Goal: Task Accomplishment & Management: Complete application form

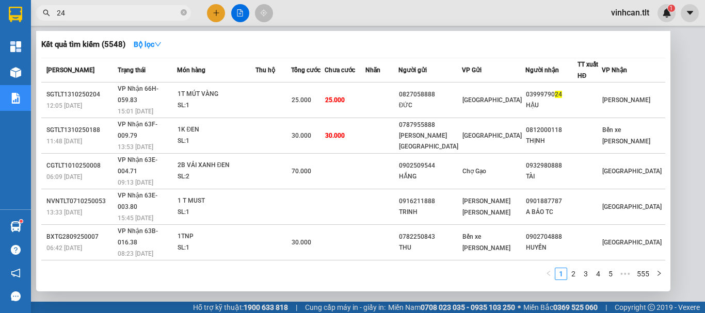
type input "249"
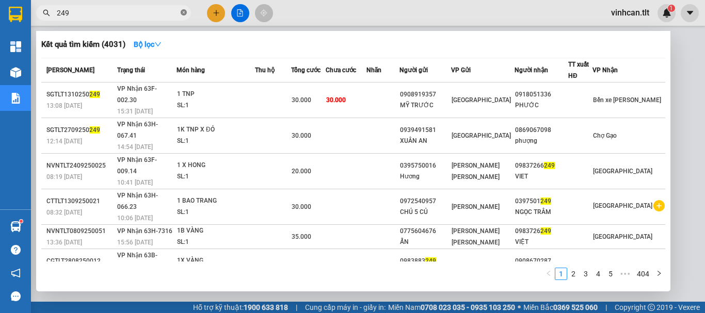
click at [183, 11] on icon "close-circle" at bounding box center [184, 12] width 6 height 6
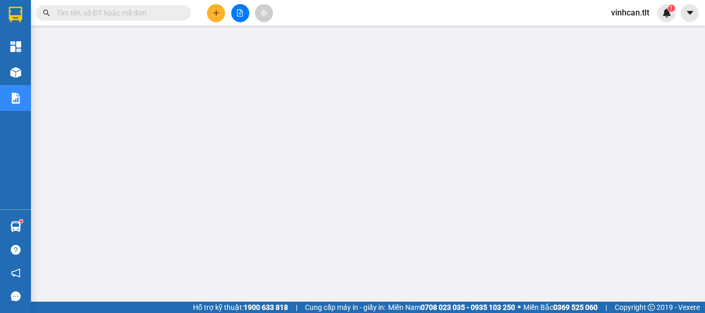
click at [172, 14] on input "text" at bounding box center [118, 12] width 122 height 11
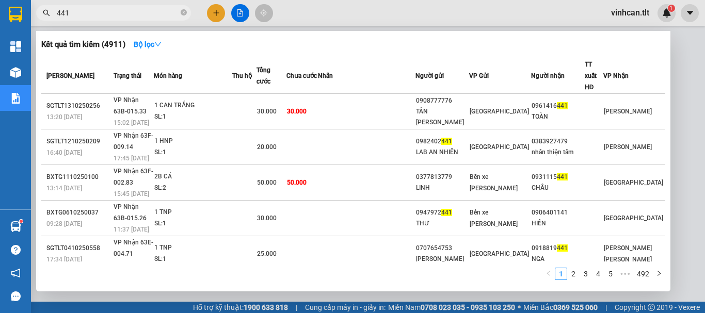
type input "441"
click at [184, 11] on icon "close-circle" at bounding box center [184, 12] width 6 height 6
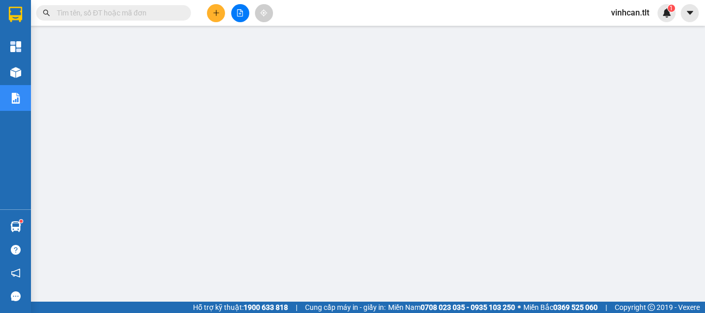
click at [165, 12] on input "text" at bounding box center [118, 12] width 122 height 11
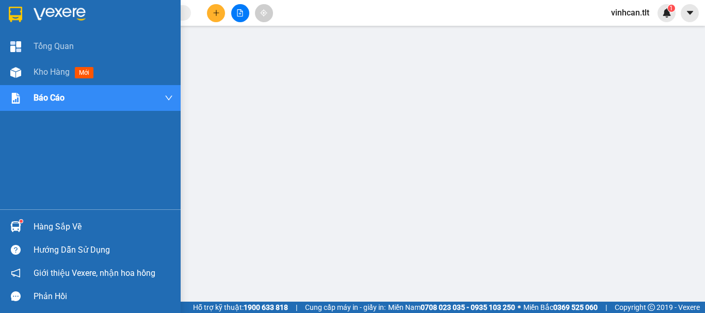
click at [44, 229] on div "Hàng sắp về" at bounding box center [103, 226] width 139 height 15
click at [53, 73] on span "Kho hàng" at bounding box center [52, 72] width 36 height 10
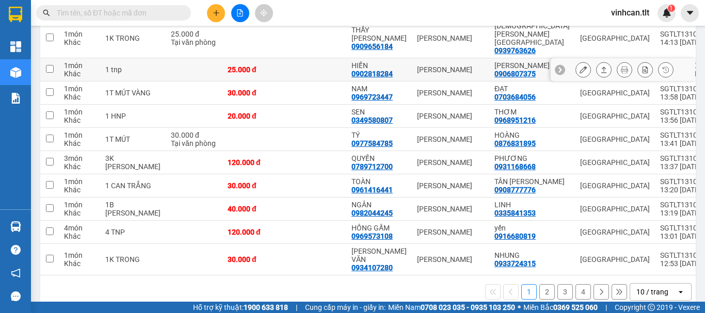
scroll to position [155, 0]
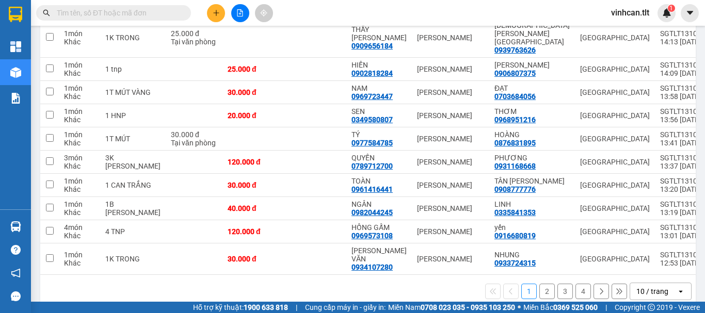
click at [158, 12] on input "text" at bounding box center [118, 12] width 122 height 11
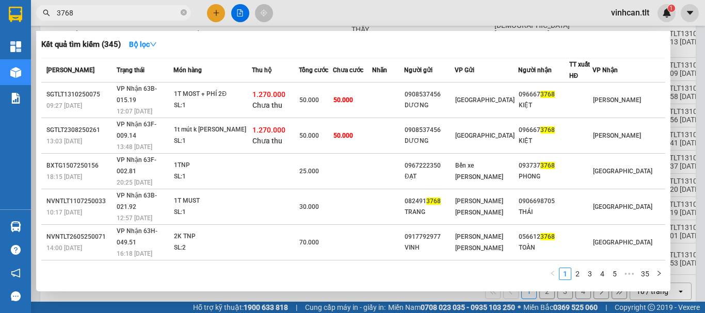
type input "3768"
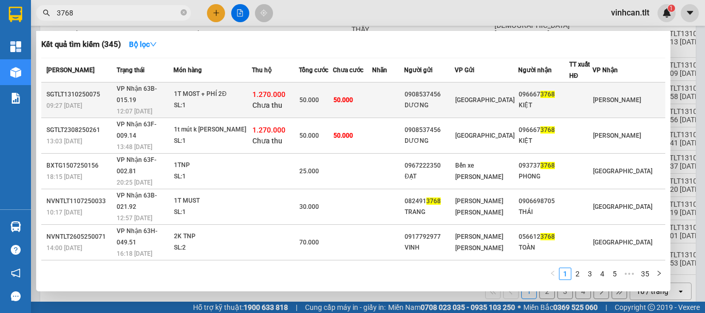
click at [443, 91] on div "0908537456" at bounding box center [430, 94] width 50 height 11
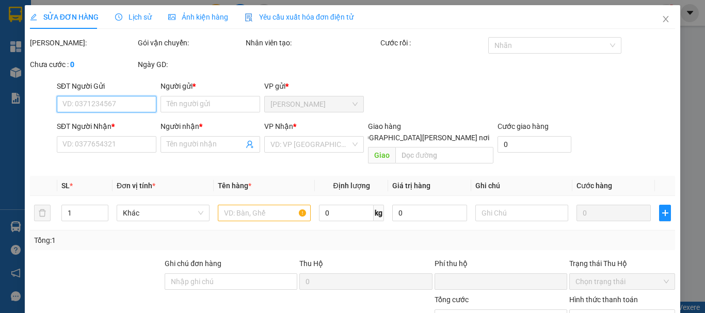
type input "0908537456"
type input "DƯƠNG"
type input "0966673768"
type input "KIỆT"
type input "0"
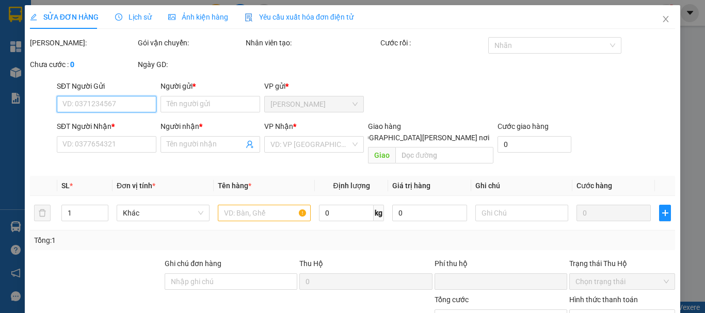
type input "50.000"
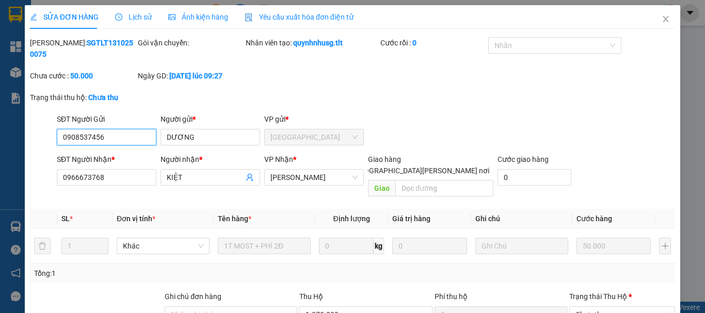
scroll to position [71, 0]
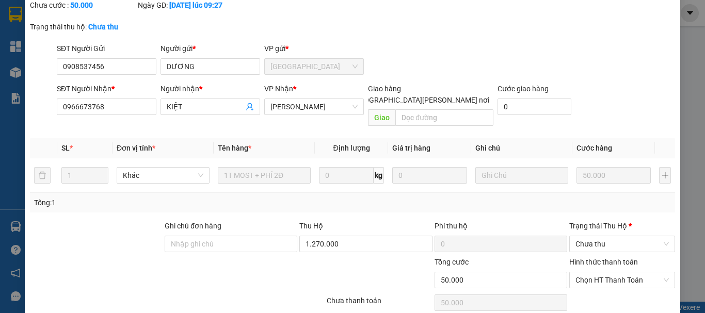
click at [584, 220] on div "Trạng thái [PERSON_NAME] *" at bounding box center [622, 227] width 106 height 15
click at [584, 236] on span "Chưa thu" at bounding box center [622, 243] width 93 height 15
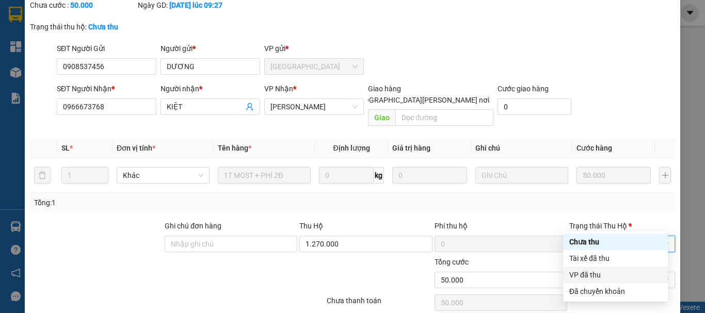
click at [588, 274] on div "VP đã thu" at bounding box center [615, 274] width 92 height 11
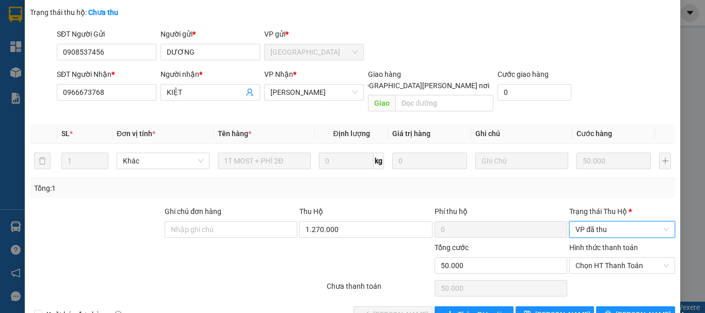
scroll to position [92, 0]
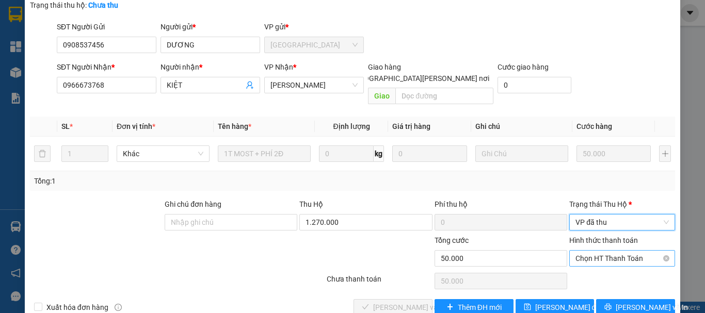
click at [597, 251] on span "Chọn HT Thanh Toán" at bounding box center [622, 258] width 93 height 15
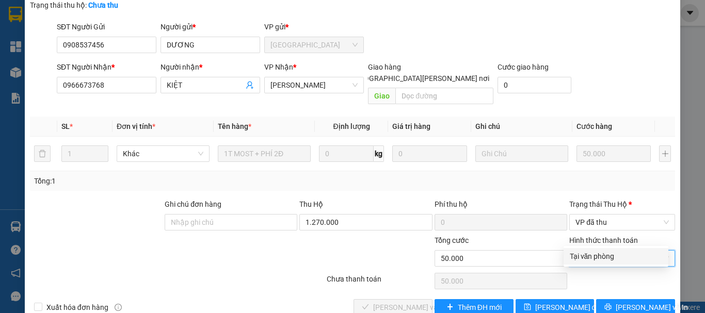
drag, startPoint x: 597, startPoint y: 256, endPoint x: 543, endPoint y: 259, distance: 54.3
click at [597, 256] on div "Tại văn phòng" at bounding box center [616, 256] width 92 height 11
type input "0"
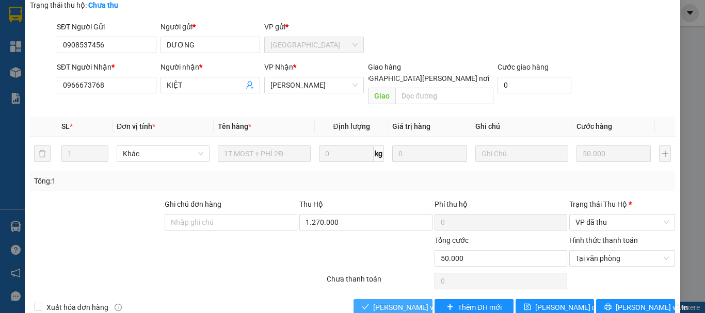
click at [415, 302] on span "[PERSON_NAME] và [PERSON_NAME] hàng" at bounding box center [442, 307] width 139 height 11
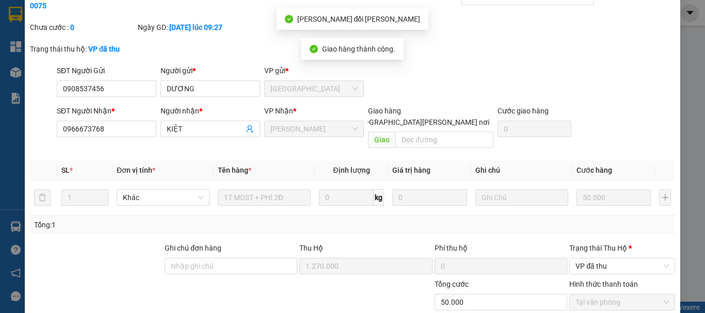
scroll to position [0, 0]
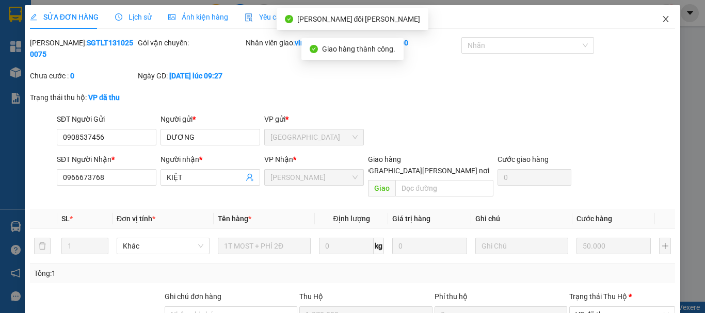
click at [662, 22] on icon "close" at bounding box center [666, 19] width 8 height 8
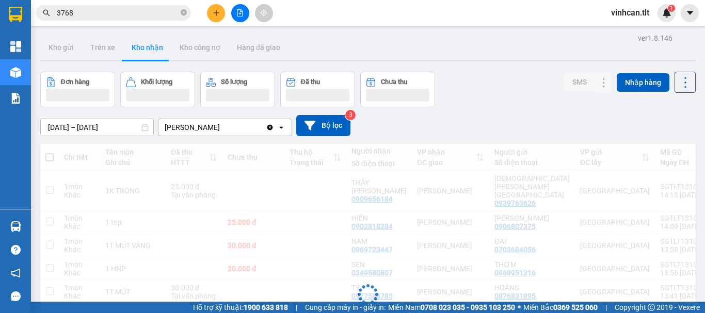
click at [184, 10] on icon "close-circle" at bounding box center [184, 12] width 6 height 6
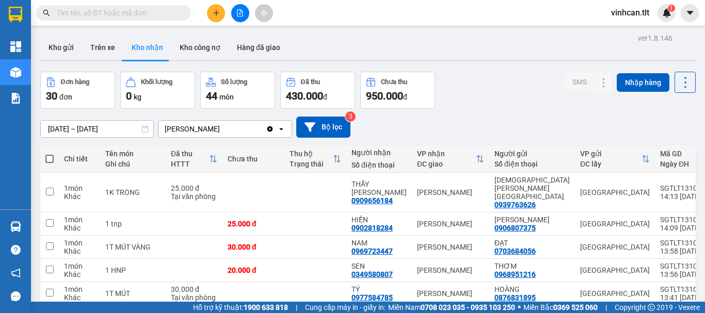
click at [169, 11] on input "text" at bounding box center [118, 12] width 122 height 11
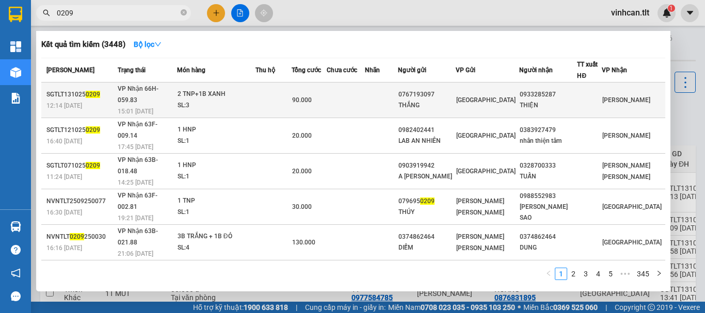
type input "0209"
click at [451, 89] on div "0767193097" at bounding box center [426, 94] width 57 height 11
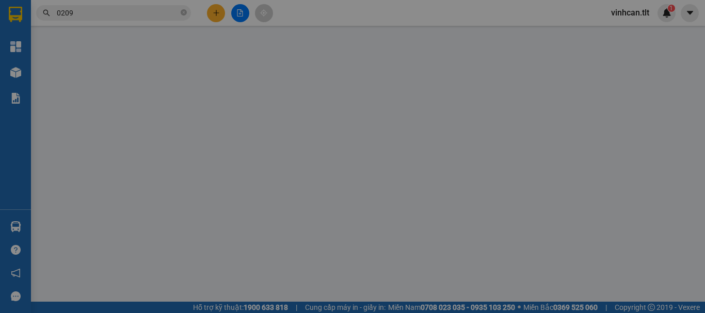
type input "0767193097"
type input "THẮNG"
type input "0933285287"
type input "THIỆN"
type input "0"
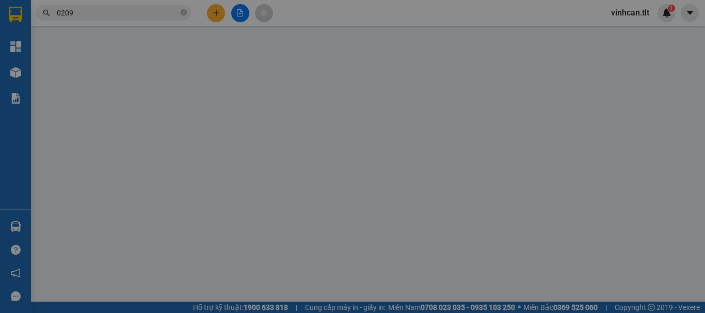
type input "90.000"
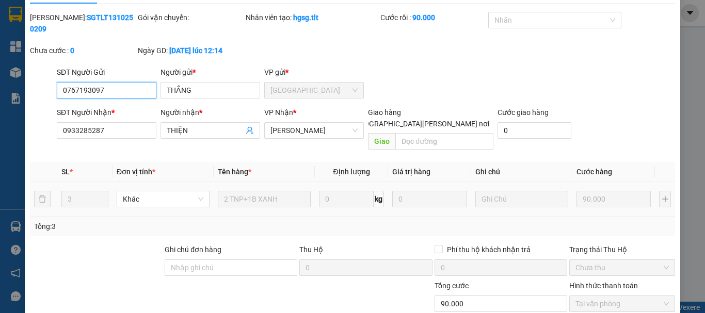
scroll to position [71, 0]
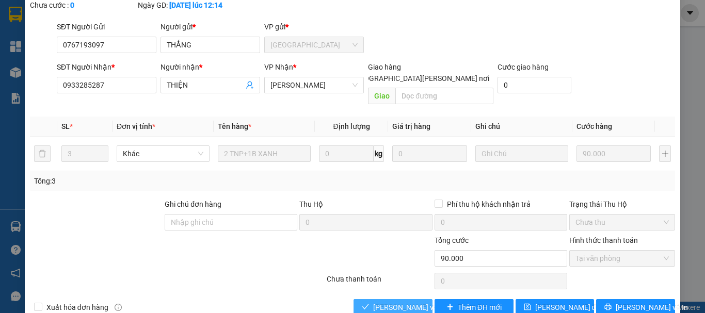
click at [402, 302] on span "[PERSON_NAME] và [PERSON_NAME] hàng" at bounding box center [442, 307] width 139 height 11
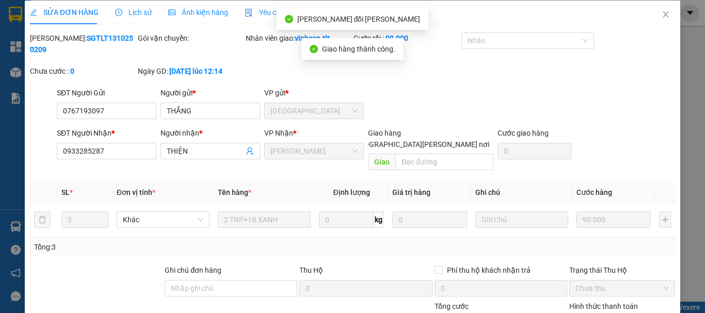
scroll to position [0, 0]
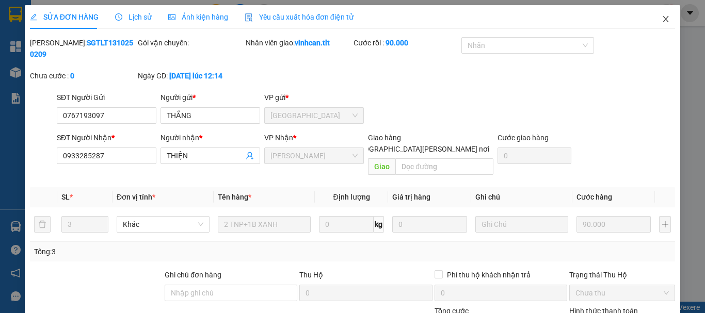
click at [662, 15] on icon "close" at bounding box center [666, 19] width 8 height 8
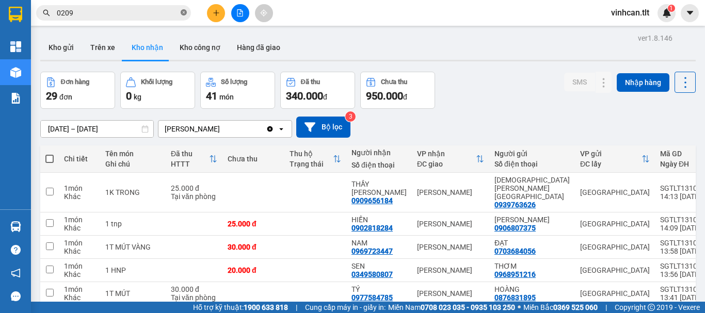
click at [182, 13] on icon "close-circle" at bounding box center [184, 12] width 6 height 6
click at [164, 13] on input "text" at bounding box center [118, 12] width 122 height 11
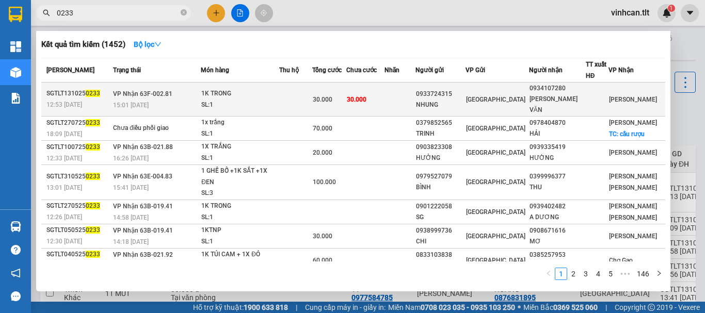
type input "0233"
click at [464, 91] on div "0933724315" at bounding box center [440, 94] width 49 height 11
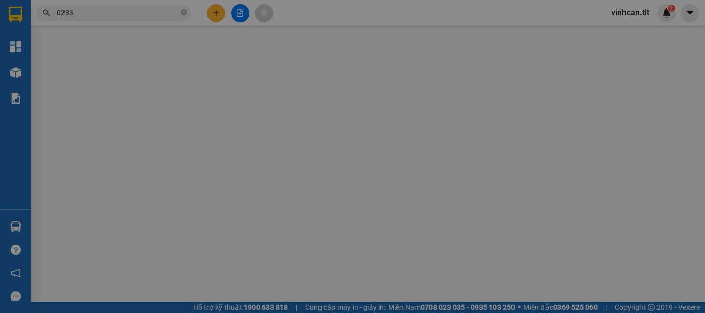
type input "0933724315"
type input "NHUNG"
type input "0934107280"
type input "[PERSON_NAME] VĂN"
type input "0"
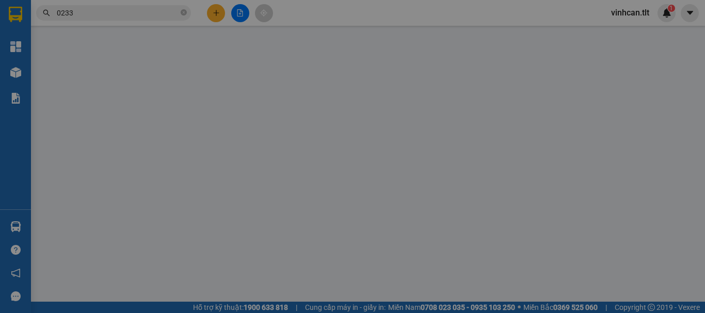
type input "30.000"
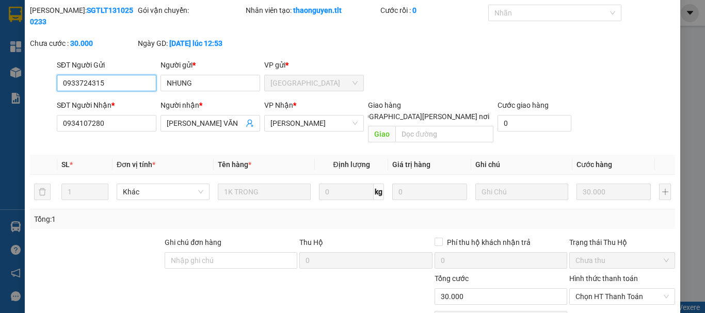
scroll to position [71, 0]
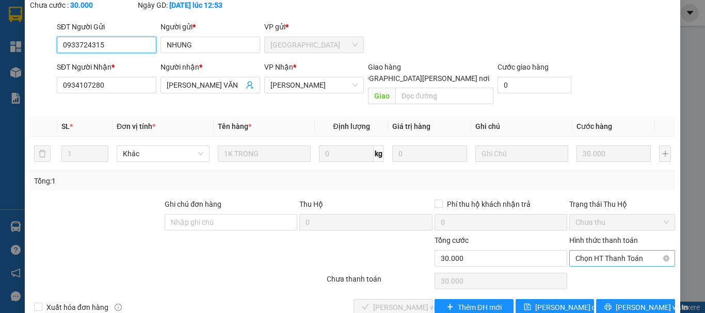
click at [595, 251] on span "Chọn HT Thanh Toán" at bounding box center [622, 258] width 93 height 15
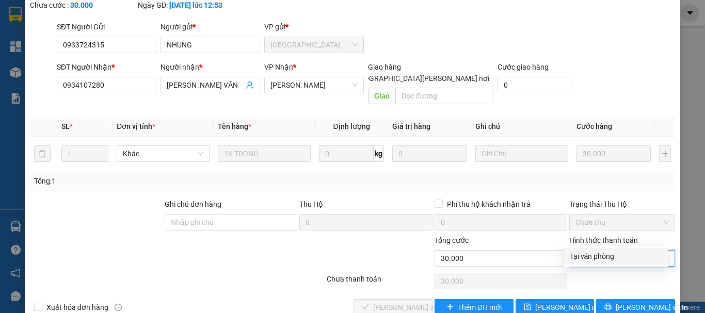
drag, startPoint x: 590, startPoint y: 255, endPoint x: 556, endPoint y: 261, distance: 35.1
click at [589, 256] on div "Tại văn phòng" at bounding box center [616, 256] width 92 height 11
type input "0"
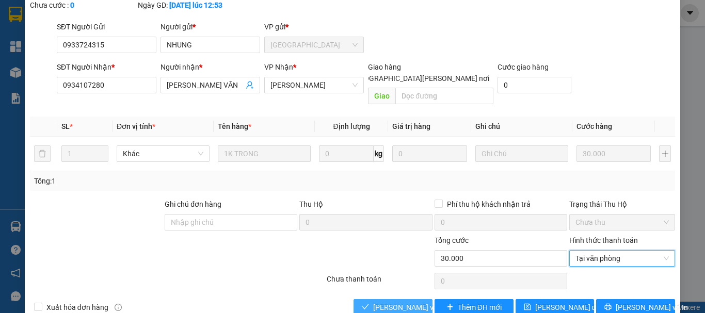
click at [386, 302] on span "[PERSON_NAME] và [PERSON_NAME] hàng" at bounding box center [442, 307] width 139 height 11
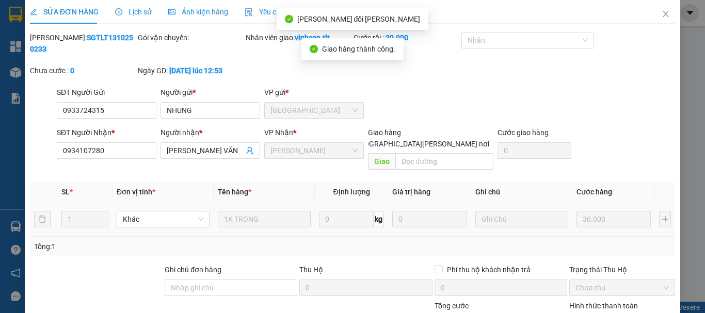
scroll to position [0, 0]
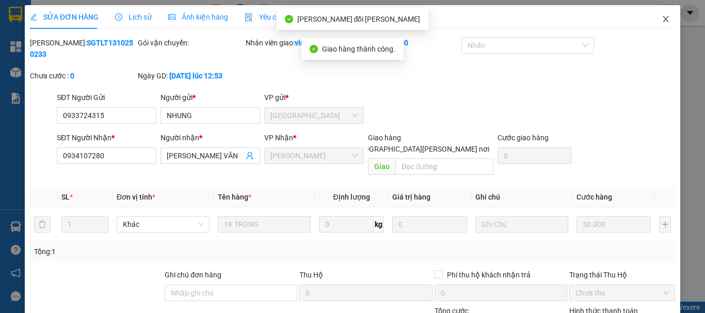
drag, startPoint x: 658, startPoint y: 19, endPoint x: 432, endPoint y: 0, distance: 226.8
click at [662, 19] on icon "close" at bounding box center [666, 19] width 8 height 8
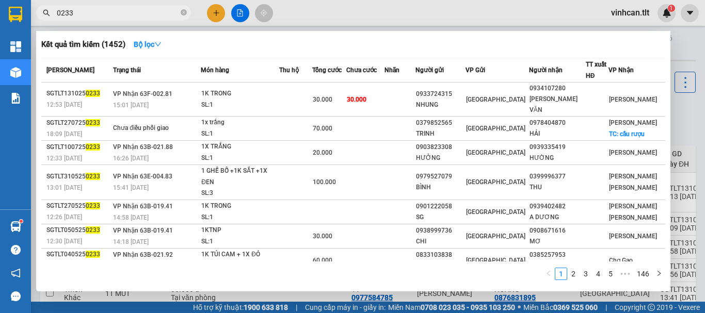
click at [171, 13] on input "0233" at bounding box center [118, 12] width 122 height 11
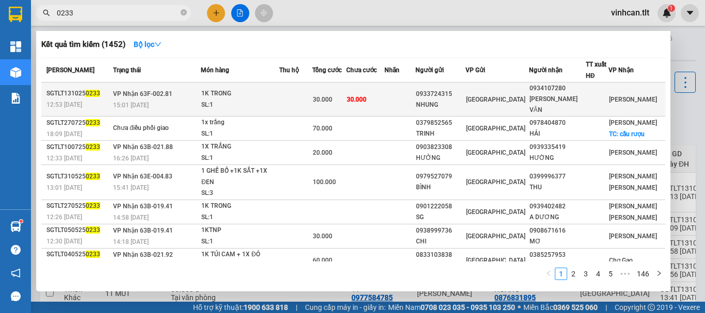
click at [453, 89] on div "0933724315" at bounding box center [440, 94] width 49 height 11
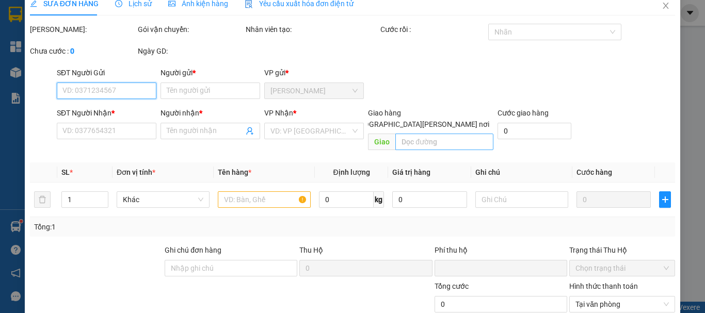
type input "0933724315"
type input "NHUNG"
type input "0934107280"
type input "[PERSON_NAME] VĂN"
type input "0"
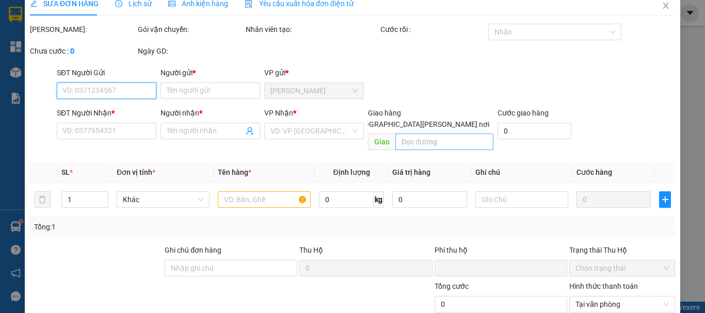
type input "30.000"
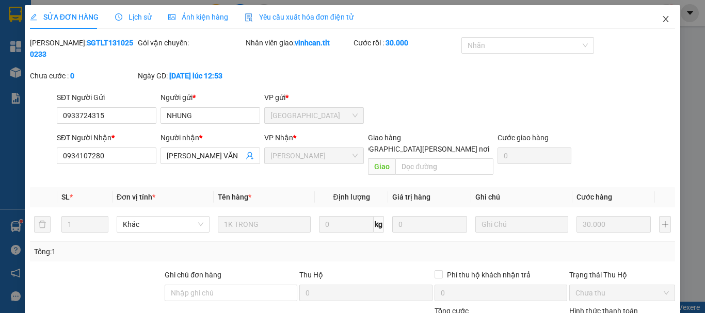
click at [662, 22] on icon "close" at bounding box center [666, 19] width 8 height 8
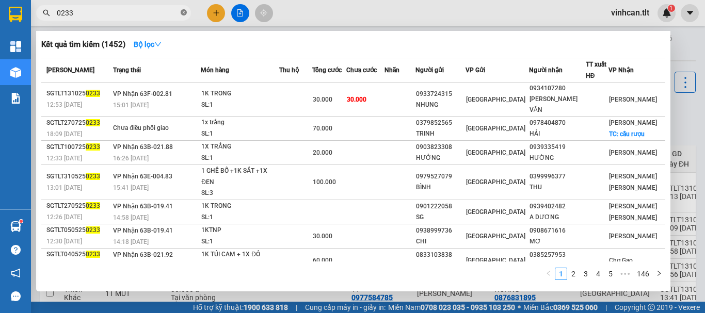
click at [181, 12] on icon "close-circle" at bounding box center [184, 12] width 6 height 6
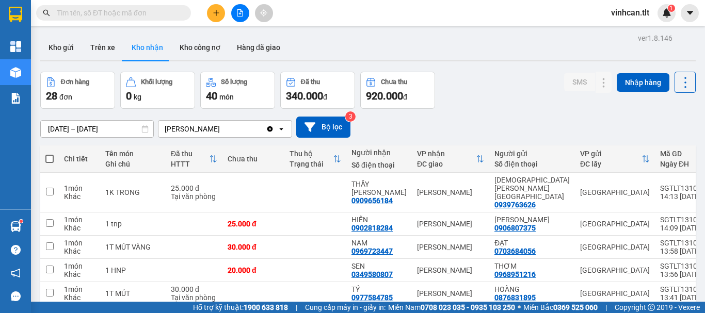
click at [169, 12] on input "text" at bounding box center [118, 12] width 122 height 11
click at [167, 12] on input "text" at bounding box center [118, 12] width 122 height 11
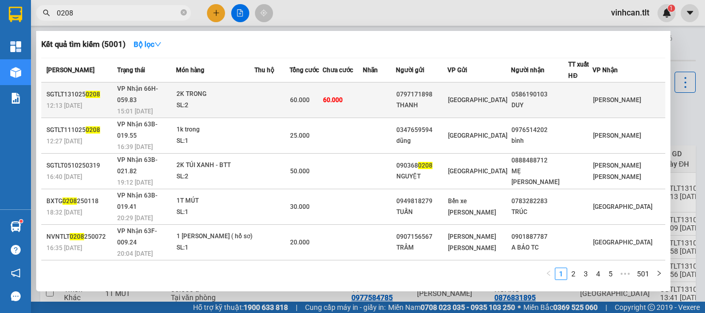
type input "0208"
click at [435, 91] on div "0797171898" at bounding box center [421, 94] width 51 height 11
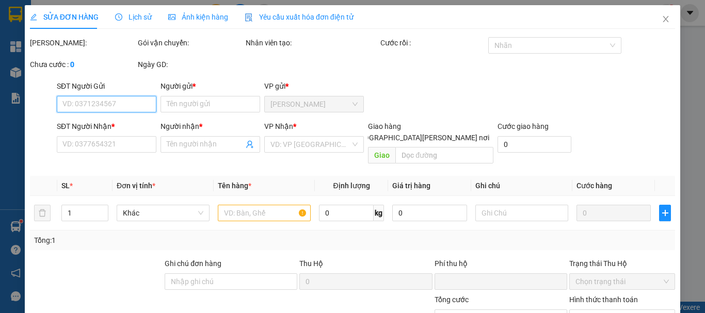
type input "0797171898"
type input "THANH"
type input "0586190103"
type input "DUY"
type input "0"
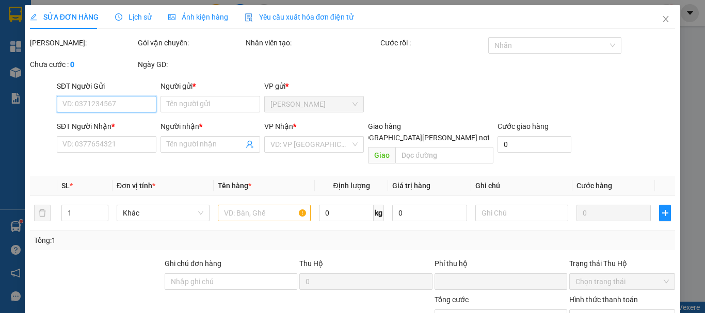
type input "60.000"
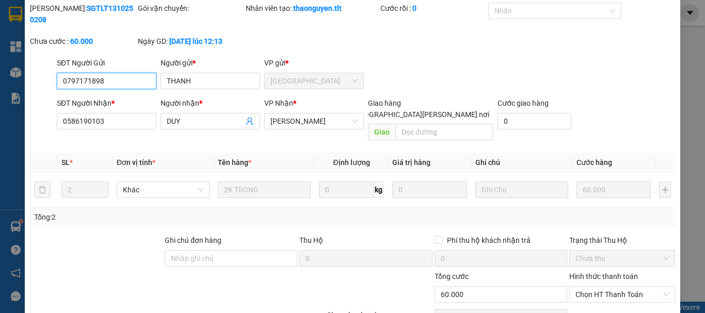
scroll to position [71, 0]
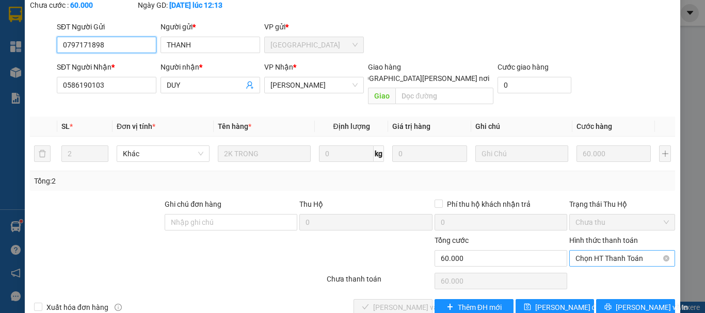
click at [601, 251] on span "Chọn HT Thanh Toán" at bounding box center [622, 258] width 93 height 15
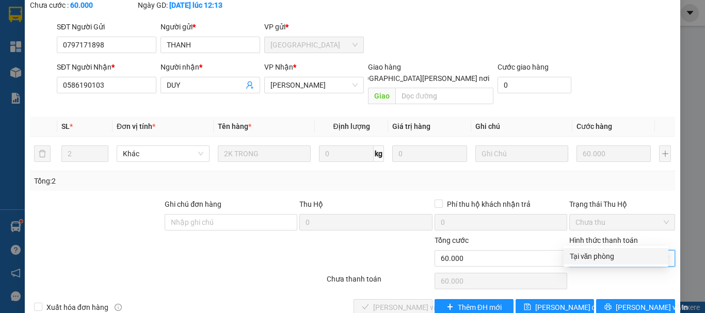
drag, startPoint x: 590, startPoint y: 254, endPoint x: 578, endPoint y: 264, distance: 15.4
click at [589, 254] on div "Tại văn phòng" at bounding box center [616, 256] width 92 height 11
type input "0"
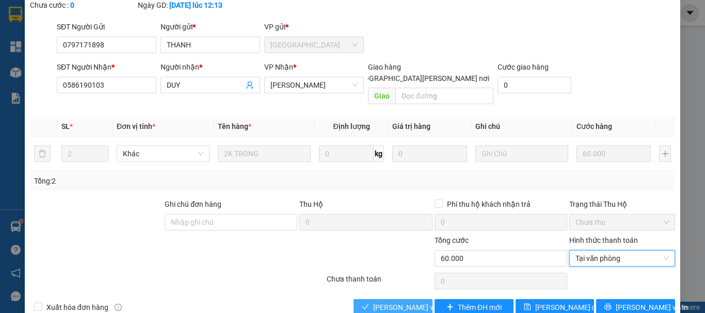
click at [389, 302] on span "[PERSON_NAME] và [PERSON_NAME] hàng" at bounding box center [442, 307] width 139 height 11
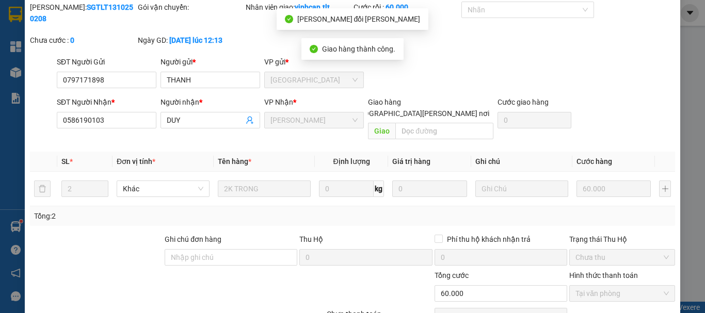
scroll to position [0, 0]
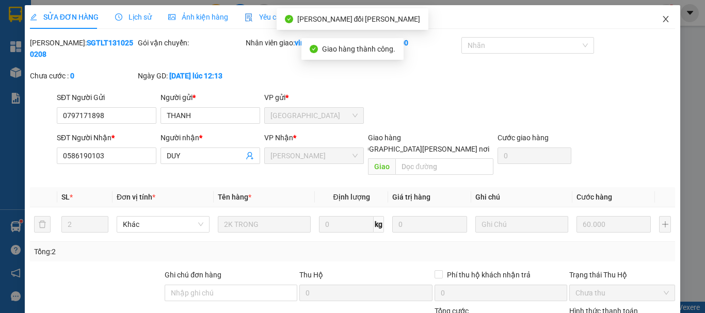
click at [662, 17] on icon "close" at bounding box center [666, 19] width 8 height 8
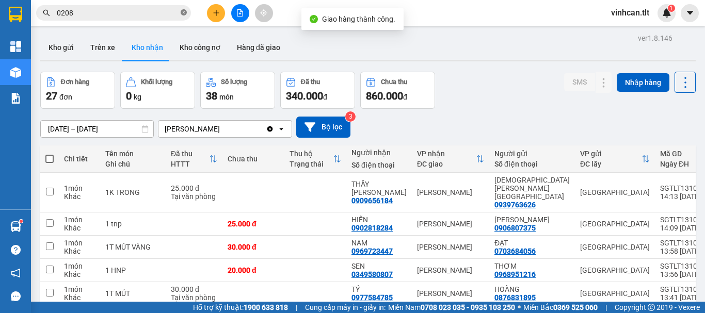
click at [186, 13] on icon "close-circle" at bounding box center [184, 12] width 6 height 6
click at [162, 15] on input "text" at bounding box center [118, 12] width 122 height 11
click at [154, 14] on input "text" at bounding box center [118, 12] width 122 height 11
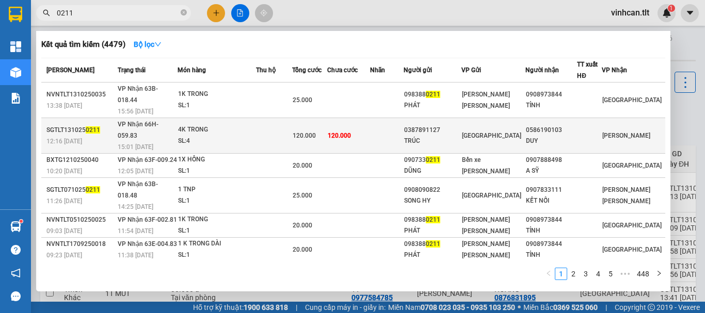
type input "0211"
click at [451, 125] on div "0387891127" at bounding box center [432, 130] width 57 height 11
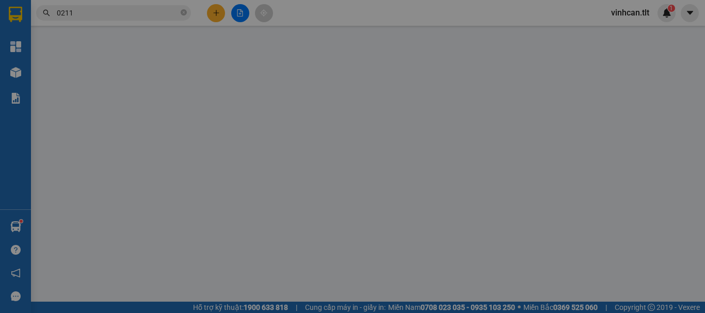
type input "0387891127"
type input "TRÚC"
type input "0586190103"
type input "DUY"
type input "0"
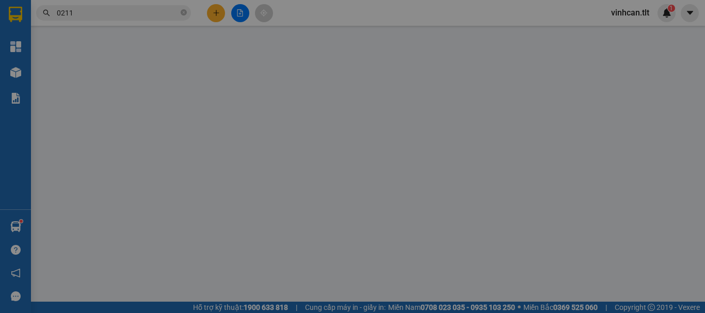
type input "120.000"
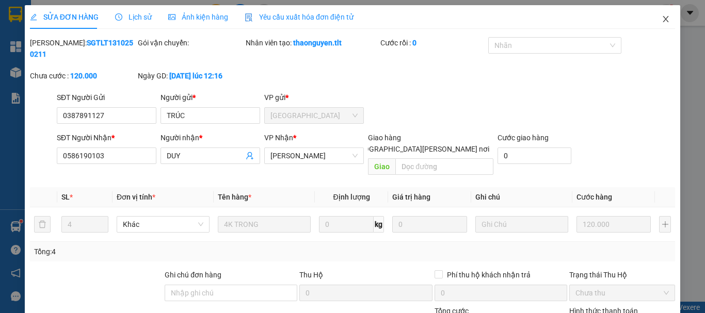
click at [662, 20] on icon "close" at bounding box center [666, 19] width 8 height 8
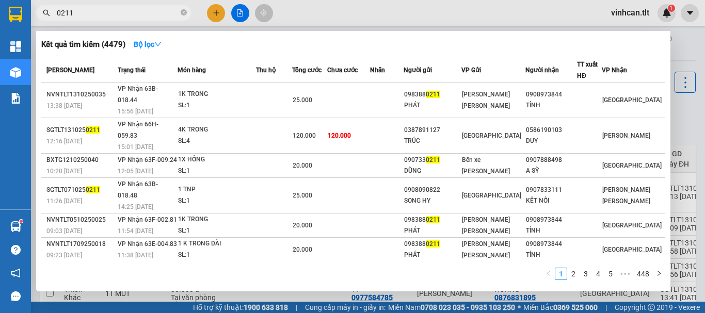
click at [111, 18] on input "0211" at bounding box center [118, 12] width 122 height 11
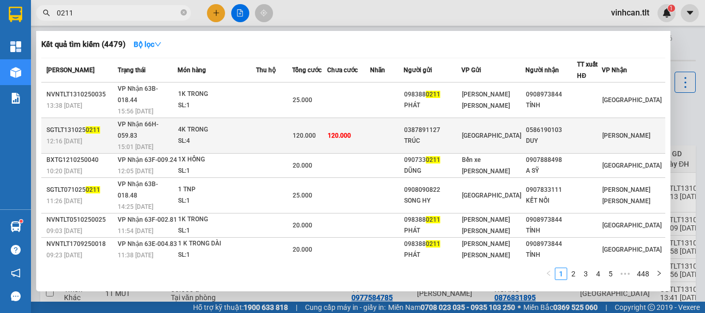
click at [452, 136] on div "TRÚC" at bounding box center [432, 141] width 57 height 11
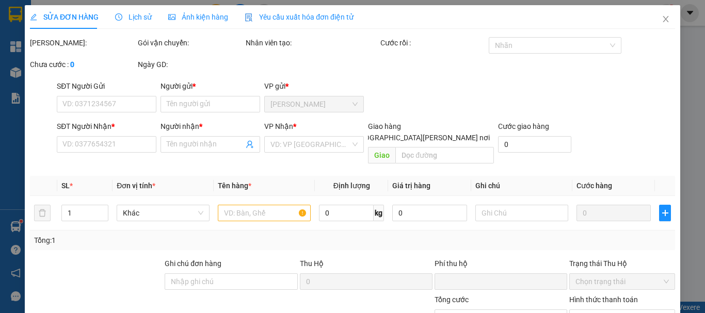
type input "0387891127"
type input "TRÚC"
type input "0586190103"
type input "DUY"
type input "0"
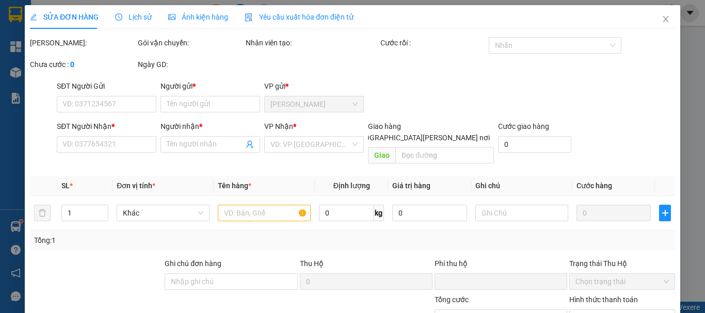
type input "120.000"
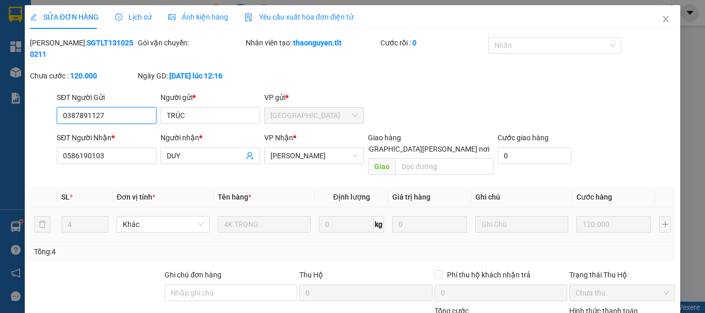
scroll to position [71, 0]
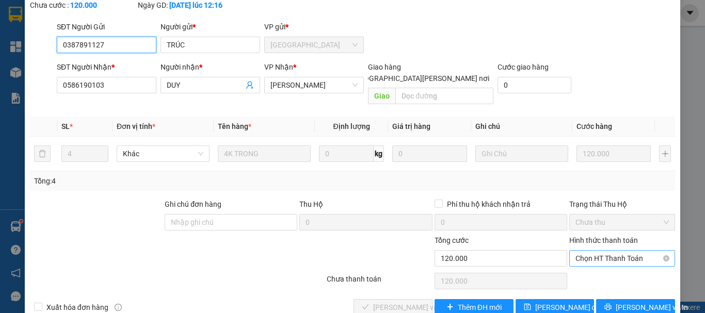
click at [587, 251] on span "Chọn HT Thanh Toán" at bounding box center [622, 258] width 93 height 15
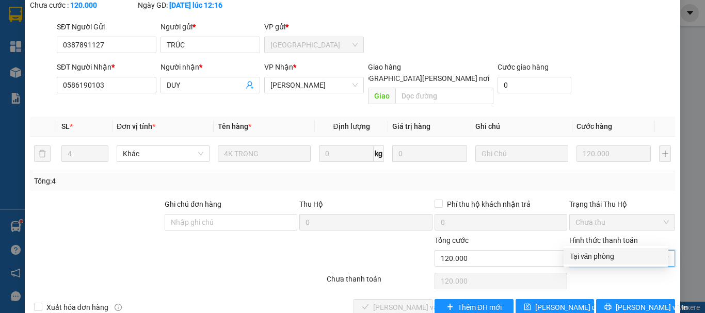
click at [589, 256] on div "Tại văn phòng" at bounding box center [616, 256] width 92 height 11
type input "0"
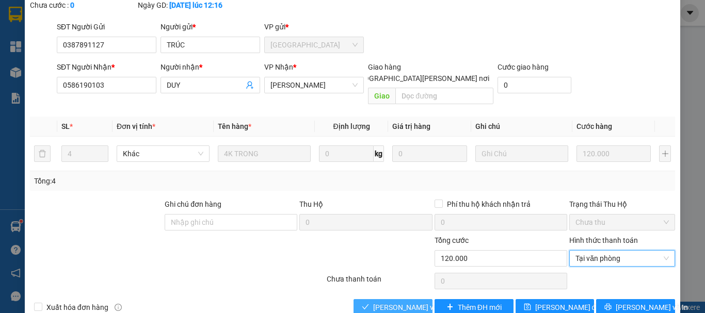
click at [413, 302] on span "[PERSON_NAME] và [PERSON_NAME] hàng" at bounding box center [442, 307] width 139 height 11
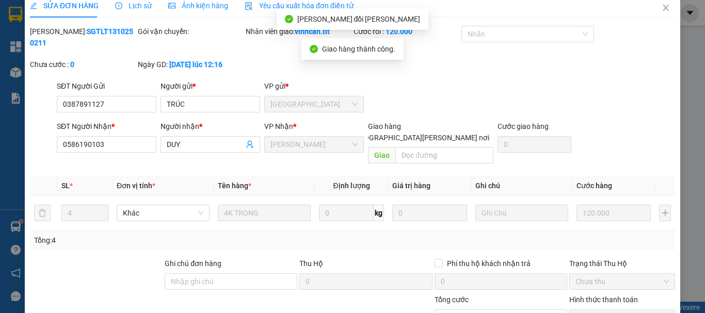
scroll to position [0, 0]
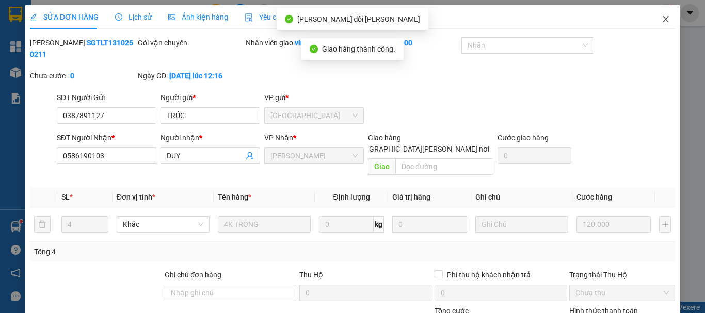
click at [663, 20] on icon "close" at bounding box center [666, 19] width 6 height 6
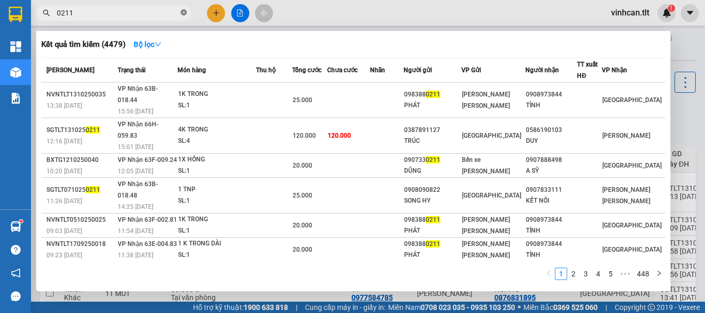
click at [183, 11] on icon "close-circle" at bounding box center [184, 12] width 6 height 6
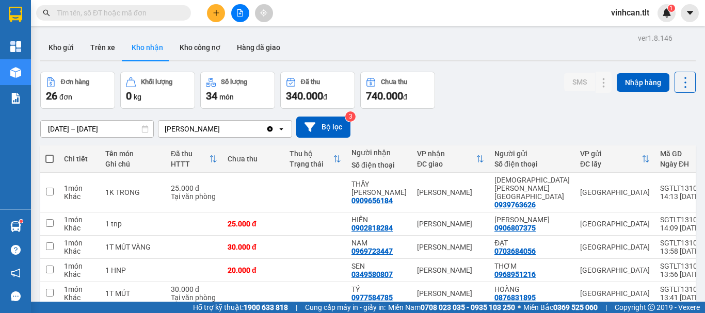
click at [120, 11] on input "text" at bounding box center [118, 12] width 122 height 11
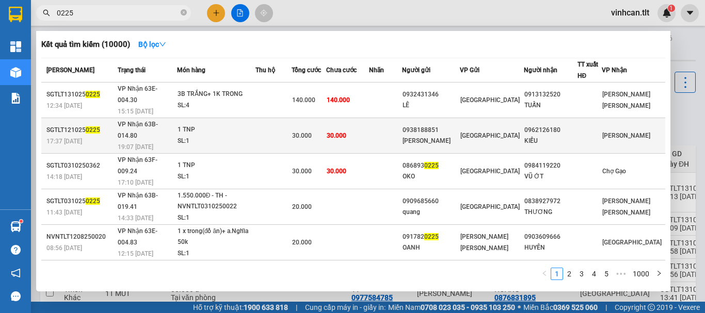
type input "0225"
click at [441, 125] on div "0938188851" at bounding box center [431, 130] width 57 height 11
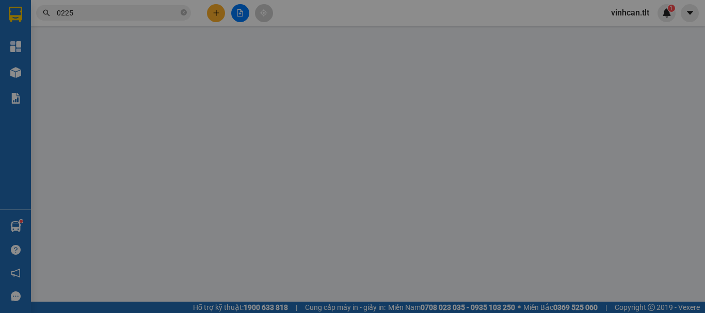
type input "0938188851"
type input "[PERSON_NAME]"
type input "0962126180"
type input "KIỀU"
type input "0"
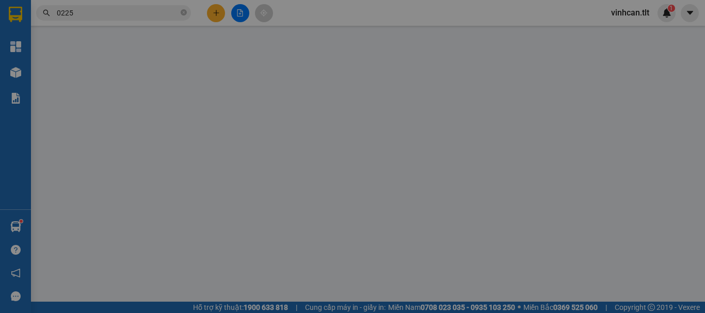
type input "30.000"
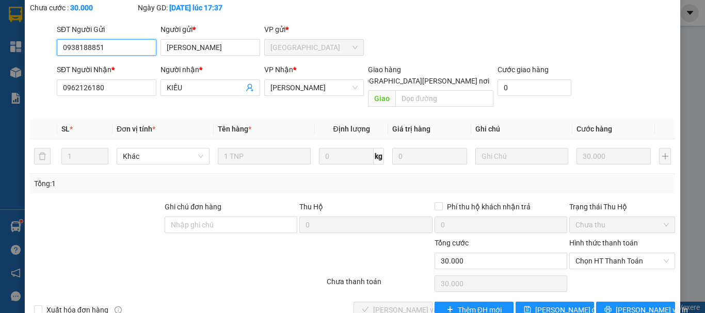
scroll to position [71, 0]
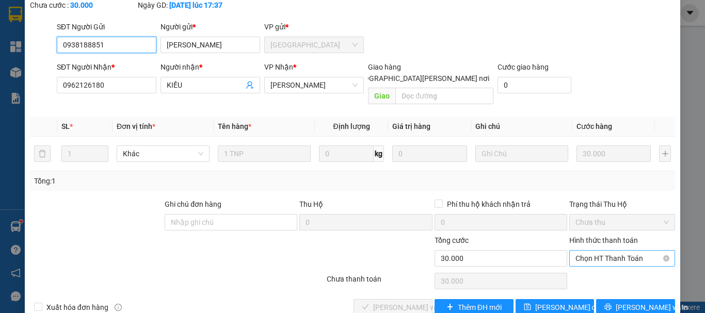
click at [576, 251] on span "Chọn HT Thanh Toán" at bounding box center [622, 258] width 93 height 15
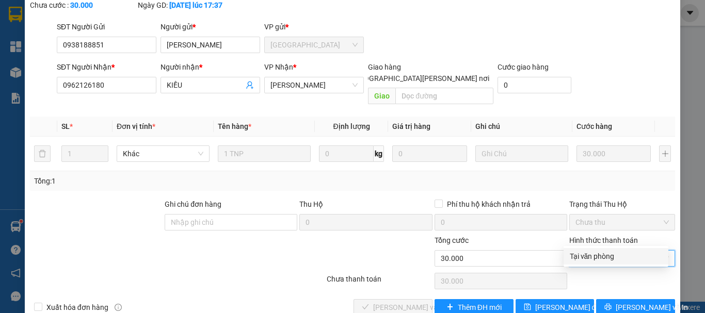
click at [586, 254] on div "Tại văn phòng" at bounding box center [616, 256] width 92 height 11
type input "0"
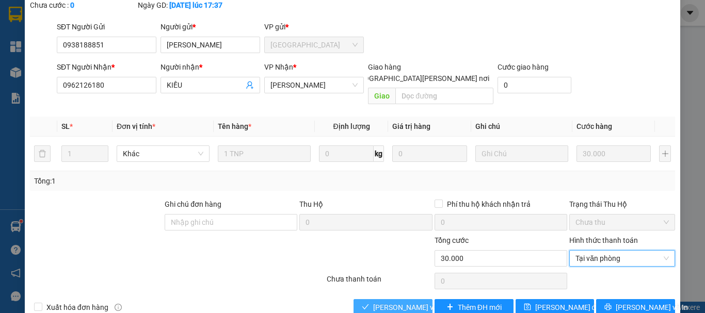
click at [407, 302] on span "[PERSON_NAME] và [PERSON_NAME] hàng" at bounding box center [442, 307] width 139 height 11
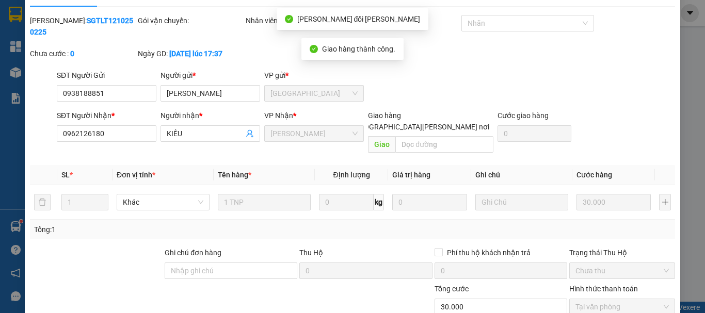
scroll to position [0, 0]
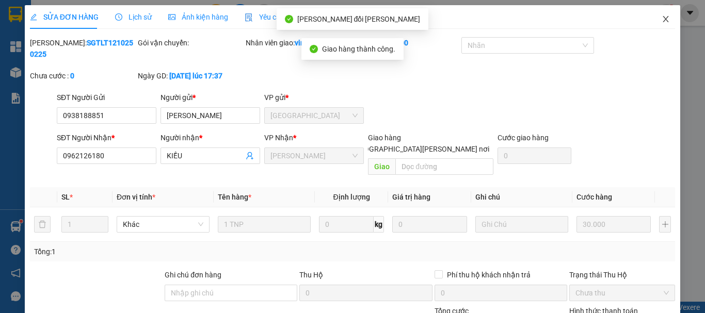
click at [662, 20] on icon "close" at bounding box center [666, 19] width 8 height 8
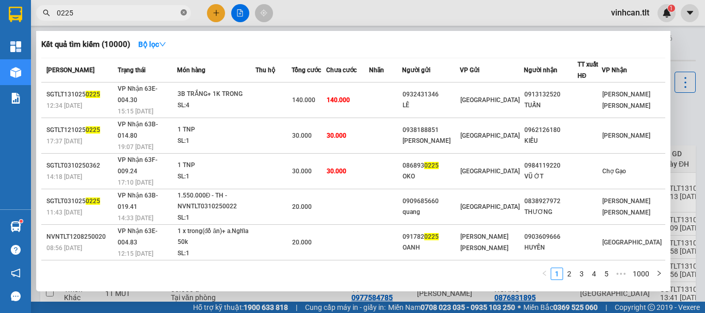
click at [185, 10] on icon "close-circle" at bounding box center [184, 12] width 6 height 6
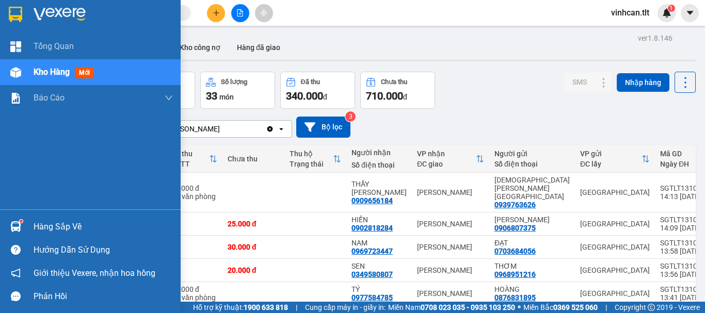
drag, startPoint x: 47, startPoint y: 221, endPoint x: 56, endPoint y: 228, distance: 11.8
click at [48, 221] on div "Hàng sắp về" at bounding box center [103, 226] width 139 height 15
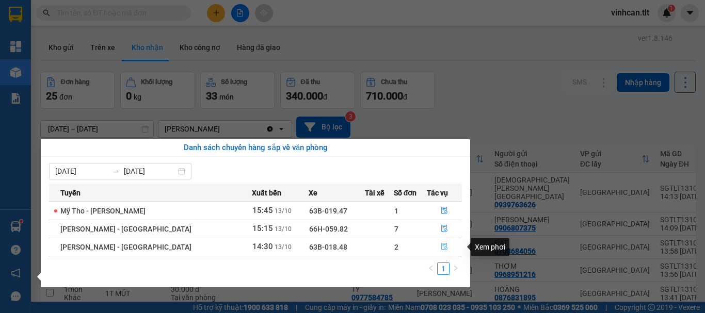
click at [441, 246] on icon "file-done" at bounding box center [444, 246] width 7 height 7
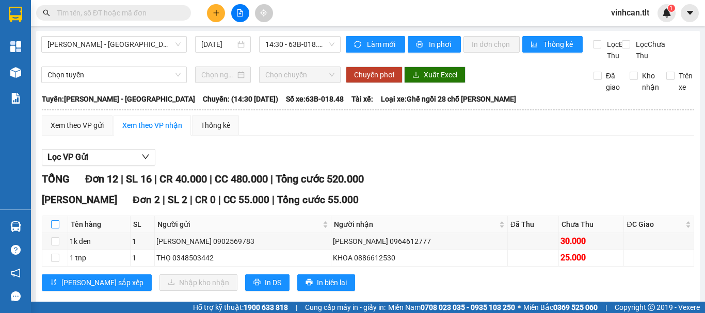
click at [56, 229] on input "checkbox" at bounding box center [55, 224] width 8 height 8
checkbox input "true"
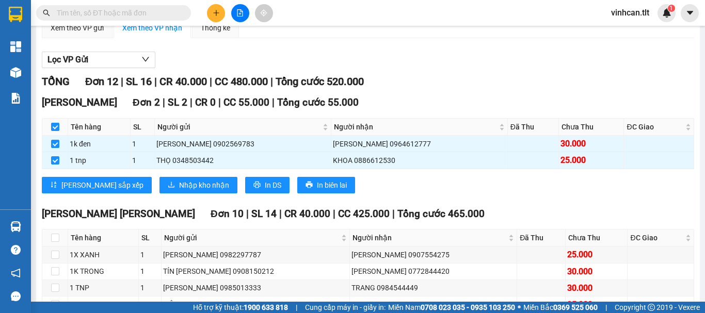
scroll to position [103, 0]
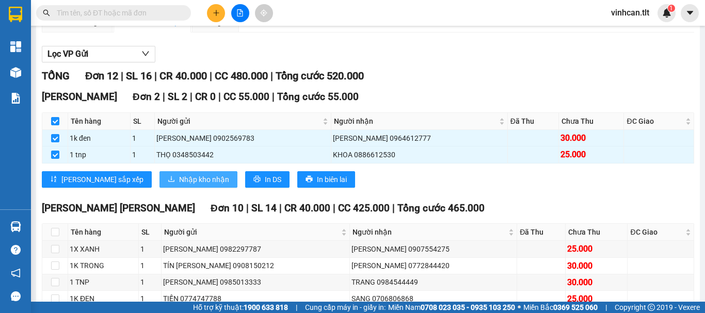
click at [179, 185] on span "Nhập kho nhận" at bounding box center [204, 179] width 50 height 11
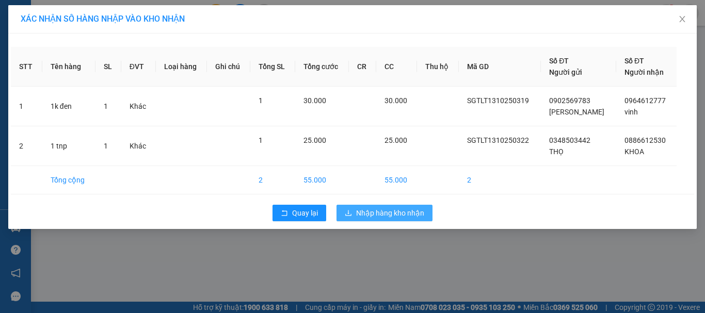
click at [363, 213] on span "Nhập hàng kho nhận" at bounding box center [390, 212] width 68 height 11
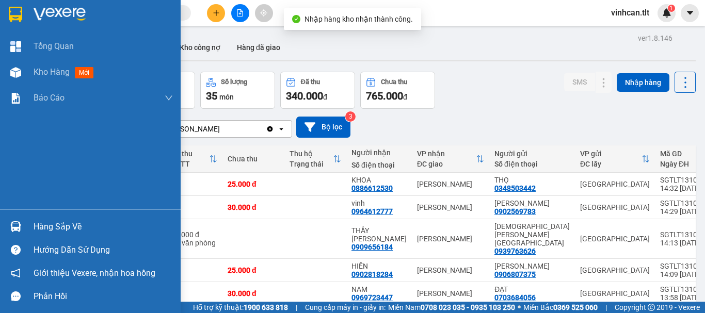
click at [49, 222] on div "Hàng sắp về" at bounding box center [103, 226] width 139 height 15
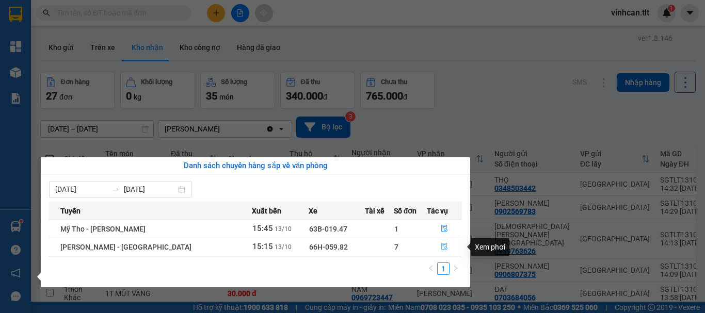
click at [443, 245] on icon "file-done" at bounding box center [444, 246] width 7 height 7
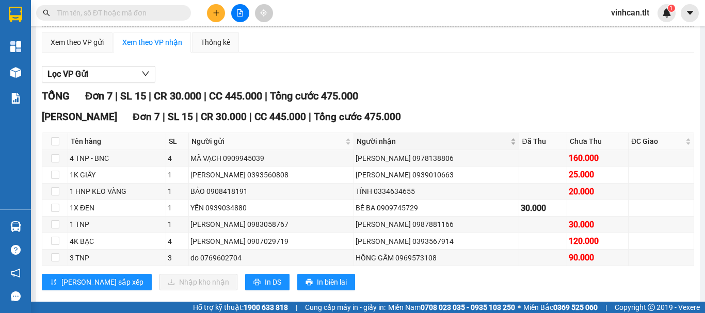
scroll to position [112, 0]
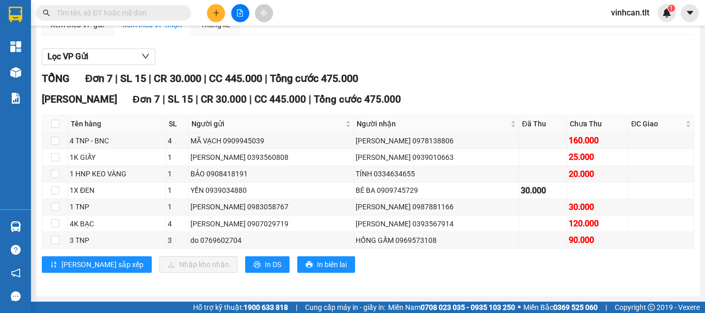
click at [153, 8] on input "text" at bounding box center [118, 12] width 122 height 11
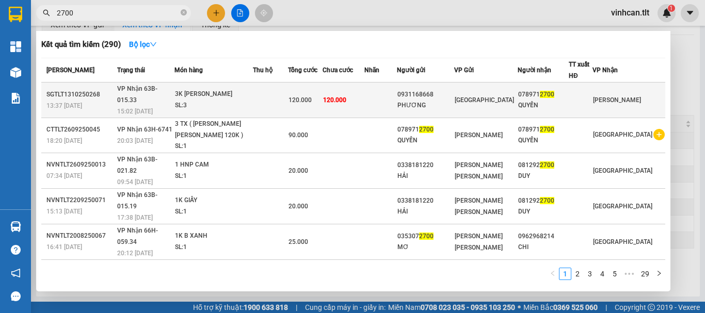
type input "2700"
click at [438, 89] on div "0931168668" at bounding box center [425, 94] width 56 height 11
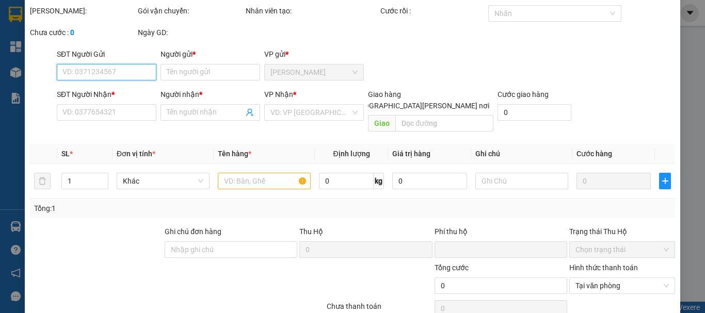
type input "0931168668"
type input "PHƯƠNG"
type input "0789712700"
type input "QUYẾN"
type input "0"
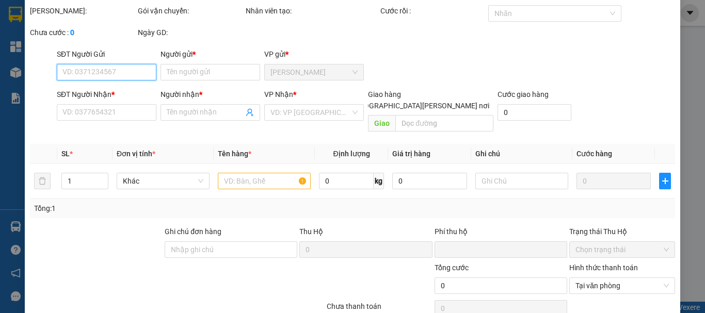
type input "120.000"
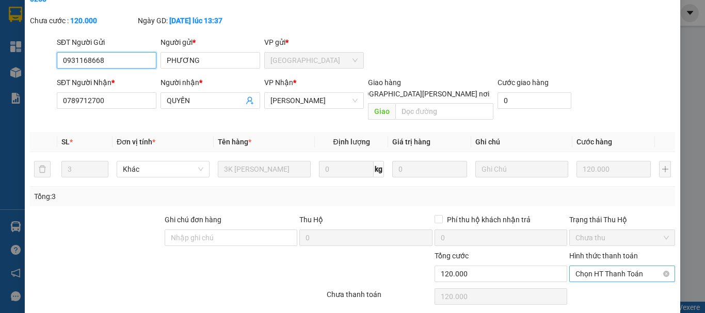
scroll to position [71, 0]
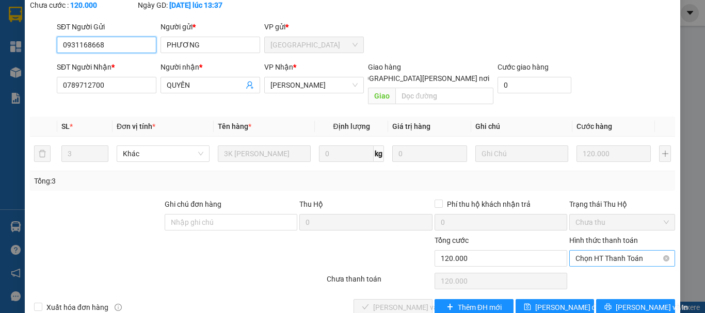
click at [602, 251] on span "Chọn HT Thanh Toán" at bounding box center [622, 258] width 93 height 15
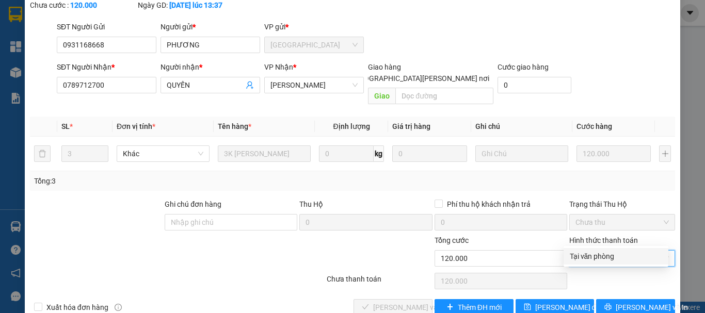
drag, startPoint x: 600, startPoint y: 255, endPoint x: 540, endPoint y: 258, distance: 59.9
click at [600, 255] on div "Tại văn phòng" at bounding box center [616, 256] width 92 height 11
type input "0"
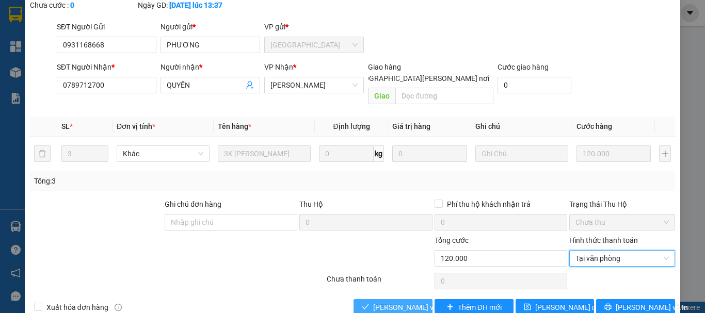
click at [406, 302] on span "[PERSON_NAME] và [PERSON_NAME] hàng" at bounding box center [442, 307] width 139 height 11
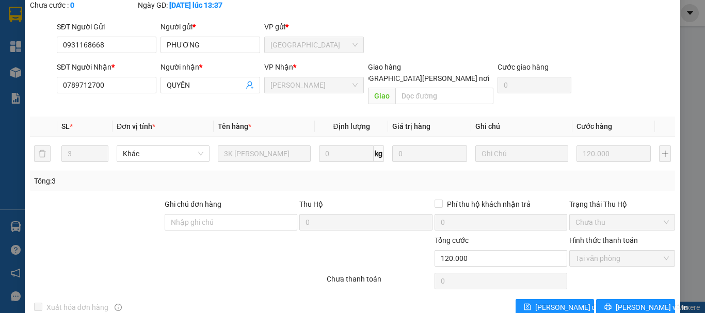
scroll to position [0, 0]
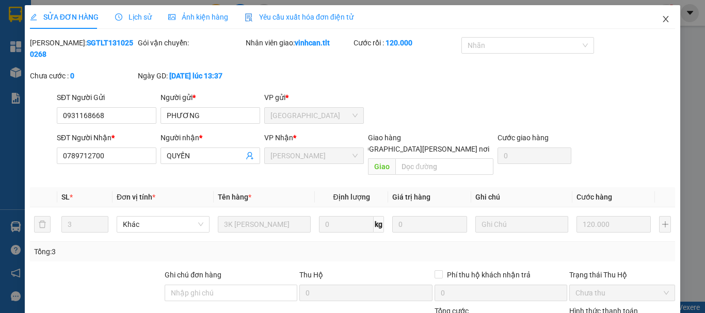
click at [662, 20] on icon "close" at bounding box center [666, 19] width 8 height 8
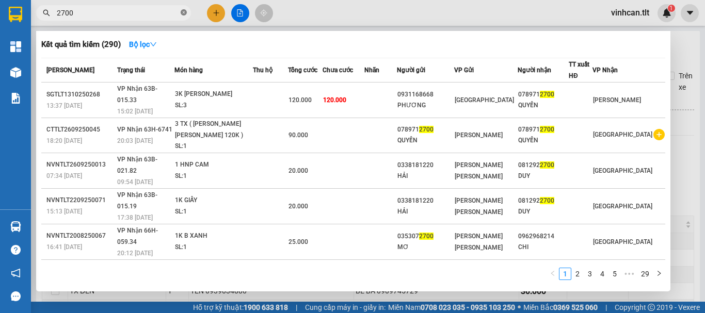
click at [181, 12] on icon "close-circle" at bounding box center [184, 12] width 6 height 6
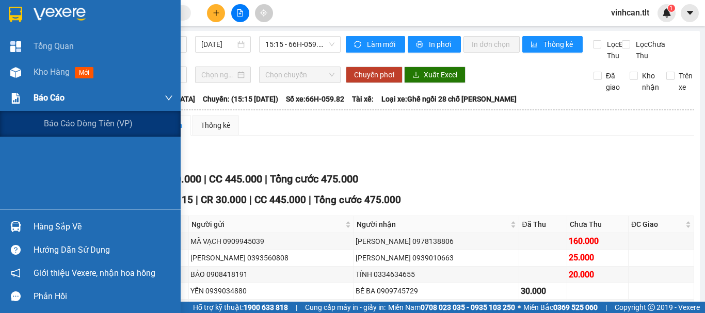
click at [50, 97] on span "Báo cáo" at bounding box center [49, 97] width 31 height 13
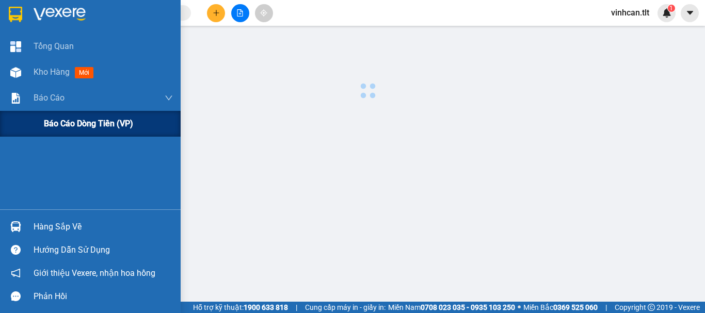
click at [67, 122] on span "Báo cáo dòng tiền (VP)" at bounding box center [88, 123] width 89 height 13
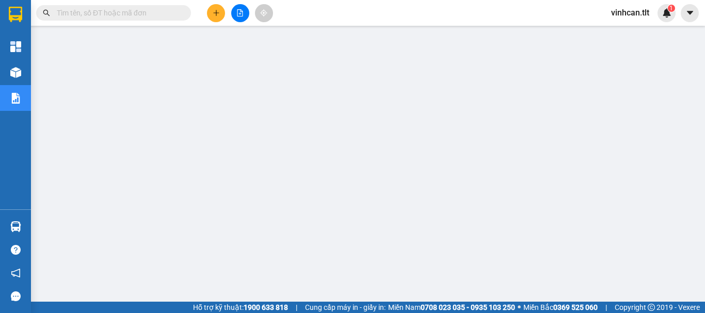
click at [158, 13] on input "text" at bounding box center [118, 12] width 122 height 11
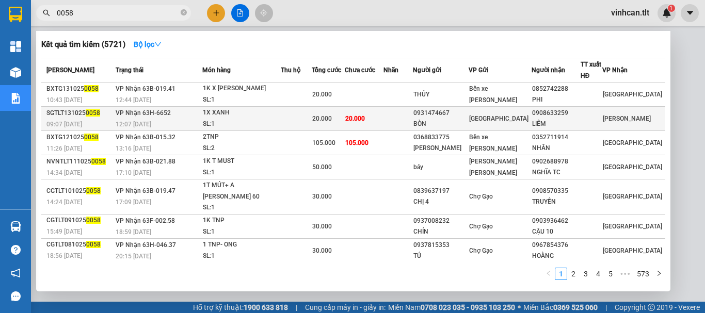
type input "0058"
click at [461, 110] on div "0931474667" at bounding box center [440, 113] width 55 height 11
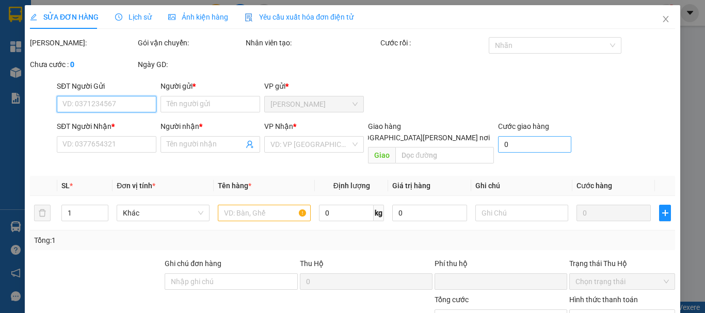
type input "0931474667"
type input "BÒN"
type input "0908633259"
type input "LIÊM"
type input "0"
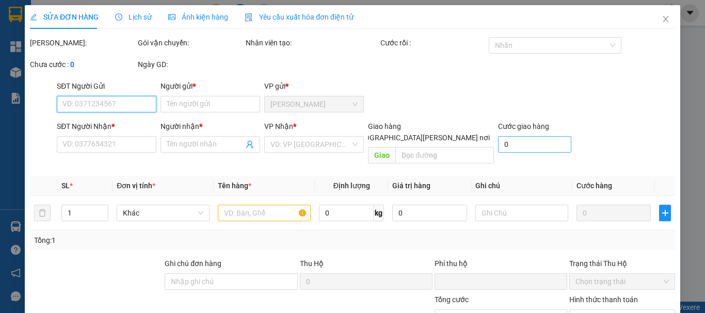
type input "20.000"
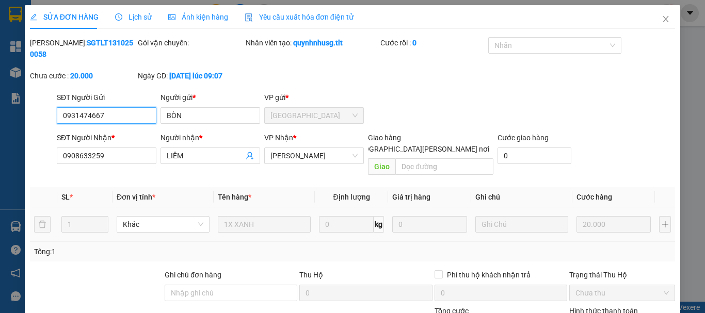
scroll to position [71, 0]
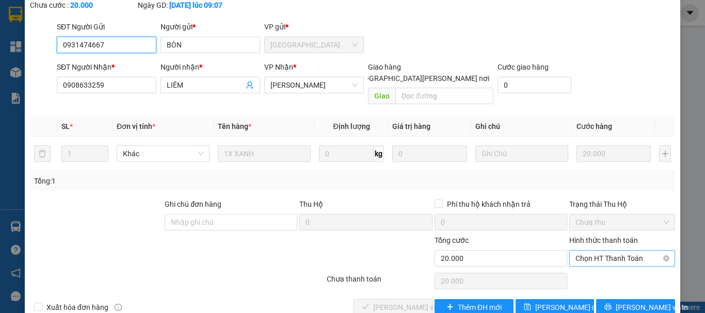
click at [603, 251] on span "Chọn HT Thanh Toán" at bounding box center [622, 258] width 93 height 15
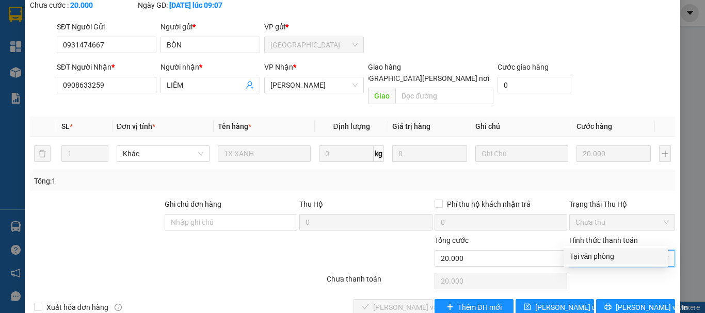
drag, startPoint x: 602, startPoint y: 253, endPoint x: 576, endPoint y: 258, distance: 26.7
click at [601, 253] on div "Tại văn phòng" at bounding box center [616, 256] width 92 height 11
type input "0"
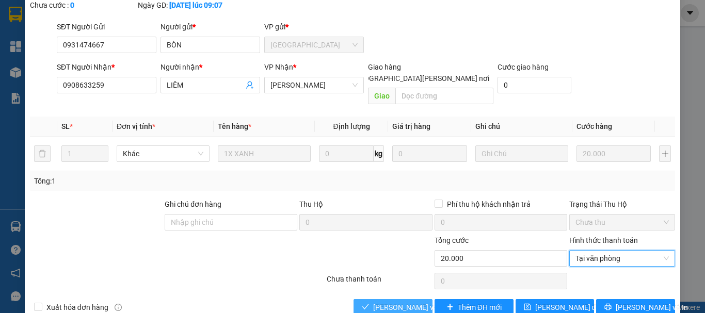
click at [409, 302] on span "[PERSON_NAME] và [PERSON_NAME] hàng" at bounding box center [442, 307] width 139 height 11
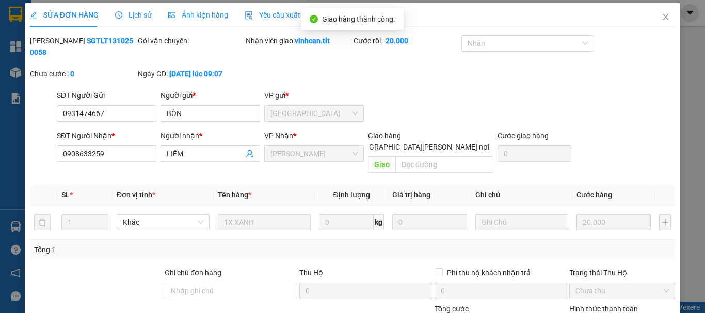
scroll to position [0, 0]
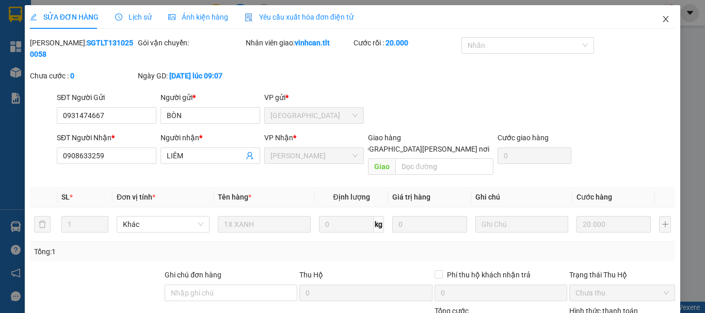
click at [663, 20] on icon "close" at bounding box center [666, 19] width 6 height 6
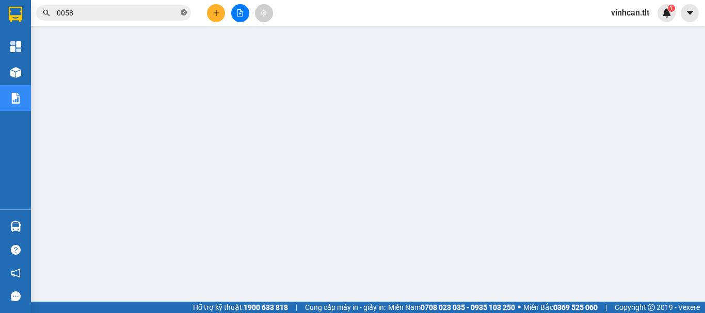
click at [183, 10] on icon "close-circle" at bounding box center [184, 12] width 6 height 6
click at [168, 10] on input "text" at bounding box center [118, 12] width 122 height 11
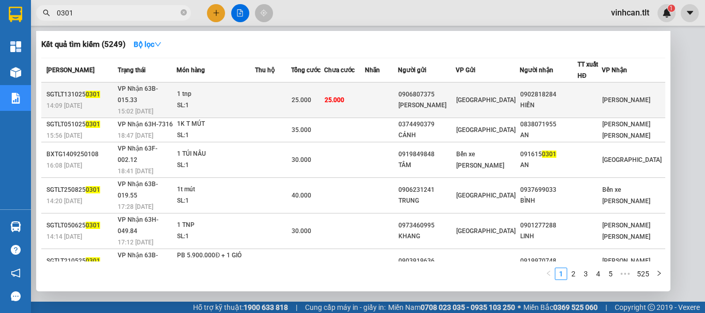
type input "0301"
click at [431, 91] on div "0906807375" at bounding box center [426, 94] width 57 height 11
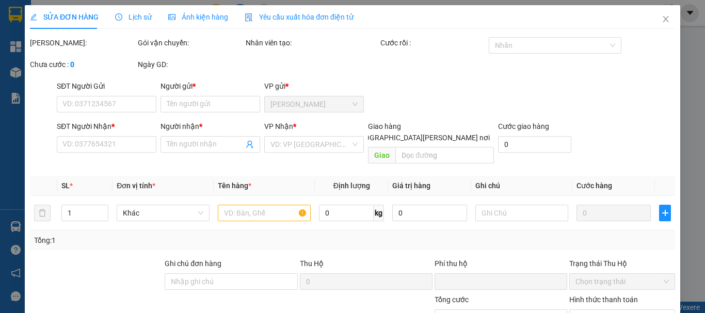
type input "0906807375"
type input "[PERSON_NAME]"
type input "0902818284"
type input "HIỀN"
type input "0"
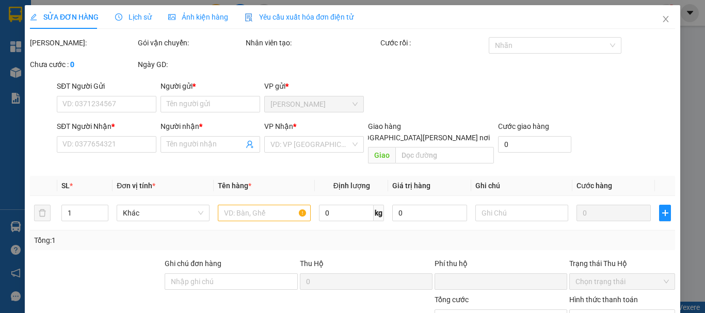
type input "25.000"
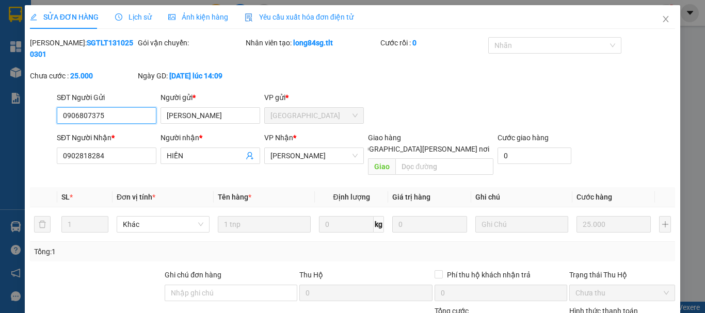
scroll to position [71, 0]
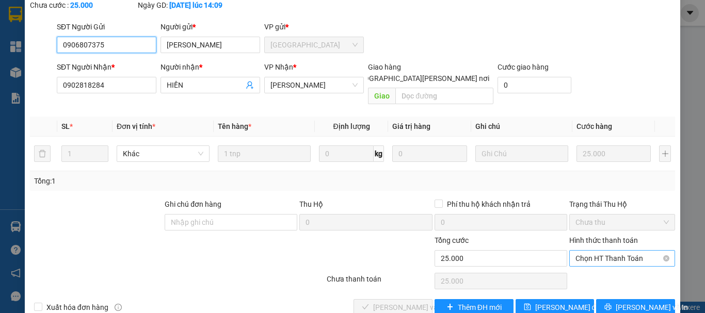
click at [583, 251] on span "Chọn HT Thanh Toán" at bounding box center [622, 258] width 93 height 15
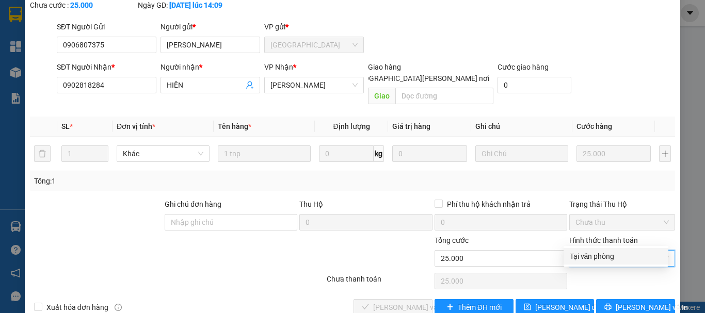
drag, startPoint x: 587, startPoint y: 251, endPoint x: 564, endPoint y: 256, distance: 23.7
click at [587, 251] on div "Tại văn phòng" at bounding box center [616, 256] width 92 height 11
type input "0"
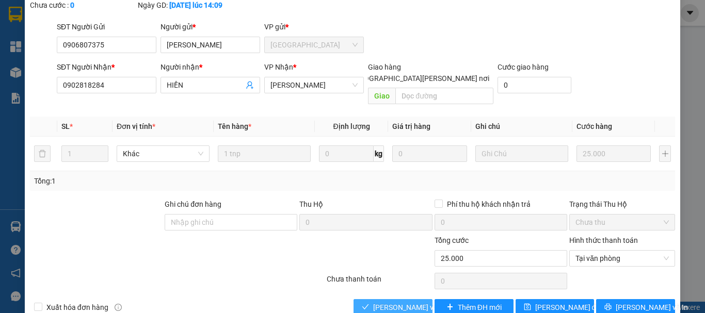
click at [415, 302] on span "[PERSON_NAME] và [PERSON_NAME] hàng" at bounding box center [442, 307] width 139 height 11
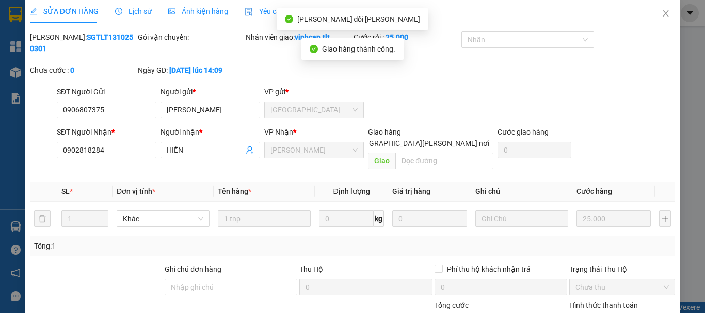
scroll to position [0, 0]
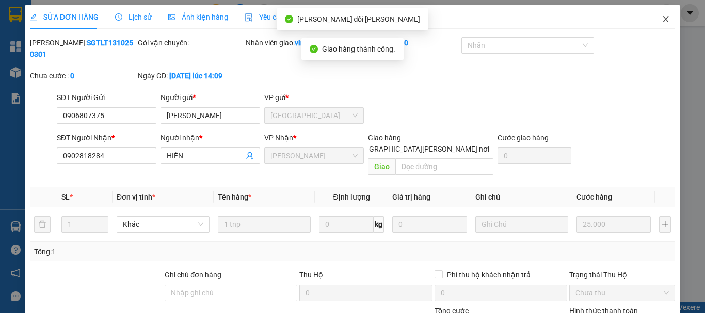
click at [662, 18] on icon "close" at bounding box center [666, 19] width 8 height 8
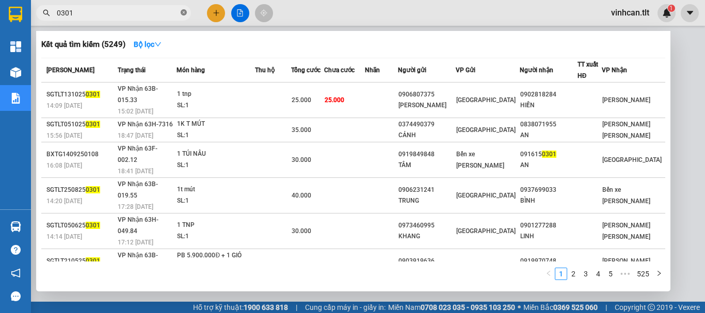
click at [186, 12] on icon "close-circle" at bounding box center [184, 12] width 6 height 6
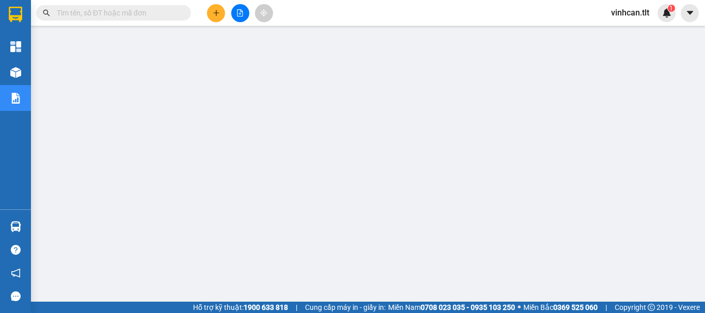
click at [158, 12] on input "text" at bounding box center [118, 12] width 122 height 11
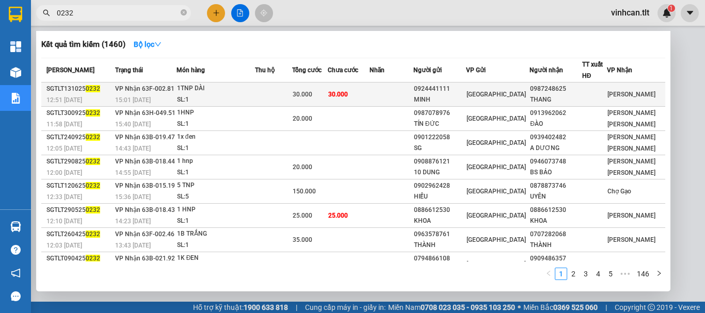
type input "0232"
click at [455, 91] on div "0924441111" at bounding box center [440, 89] width 52 height 11
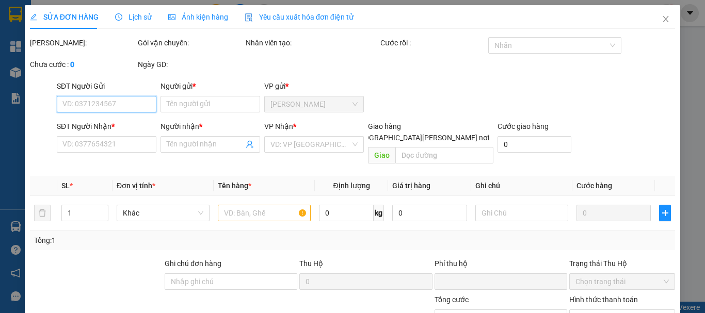
type input "0924441111"
type input "MINH"
type input "0987248625"
type input "THANG"
type input "0"
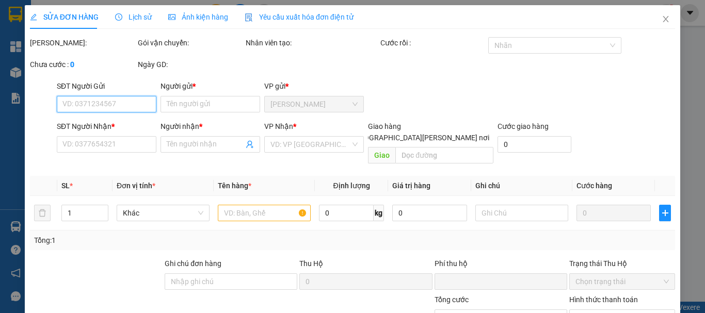
type input "30.000"
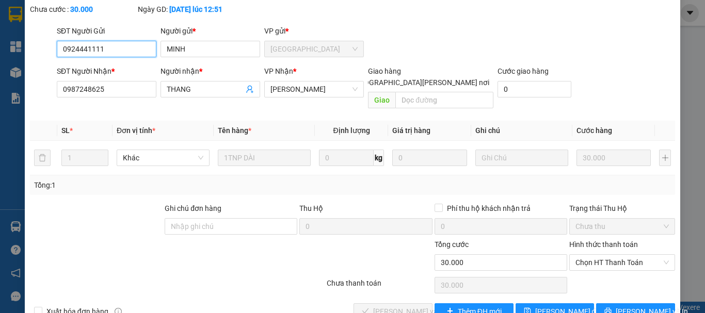
scroll to position [71, 0]
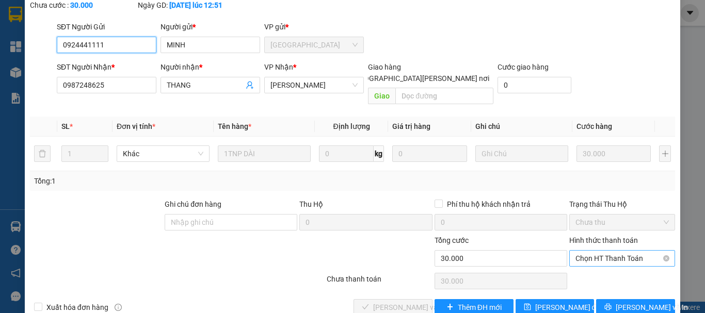
click at [578, 250] on div "Chọn HT Thanh Toán" at bounding box center [622, 258] width 106 height 17
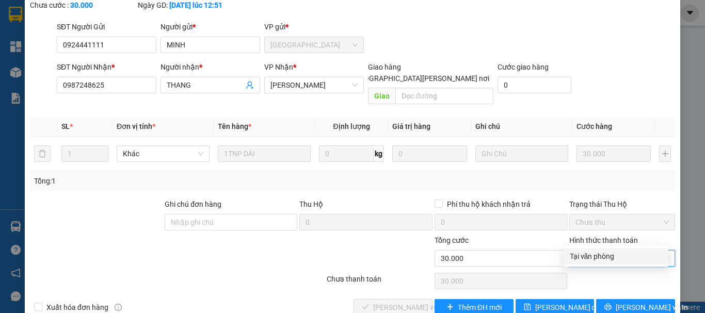
click at [589, 258] on div "Tại văn phòng" at bounding box center [616, 256] width 92 height 11
type input "0"
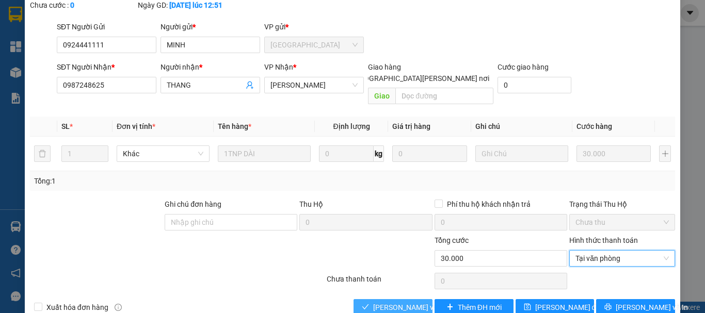
click at [412, 302] on span "[PERSON_NAME] và [PERSON_NAME] hàng" at bounding box center [442, 307] width 139 height 11
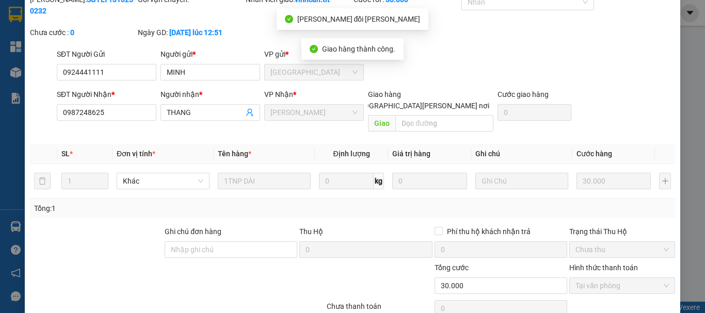
scroll to position [0, 0]
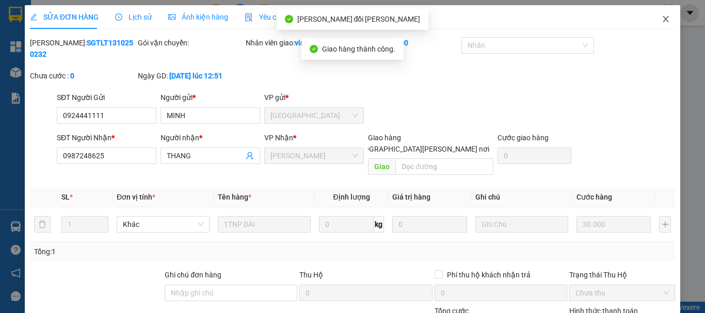
click at [662, 21] on icon "close" at bounding box center [666, 19] width 8 height 8
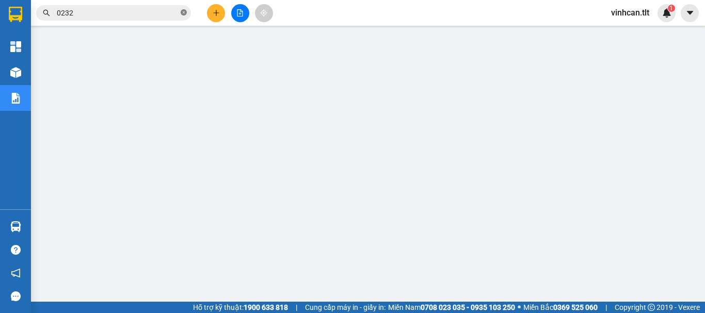
click at [185, 14] on icon "close-circle" at bounding box center [184, 12] width 6 height 6
click at [94, 15] on input "text" at bounding box center [118, 12] width 122 height 11
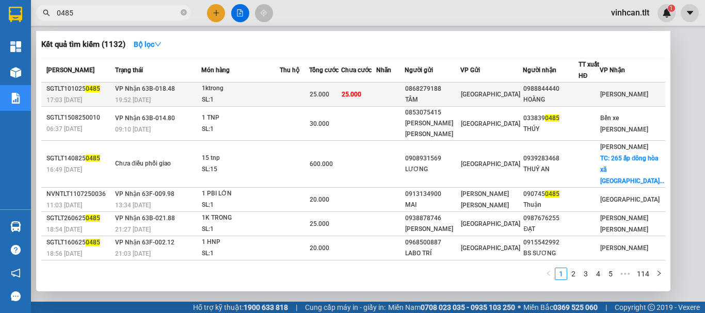
type input "0485"
click at [459, 88] on div "0868279188" at bounding box center [432, 89] width 54 height 11
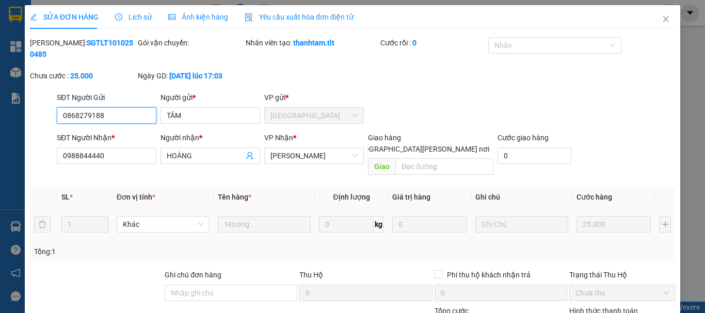
scroll to position [71, 0]
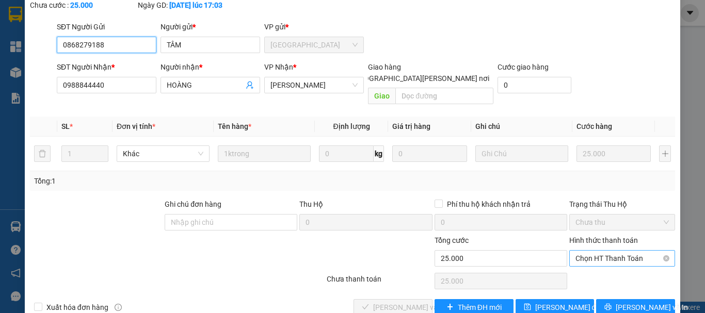
click at [602, 251] on span "Chọn HT Thanh Toán" at bounding box center [622, 258] width 93 height 15
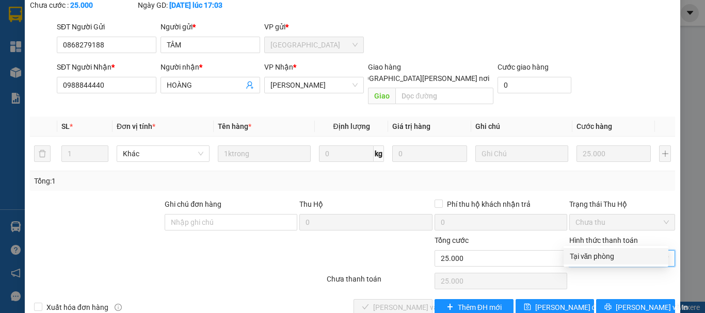
click at [594, 257] on div "Tại văn phòng" at bounding box center [616, 256] width 92 height 11
type input "0"
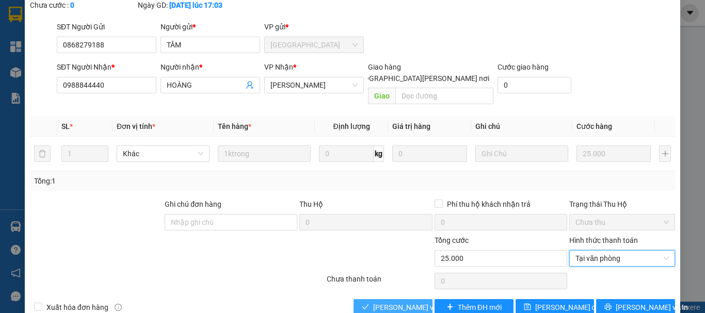
click at [399, 302] on span "[PERSON_NAME] và [PERSON_NAME] hàng" at bounding box center [442, 307] width 139 height 11
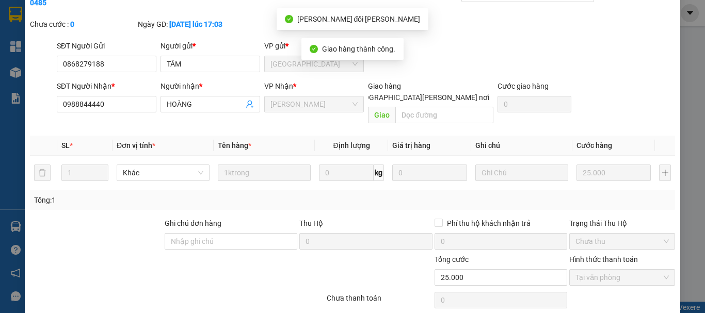
scroll to position [0, 0]
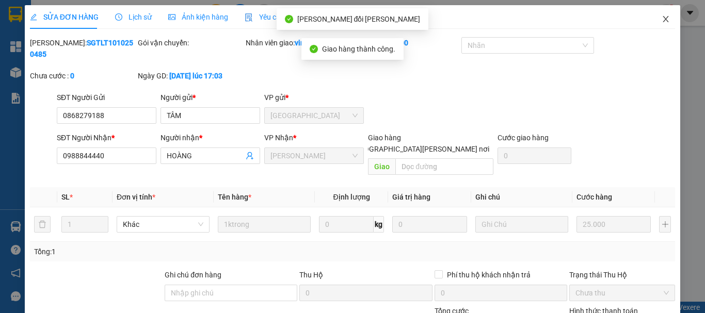
click at [662, 20] on icon "close" at bounding box center [666, 19] width 8 height 8
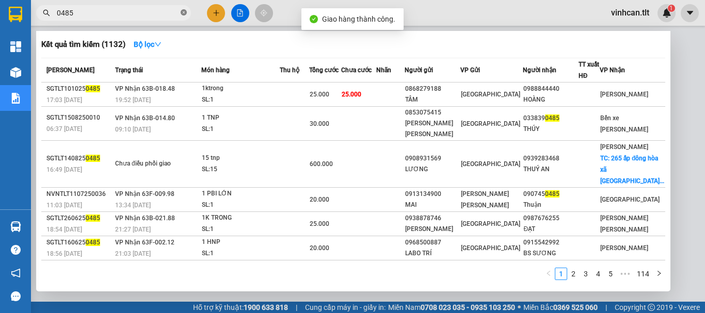
click at [182, 12] on icon "close-circle" at bounding box center [184, 12] width 6 height 6
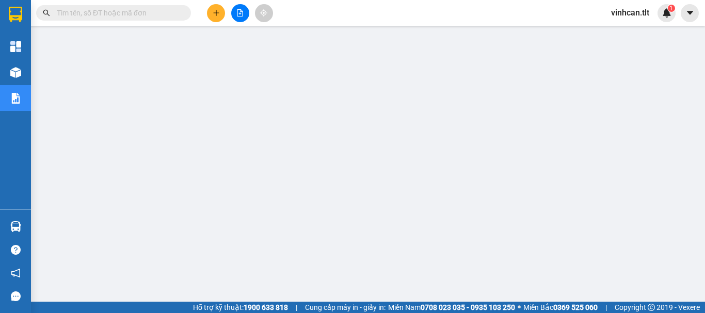
click at [164, 11] on input "text" at bounding box center [118, 12] width 122 height 11
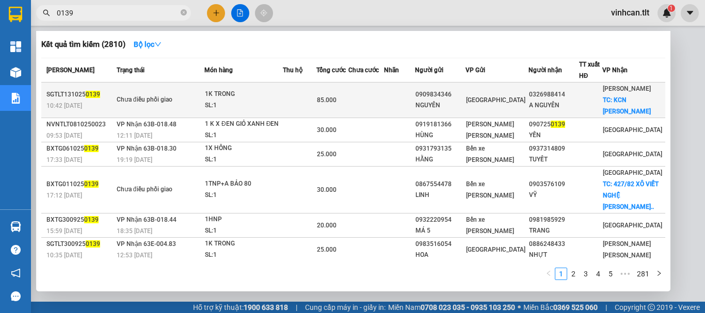
type input "0139"
click at [454, 99] on div "0909834346" at bounding box center [439, 94] width 49 height 11
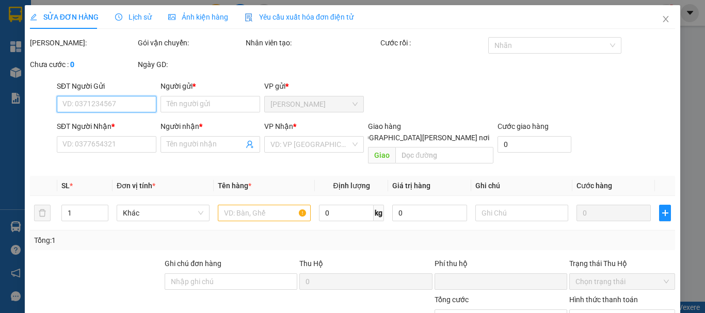
type input "0909834346"
type input "NGUYÊN"
type input "0326988414"
type input "A NGUYÊN"
checkbox input "true"
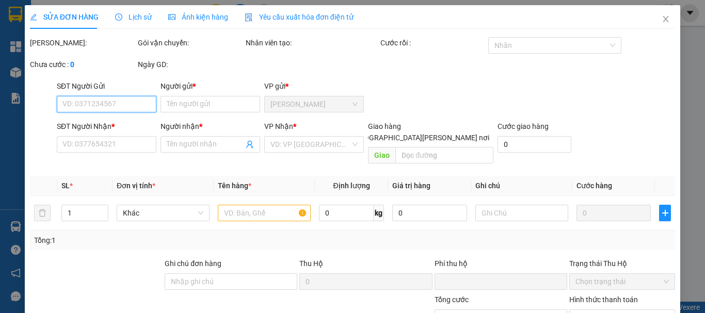
type input "KCN [PERSON_NAME]"
type input "0"
type input "85.000"
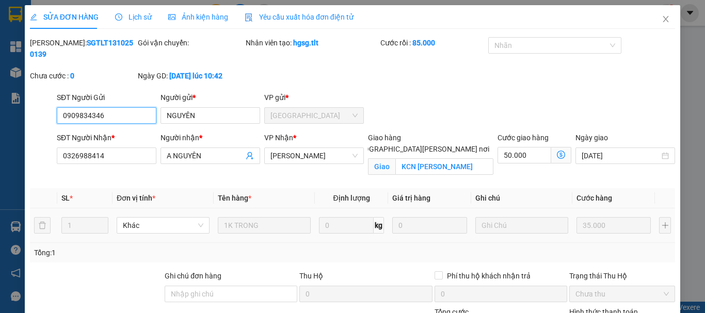
scroll to position [83, 0]
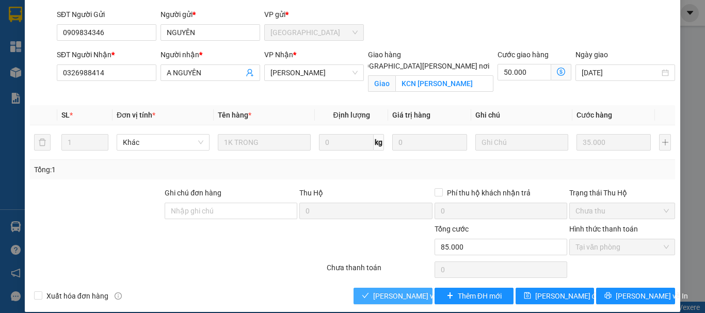
click at [411, 291] on span "[PERSON_NAME] và [PERSON_NAME] hàng" at bounding box center [442, 296] width 139 height 11
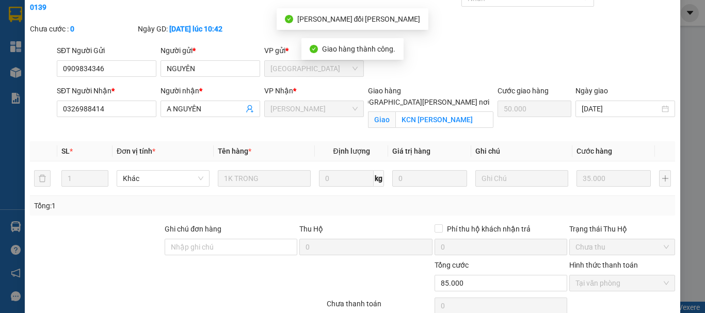
scroll to position [0, 0]
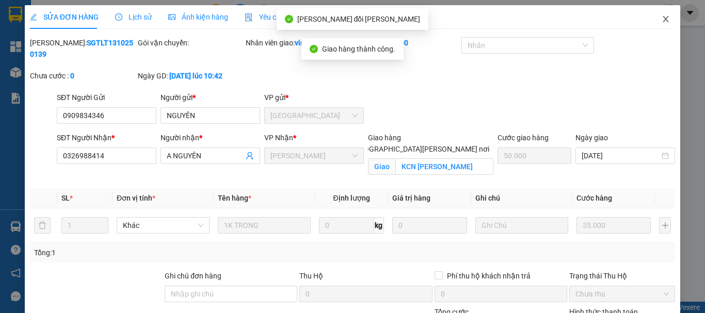
click at [662, 19] on icon "close" at bounding box center [666, 19] width 8 height 8
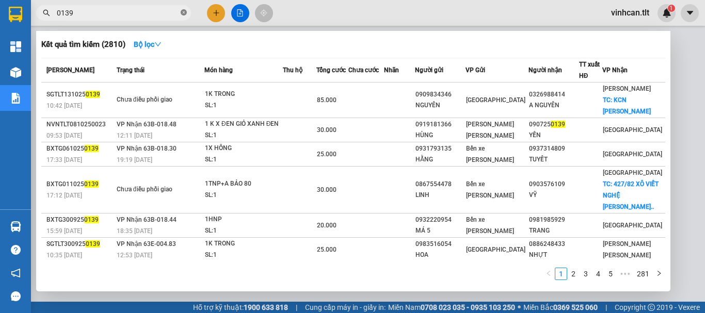
click at [183, 13] on icon "close-circle" at bounding box center [184, 12] width 6 height 6
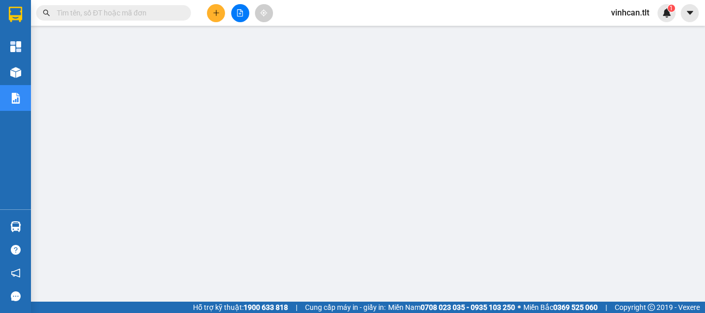
click at [165, 14] on input "text" at bounding box center [118, 12] width 122 height 11
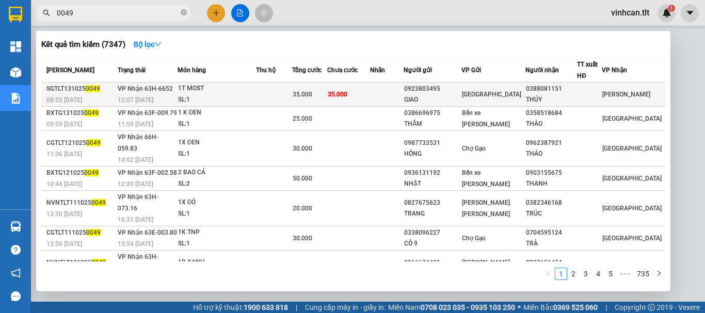
type input "0049"
click at [442, 87] on div "0923803495" at bounding box center [432, 89] width 57 height 11
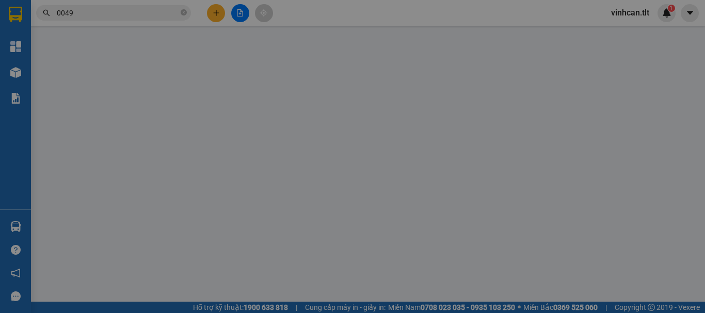
type input "0923803495"
type input "GIAO"
type input "0388081151"
type input "THÚY"
type input "0"
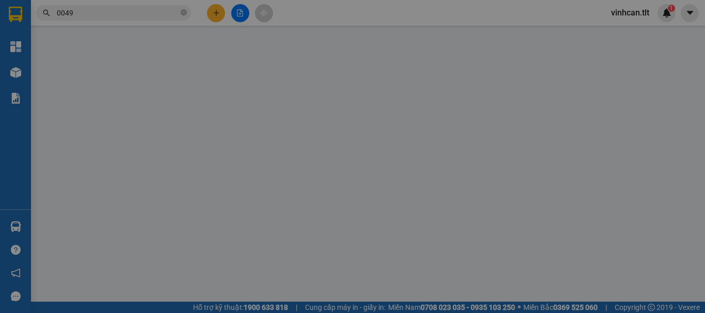
type input "35.000"
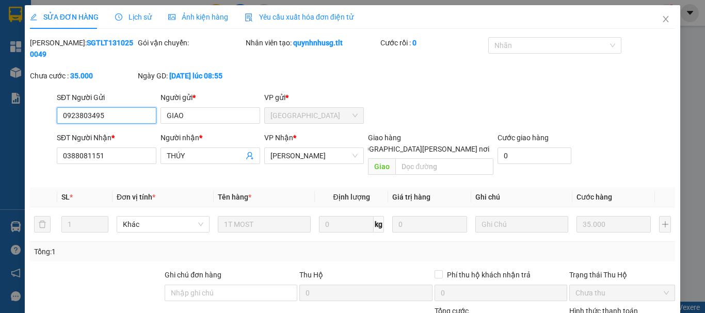
scroll to position [71, 0]
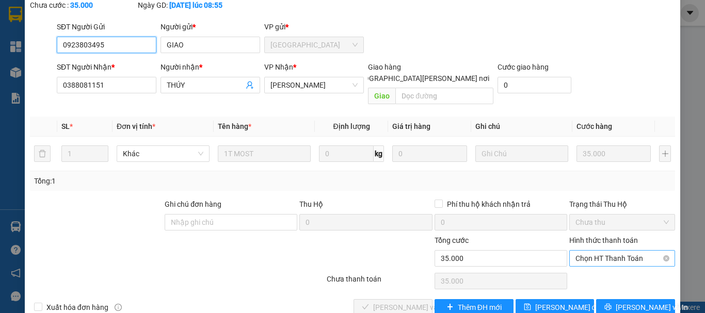
click at [577, 251] on span "Chọn HT Thanh Toán" at bounding box center [622, 258] width 93 height 15
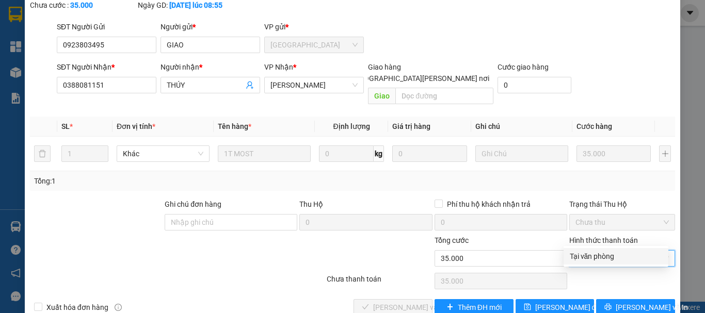
click at [589, 258] on div "Tại văn phòng" at bounding box center [616, 256] width 92 height 11
type input "0"
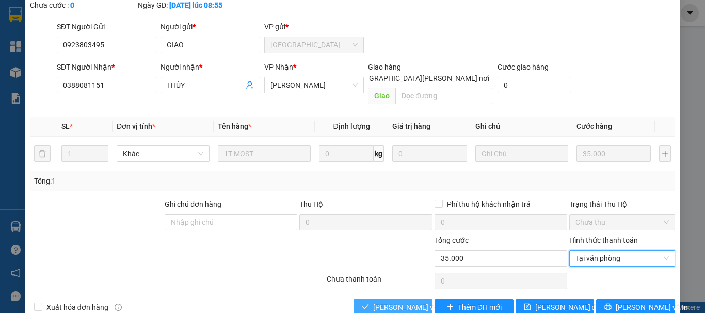
click at [411, 302] on span "[PERSON_NAME] và [PERSON_NAME] hàng" at bounding box center [442, 307] width 139 height 11
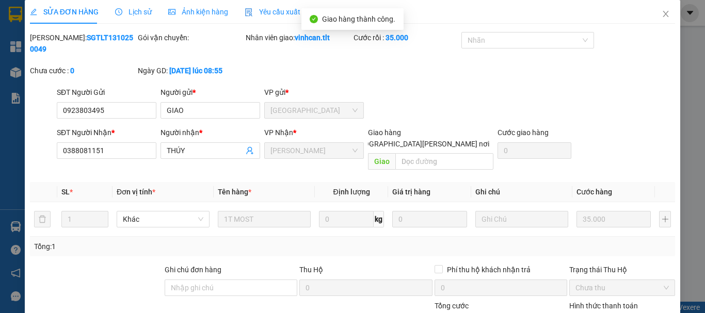
scroll to position [0, 0]
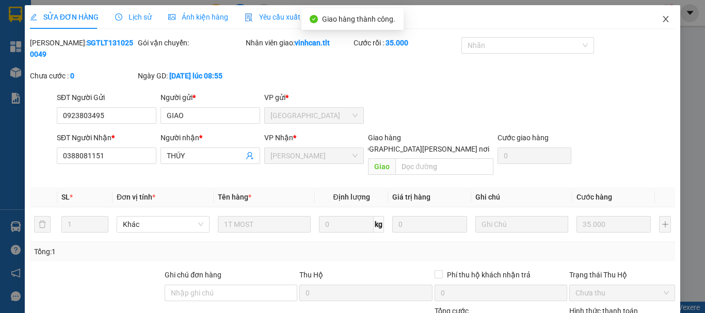
click at [663, 19] on icon "close" at bounding box center [666, 19] width 6 height 6
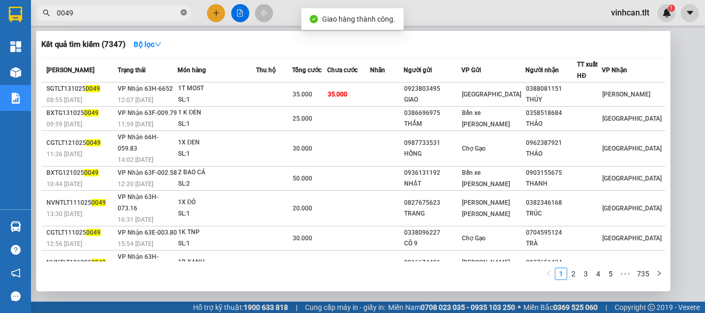
drag, startPoint x: 184, startPoint y: 12, endPoint x: 165, endPoint y: 13, distance: 19.1
click at [183, 12] on icon "close-circle" at bounding box center [184, 12] width 6 height 6
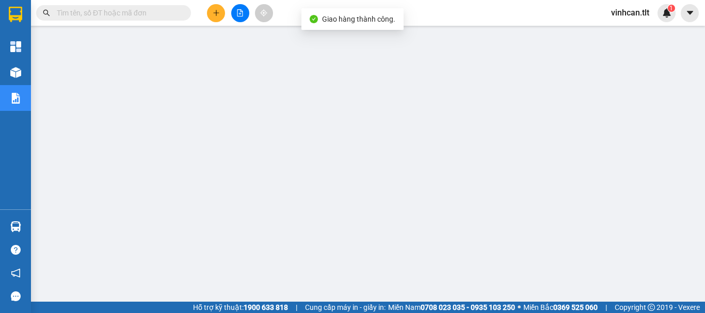
click at [162, 13] on input "text" at bounding box center [118, 12] width 122 height 11
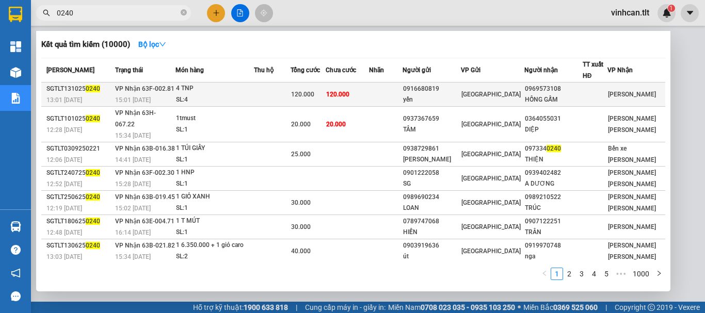
type input "0240"
click at [434, 86] on div "0916680819" at bounding box center [431, 89] width 57 height 11
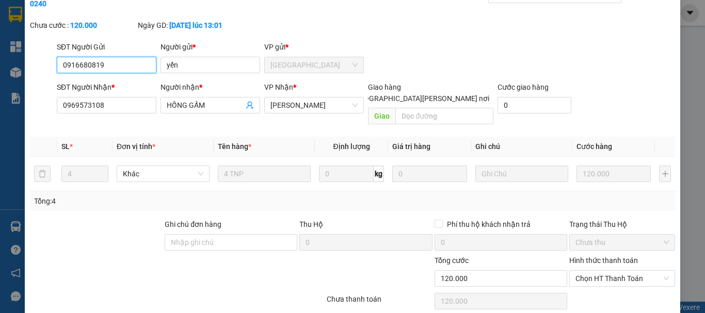
scroll to position [71, 0]
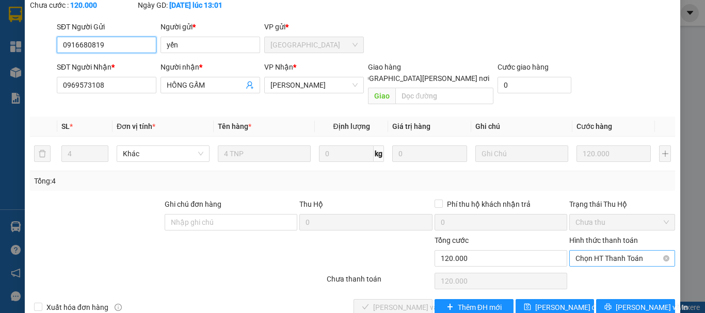
click at [591, 251] on span "Chọn HT Thanh Toán" at bounding box center [622, 258] width 93 height 15
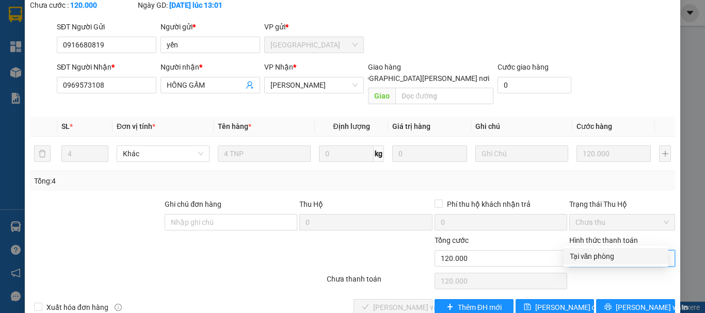
drag, startPoint x: 595, startPoint y: 252, endPoint x: 579, endPoint y: 253, distance: 16.5
click at [592, 252] on div "Tại văn phòng" at bounding box center [616, 256] width 92 height 11
type input "0"
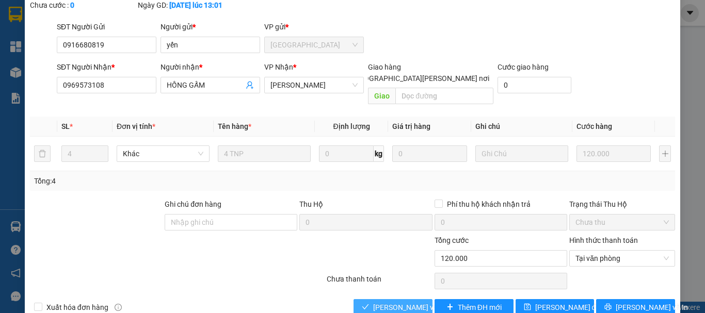
click at [409, 302] on span "[PERSON_NAME] và [PERSON_NAME] hàng" at bounding box center [442, 307] width 139 height 11
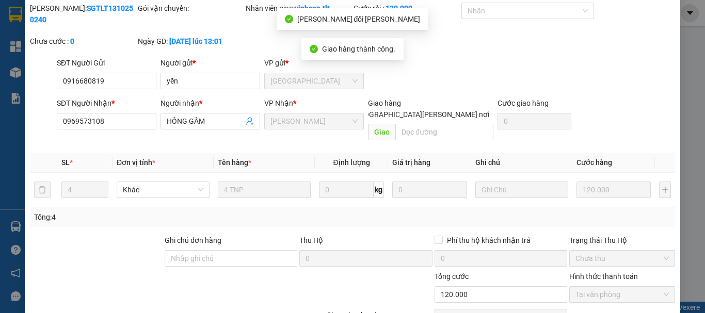
scroll to position [0, 0]
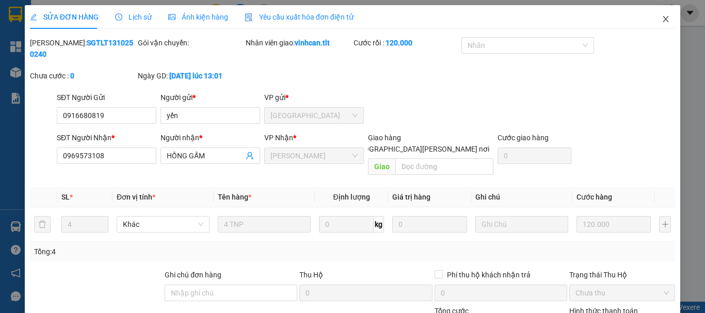
click at [662, 16] on icon "close" at bounding box center [666, 19] width 8 height 8
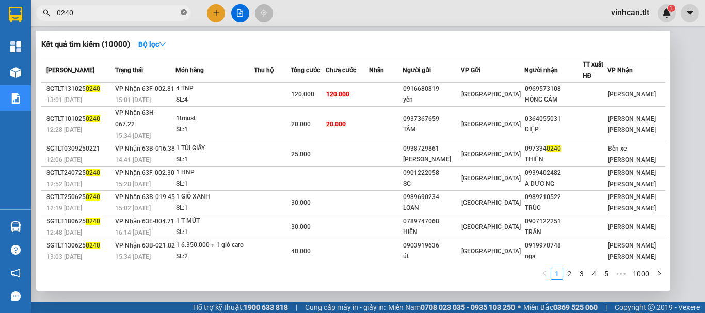
click at [184, 12] on icon "close-circle" at bounding box center [184, 12] width 6 height 6
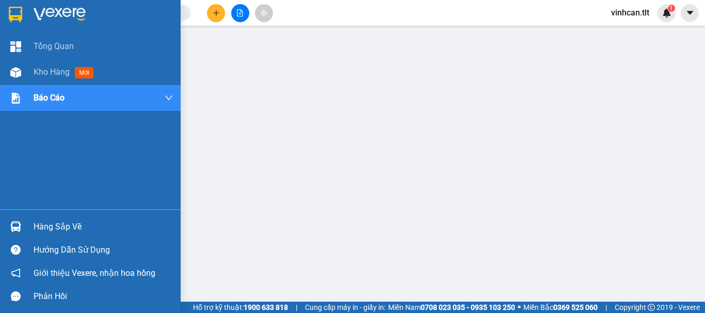
click at [40, 224] on div "Hàng sắp về" at bounding box center [103, 226] width 139 height 15
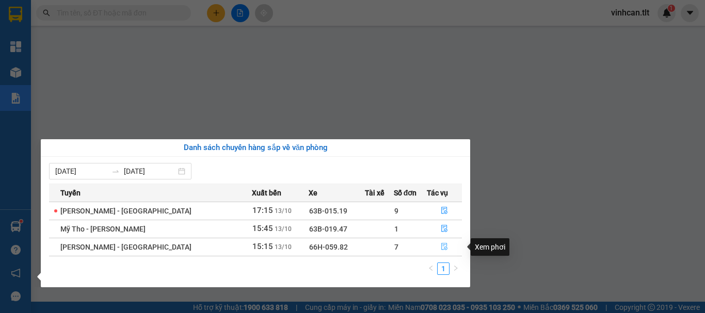
click at [441, 247] on icon "file-done" at bounding box center [444, 246] width 7 height 7
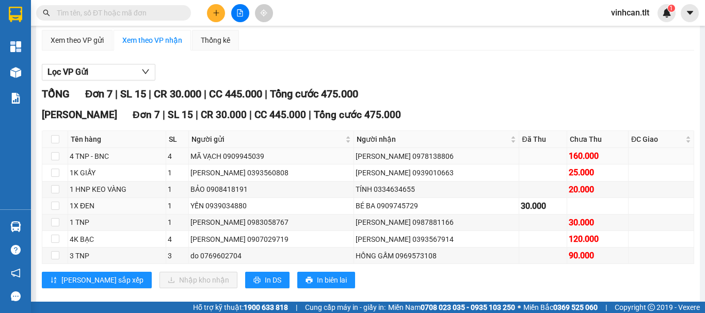
scroll to position [103, 0]
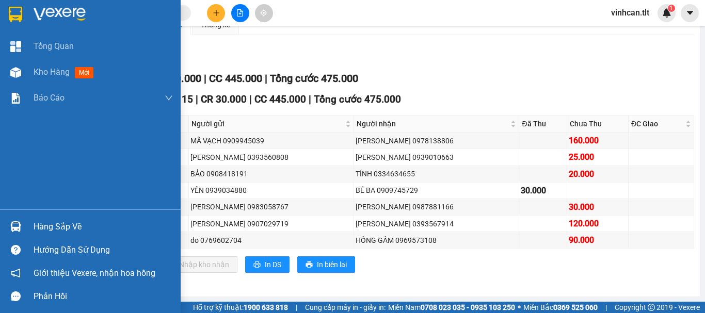
click at [65, 227] on div "Hàng sắp về" at bounding box center [103, 226] width 139 height 15
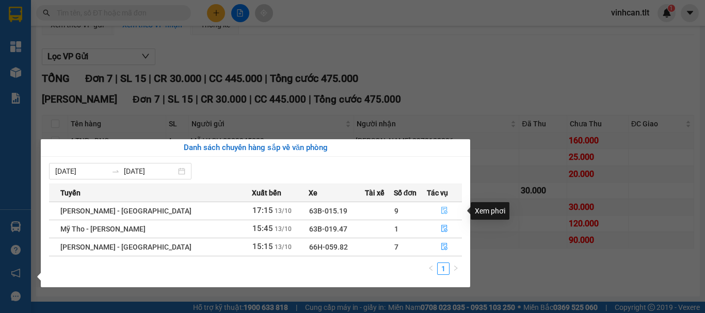
click at [442, 213] on icon "file-done" at bounding box center [444, 210] width 7 height 7
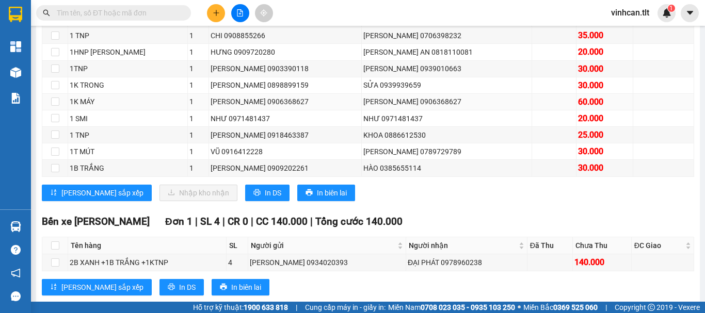
scroll to position [206, 0]
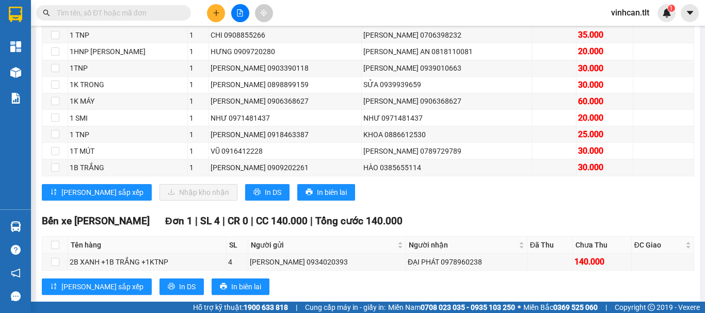
click at [154, 4] on div "Kết quả [PERSON_NAME] ( 10000 ) Bộ lọc Mã ĐH Trạng thái Món hàng Thu hộ Tổng [P…" at bounding box center [100, 13] width 201 height 18
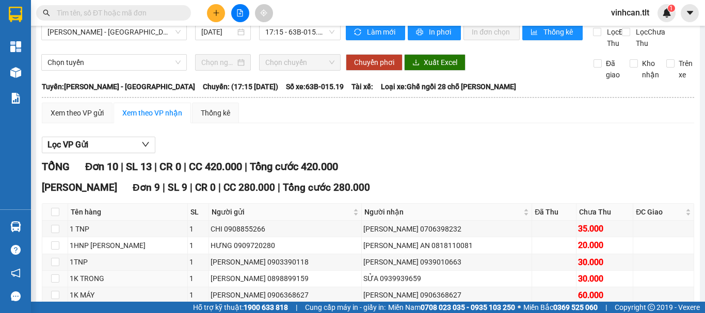
scroll to position [0, 0]
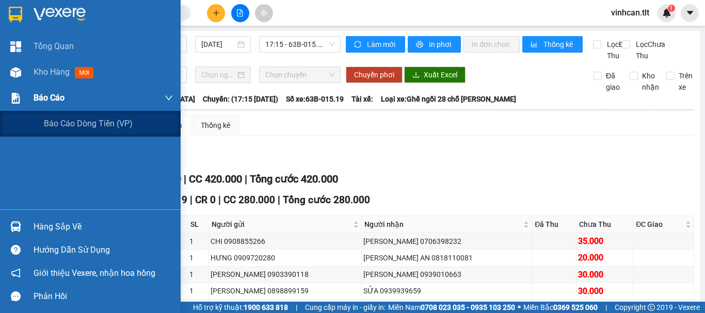
click at [51, 99] on span "Báo cáo" at bounding box center [49, 97] width 31 height 13
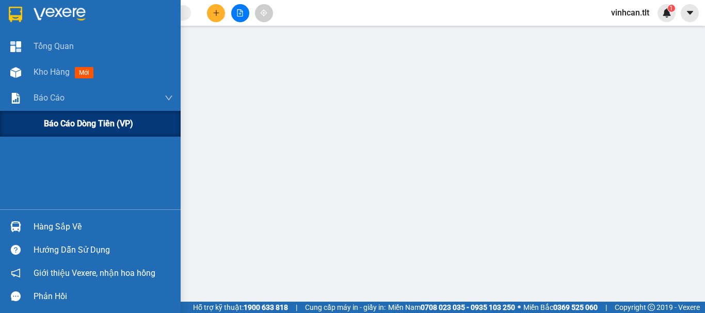
click at [65, 116] on div "Báo cáo dòng tiền (VP)" at bounding box center [108, 124] width 129 height 26
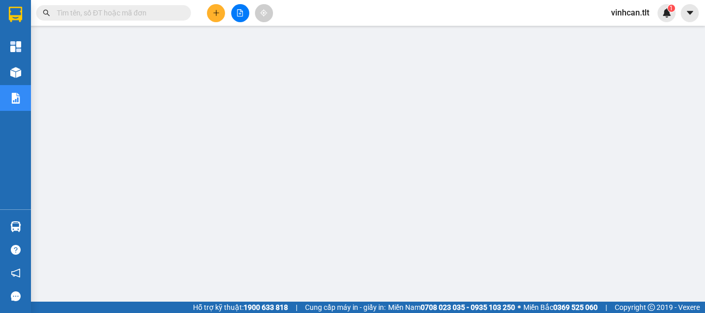
click at [127, 13] on input "text" at bounding box center [118, 12] width 122 height 11
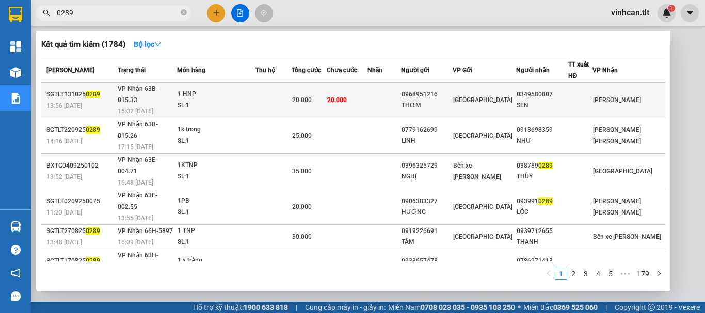
type input "0289"
click at [426, 89] on div "0968951216" at bounding box center [427, 94] width 51 height 11
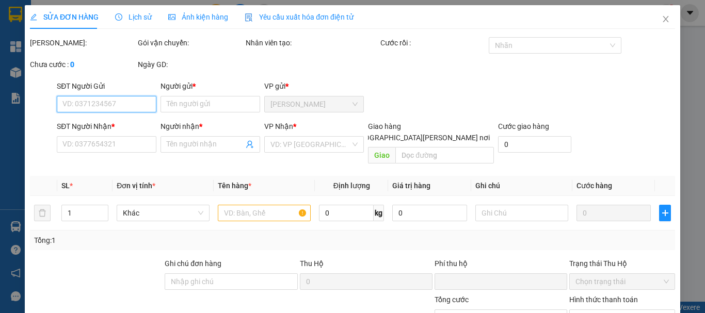
type input "0968951216"
type input "THƠM"
type input "0349580807"
type input "SEN"
type input "0"
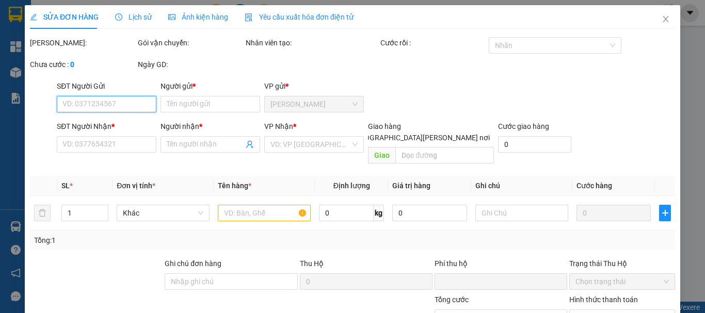
type input "20.000"
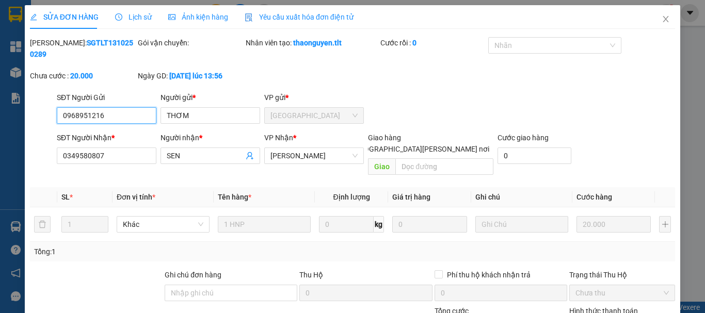
scroll to position [71, 0]
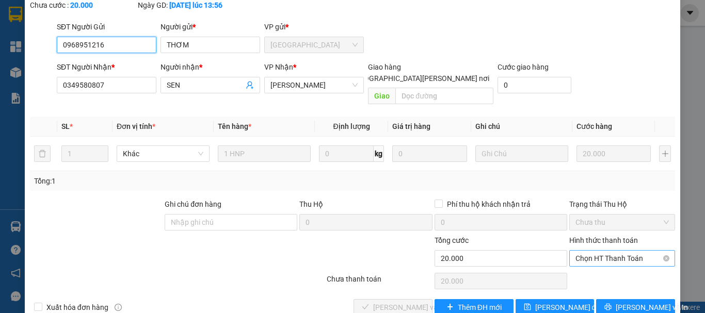
click at [590, 251] on span "Chọn HT Thanh Toán" at bounding box center [622, 258] width 93 height 15
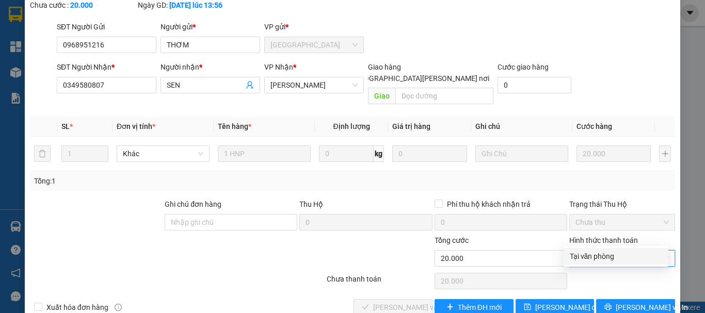
click at [590, 255] on div "Tại văn phòng" at bounding box center [616, 256] width 92 height 11
type input "0"
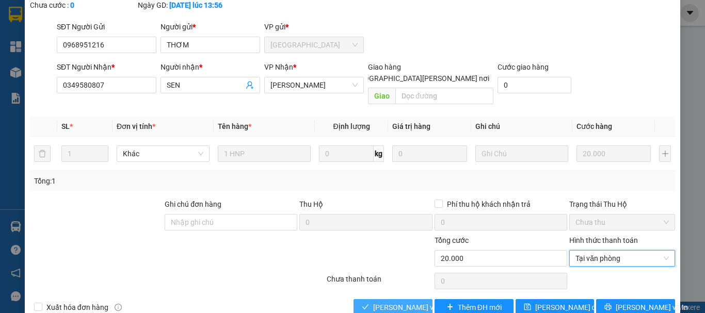
click at [418, 302] on span "[PERSON_NAME] và [PERSON_NAME] hàng" at bounding box center [442, 307] width 139 height 11
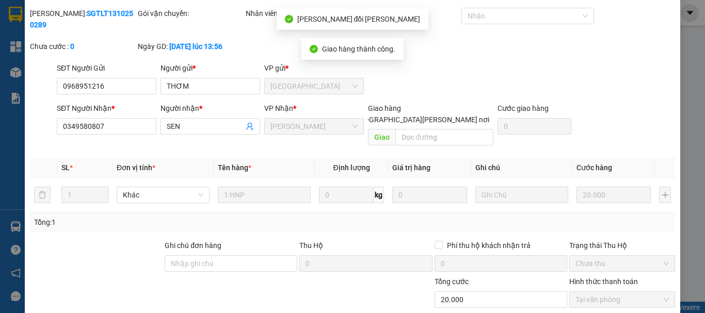
scroll to position [0, 0]
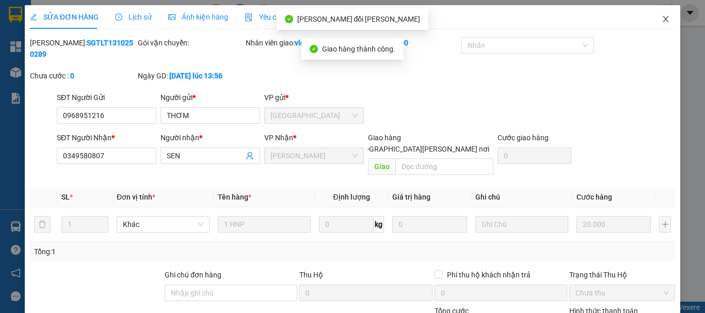
click at [662, 22] on icon "close" at bounding box center [666, 19] width 8 height 8
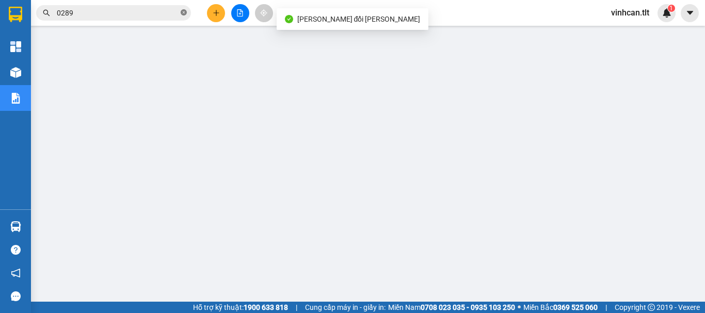
click at [183, 12] on icon "close-circle" at bounding box center [184, 12] width 6 height 6
click at [152, 9] on input "text" at bounding box center [118, 12] width 122 height 11
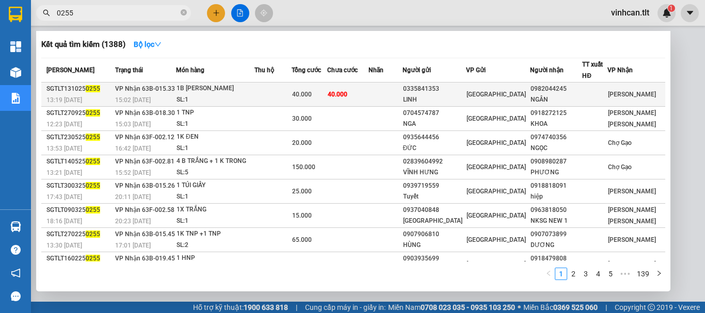
type input "0255"
click at [449, 92] on div "0335841353" at bounding box center [434, 89] width 63 height 11
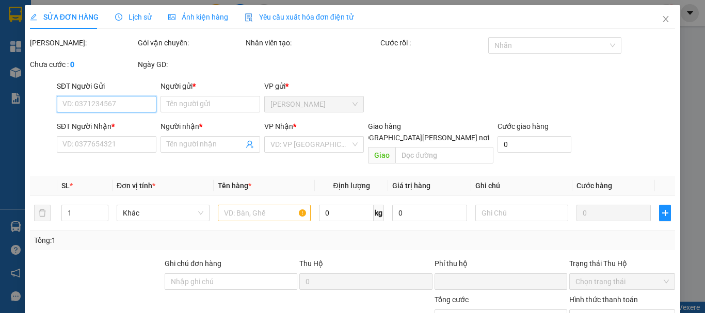
type input "0335841353"
type input "LINH"
type input "0982044245"
type input "NGÂN"
type input "0"
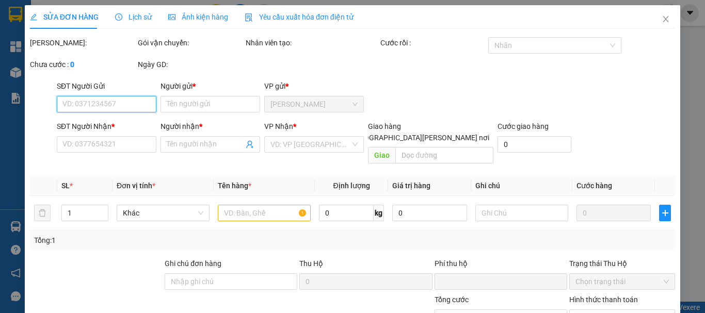
type input "40.000"
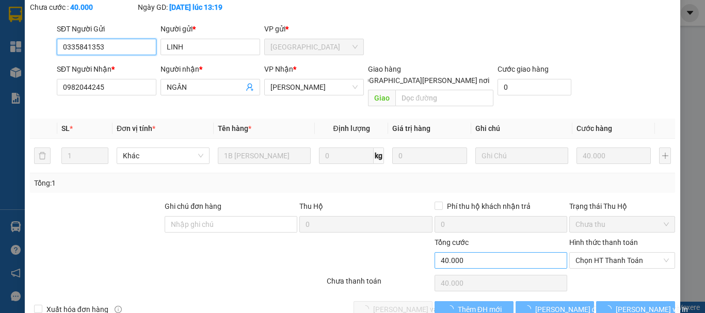
scroll to position [71, 0]
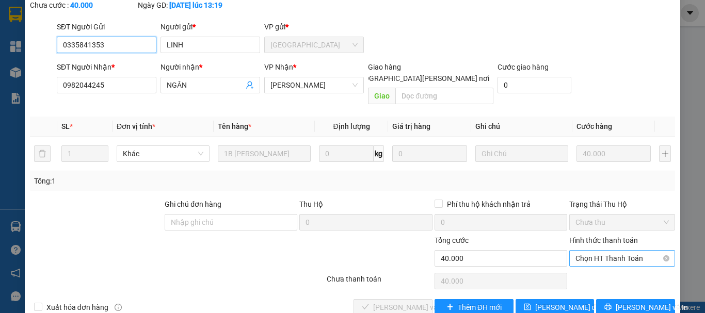
click at [584, 251] on span "Chọn HT Thanh Toán" at bounding box center [622, 258] width 93 height 15
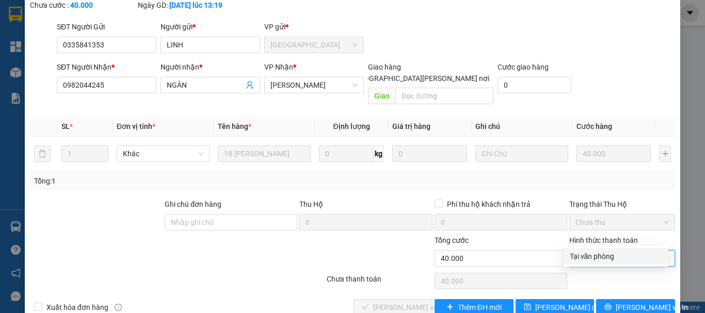
click at [586, 256] on div "Tại văn phòng" at bounding box center [616, 256] width 92 height 11
type input "0"
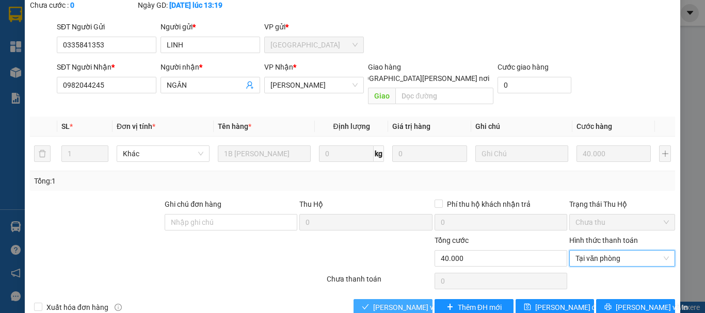
click at [411, 299] on button "[PERSON_NAME] và [PERSON_NAME] hàng" at bounding box center [393, 307] width 79 height 17
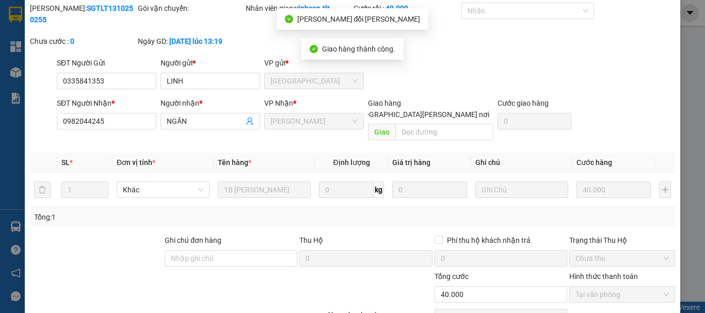
scroll to position [0, 0]
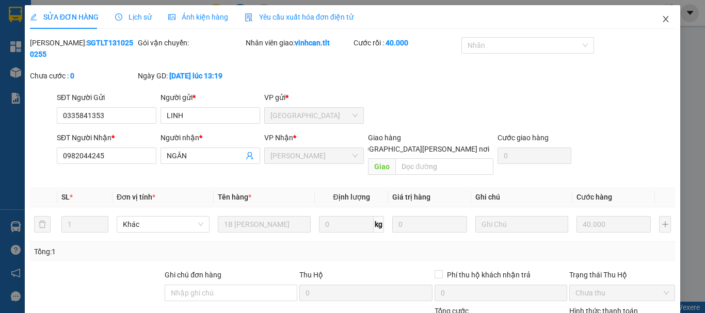
click at [662, 21] on icon "close" at bounding box center [666, 19] width 8 height 8
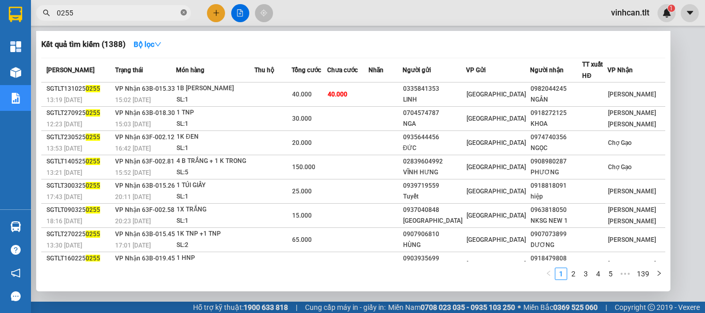
click at [184, 13] on icon "close-circle" at bounding box center [184, 12] width 6 height 6
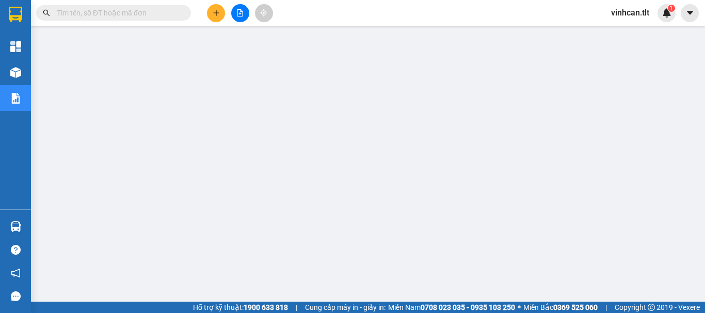
click at [120, 12] on input "text" at bounding box center [118, 12] width 122 height 11
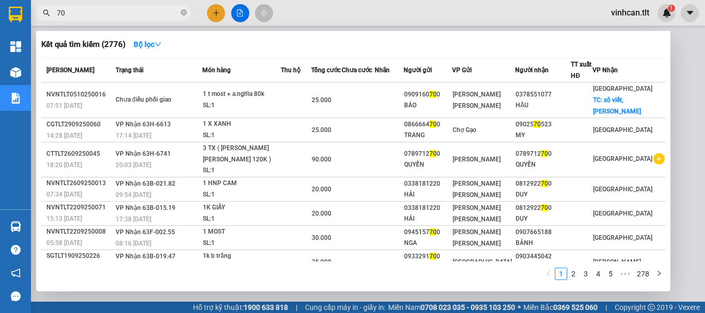
type input "7"
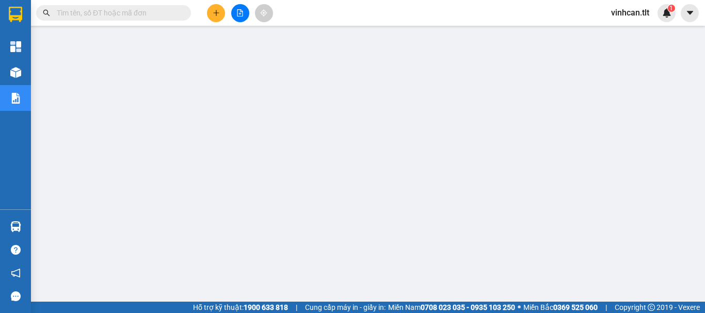
type input "2"
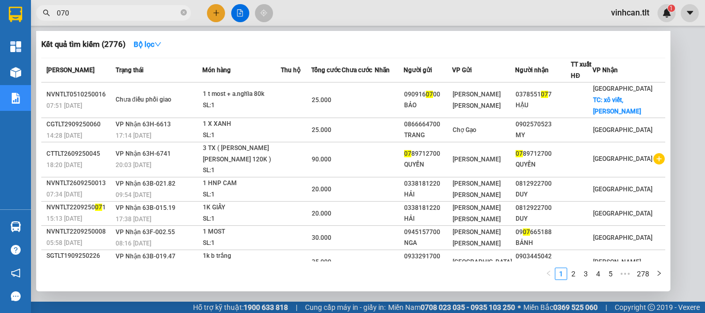
type input "0700"
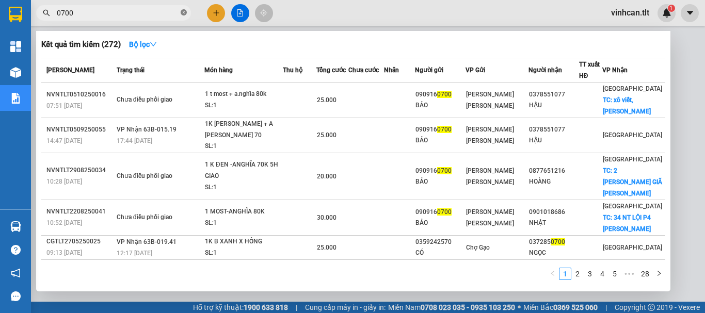
click at [185, 13] on icon "close-circle" at bounding box center [184, 12] width 6 height 6
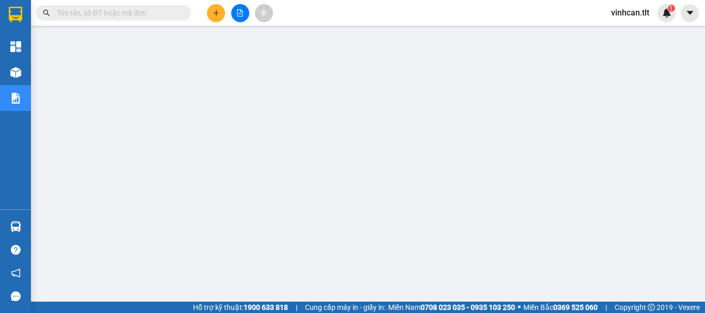
click at [95, 11] on input "text" at bounding box center [118, 12] width 122 height 11
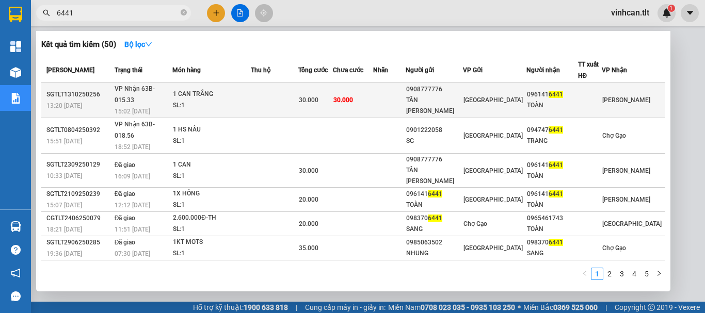
type input "6441"
click at [250, 89] on div "1 CAN TRẮNG" at bounding box center [211, 94] width 77 height 11
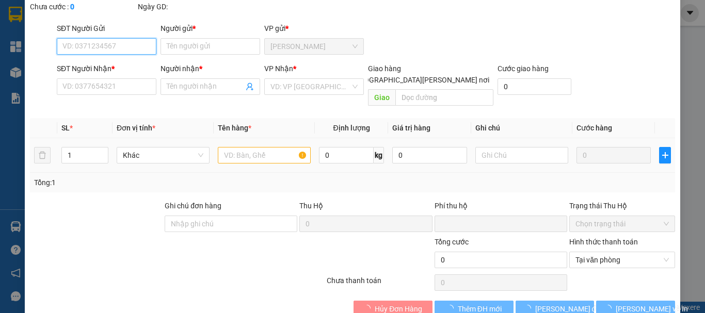
type input "0908777776"
type input "TÂN [PERSON_NAME]"
type input "0961416441"
type input "TOÀN"
type input "0"
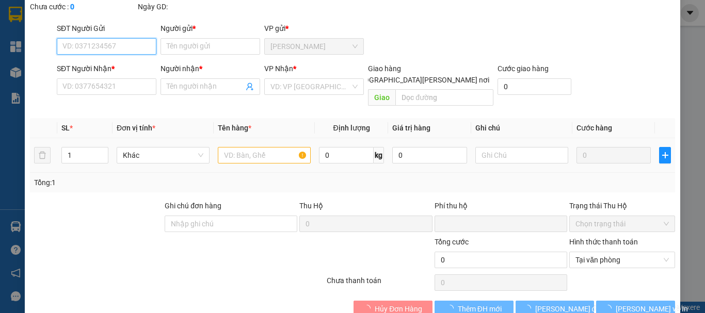
type input "30.000"
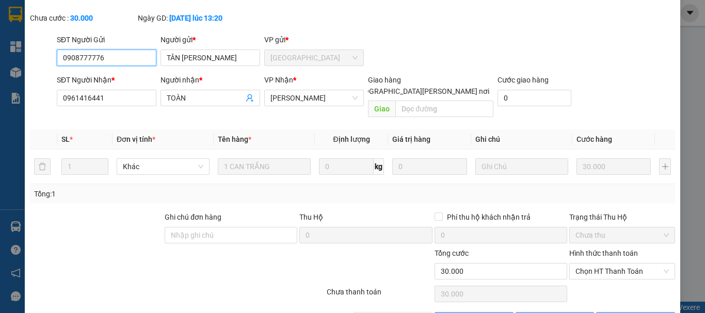
scroll to position [71, 0]
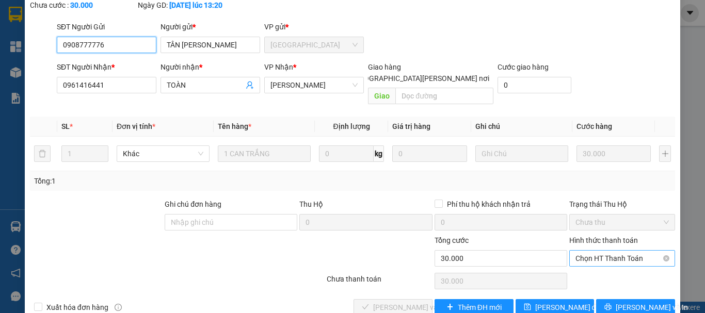
click at [592, 251] on span "Chọn HT Thanh Toán" at bounding box center [622, 258] width 93 height 15
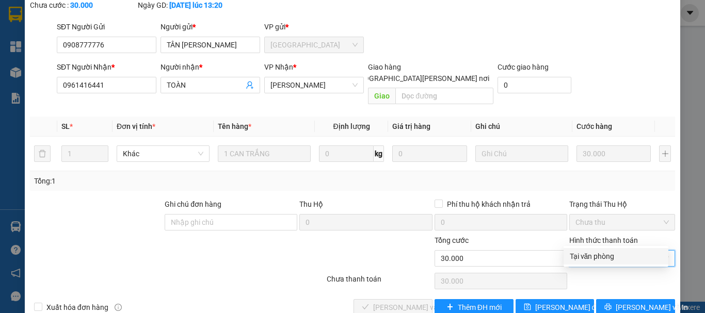
click at [594, 252] on div "Tại văn phòng" at bounding box center [616, 256] width 92 height 11
type input "0"
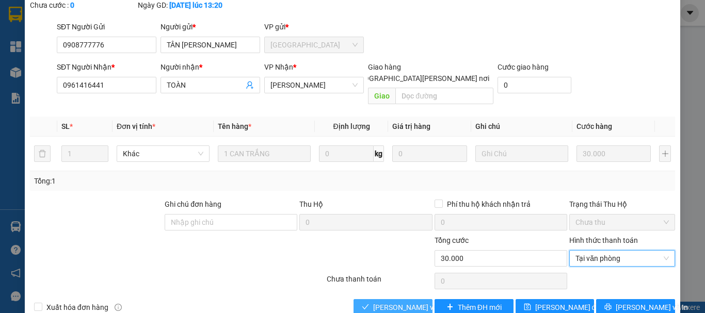
click at [406, 302] on span "[PERSON_NAME] và [PERSON_NAME] hàng" at bounding box center [442, 307] width 139 height 11
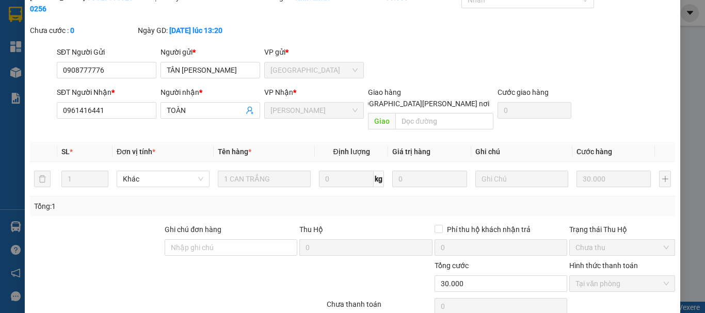
scroll to position [0, 0]
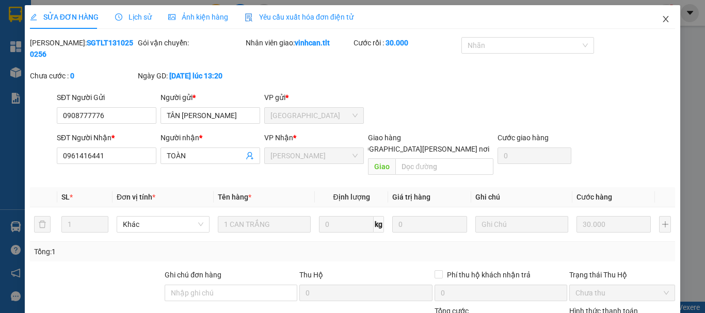
click at [651, 16] on span "Close" at bounding box center [665, 19] width 29 height 29
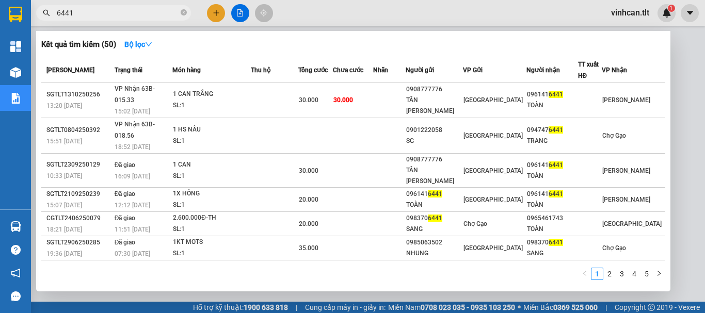
click at [165, 13] on input "6441" at bounding box center [118, 12] width 122 height 11
click at [164, 13] on input "6441" at bounding box center [118, 12] width 122 height 11
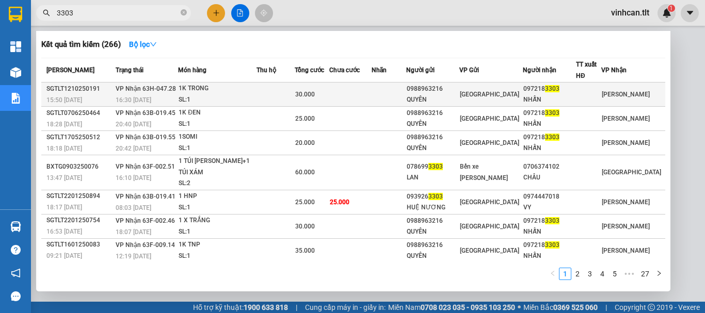
type input "3303"
click at [213, 93] on div "1K TRONG" at bounding box center [217, 88] width 77 height 11
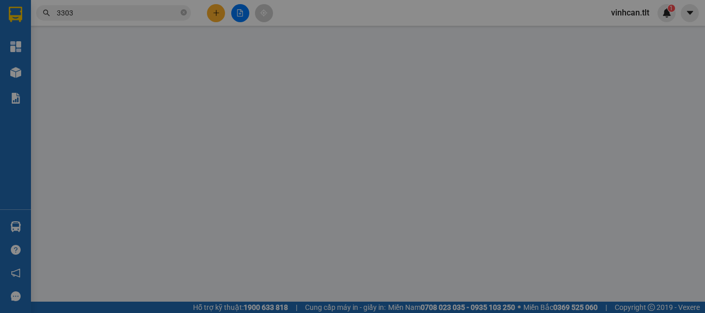
type input "0988963216"
type input "QUYÊN"
type input "0972183303"
type input "NHẪN"
type input "0"
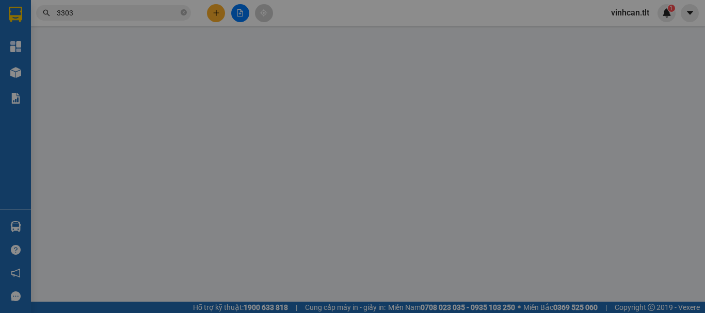
type input "30.000"
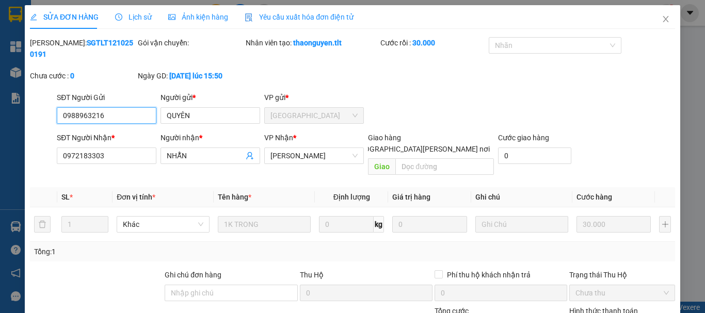
scroll to position [66, 0]
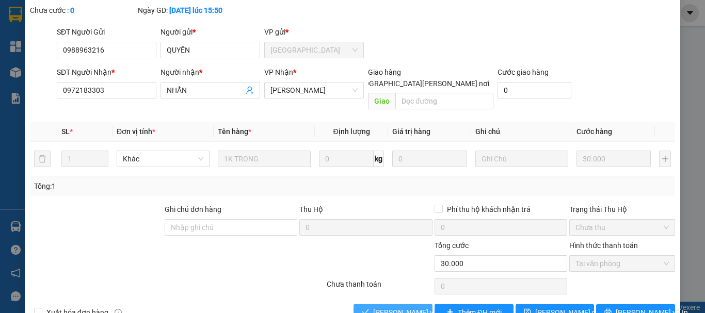
click at [385, 307] on span "[PERSON_NAME] và [PERSON_NAME] hàng" at bounding box center [442, 312] width 139 height 11
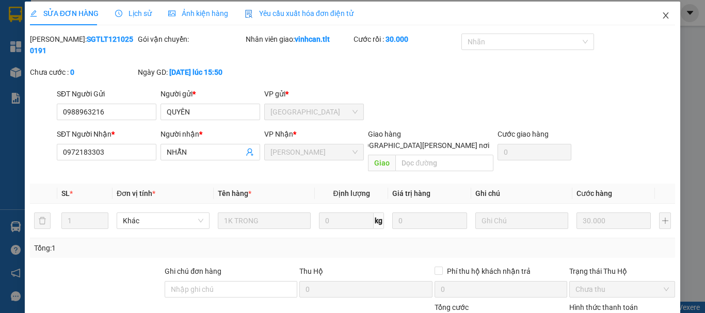
scroll to position [0, 0]
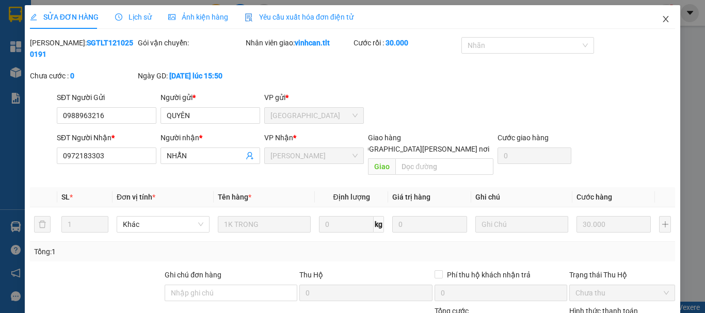
click at [662, 18] on icon "close" at bounding box center [666, 19] width 8 height 8
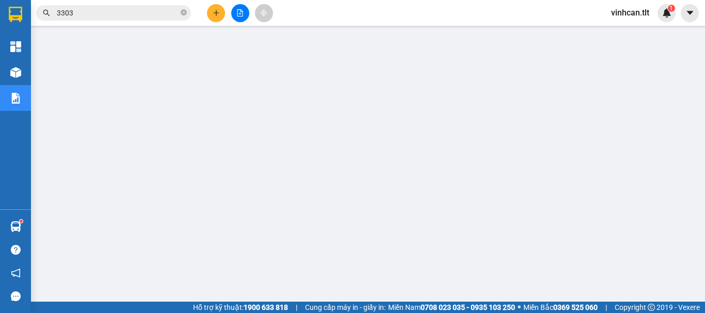
click at [96, 17] on input "3303" at bounding box center [118, 12] width 122 height 11
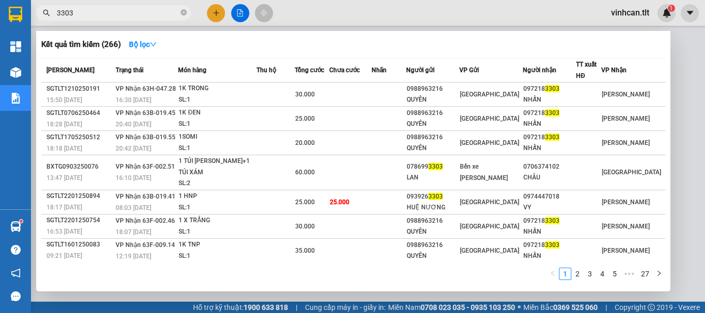
click at [96, 17] on input "3303" at bounding box center [118, 12] width 122 height 11
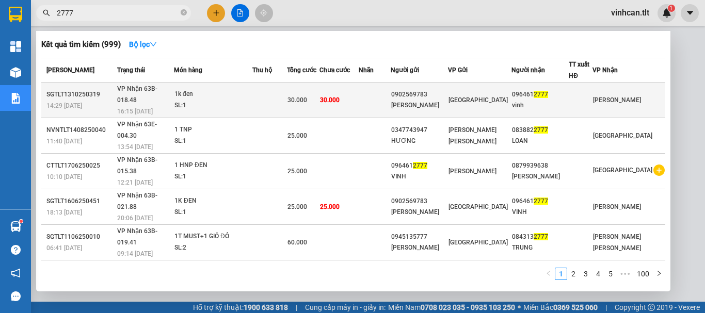
type input "2777"
click at [174, 83] on td "[PERSON_NAME] 63B-018.48 16:15 [DATE]" at bounding box center [144, 101] width 59 height 36
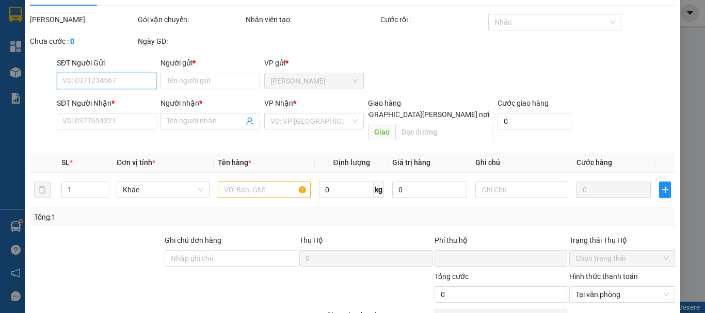
type input "0902569783"
type input "[PERSON_NAME]"
type input "0964612777"
type input "vinh"
type input "0"
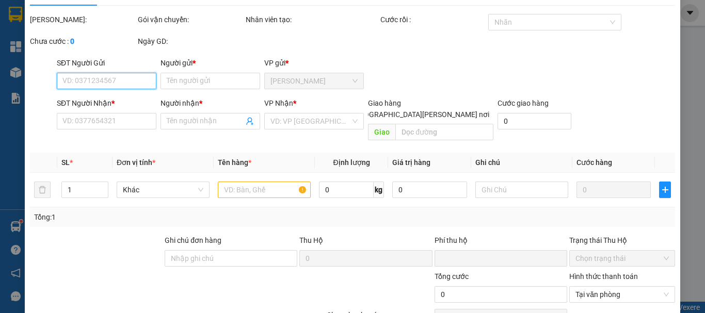
type input "30.000"
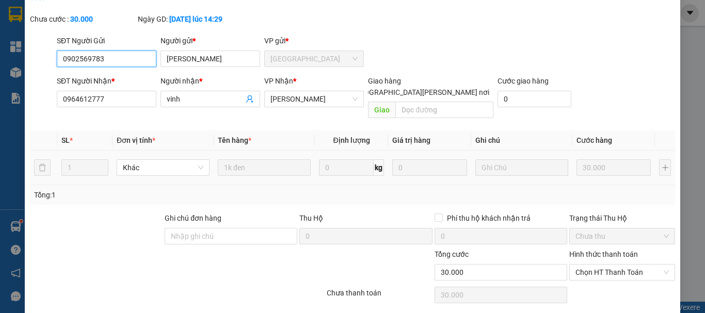
scroll to position [71, 0]
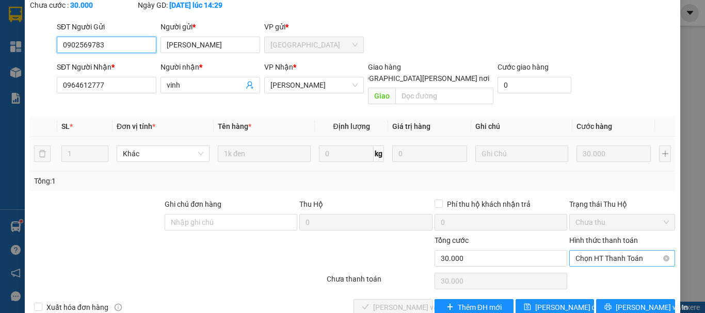
click at [603, 250] on div "Chọn HT Thanh Toán" at bounding box center [622, 258] width 106 height 17
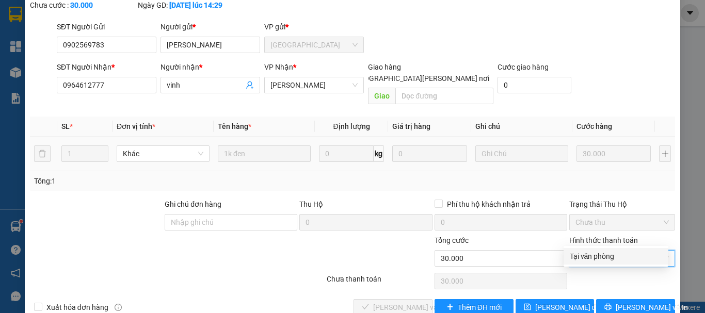
click at [594, 253] on div "Tại văn phòng" at bounding box center [616, 256] width 92 height 11
type input "0"
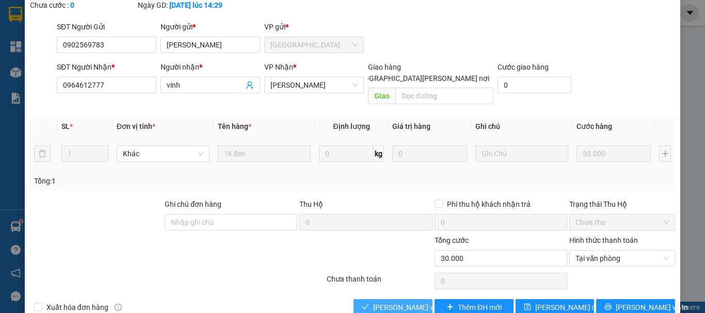
click at [404, 299] on button "[PERSON_NAME] và [PERSON_NAME] hàng" at bounding box center [393, 307] width 79 height 17
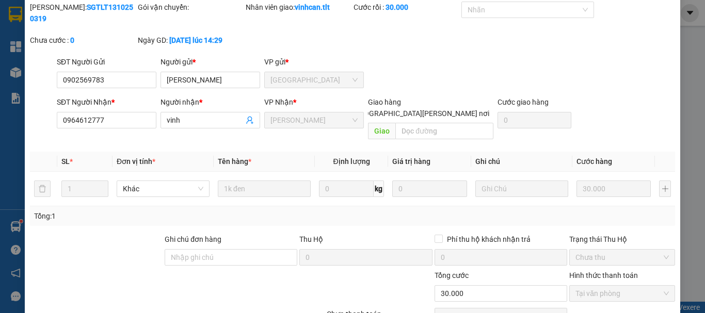
scroll to position [0, 0]
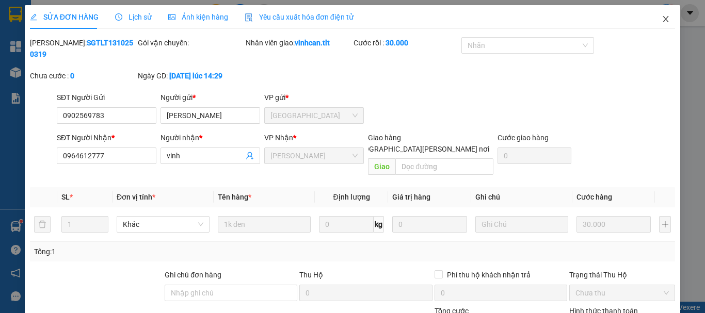
click at [660, 14] on span "Close" at bounding box center [665, 19] width 29 height 29
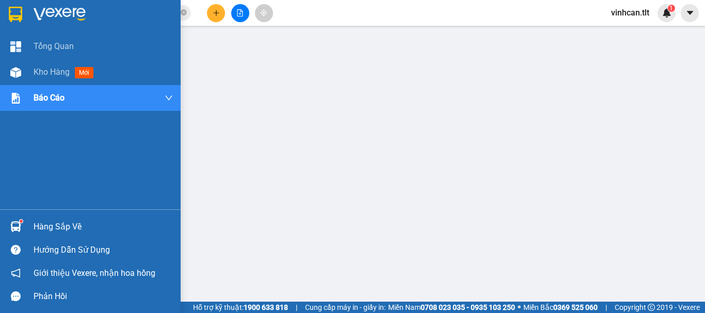
click at [22, 215] on div "Hàng sắp về" at bounding box center [90, 226] width 181 height 23
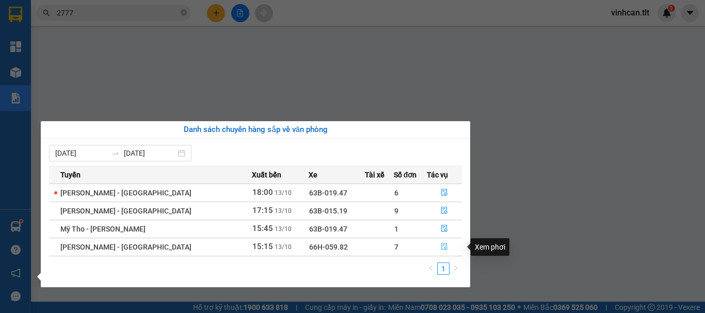
click at [441, 245] on icon "file-done" at bounding box center [444, 247] width 6 height 7
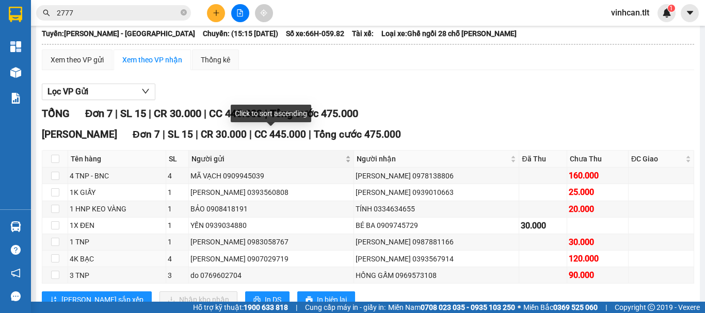
scroll to position [103, 0]
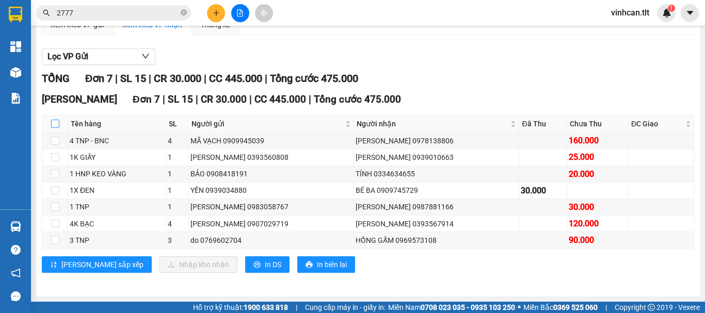
click at [58, 127] on label at bounding box center [55, 123] width 8 height 11
click at [58, 127] on input "checkbox" at bounding box center [55, 124] width 8 height 8
checkbox input "true"
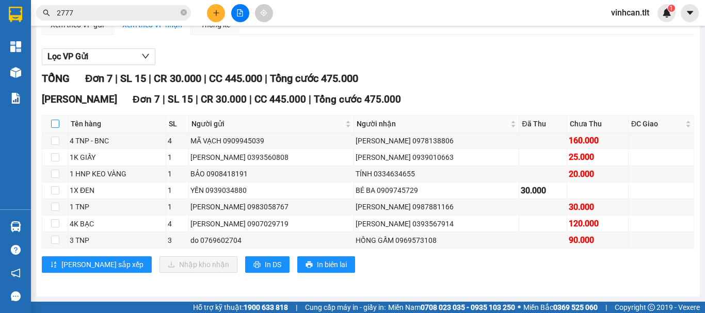
checkbox input "true"
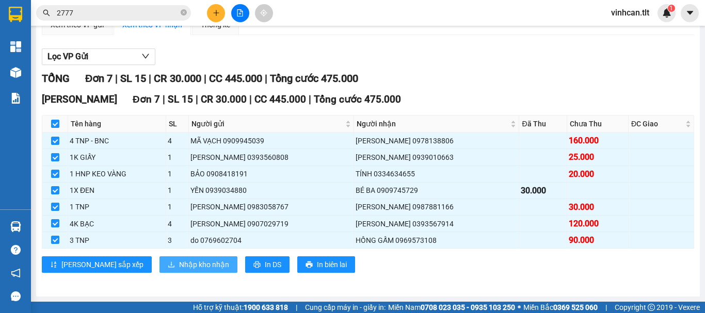
click at [179, 270] on span "Nhập kho nhận" at bounding box center [204, 264] width 50 height 11
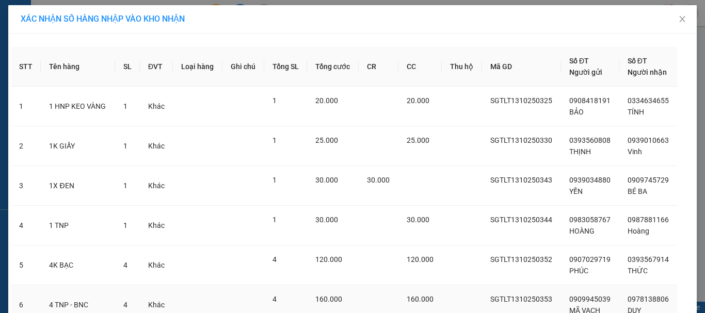
scroll to position [103, 0]
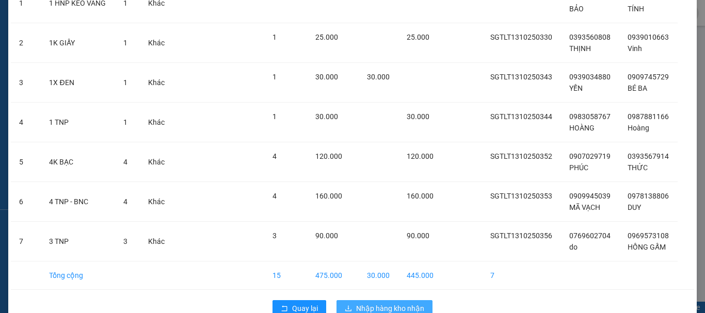
click at [406, 305] on span "Nhập hàng kho nhận" at bounding box center [390, 308] width 68 height 11
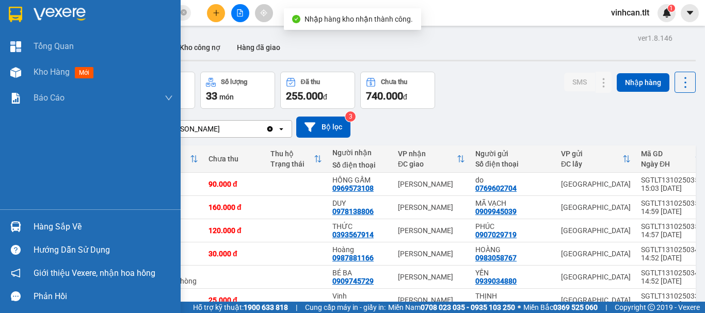
click at [31, 220] on div "Hàng sắp về" at bounding box center [90, 226] width 181 height 23
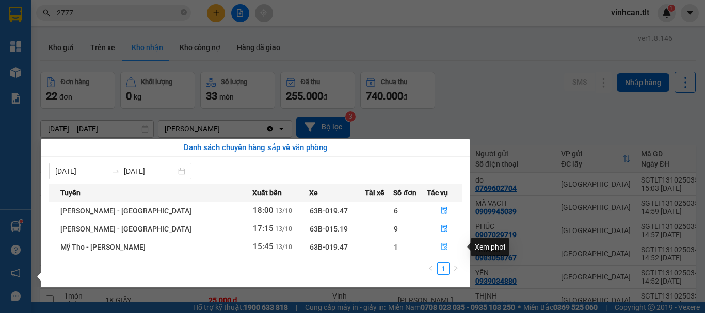
click at [446, 245] on button "button" at bounding box center [444, 247] width 34 height 17
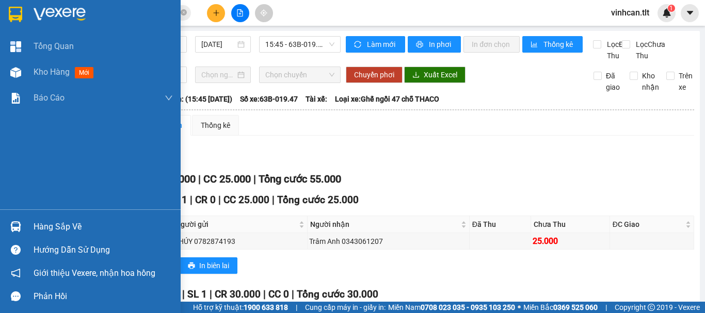
click at [23, 223] on div at bounding box center [16, 227] width 18 height 18
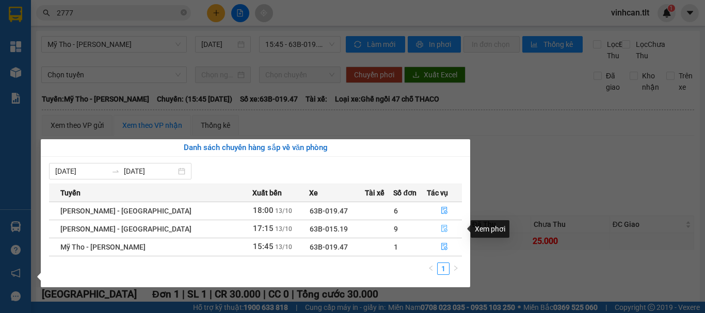
click at [437, 234] on button "button" at bounding box center [444, 229] width 34 height 17
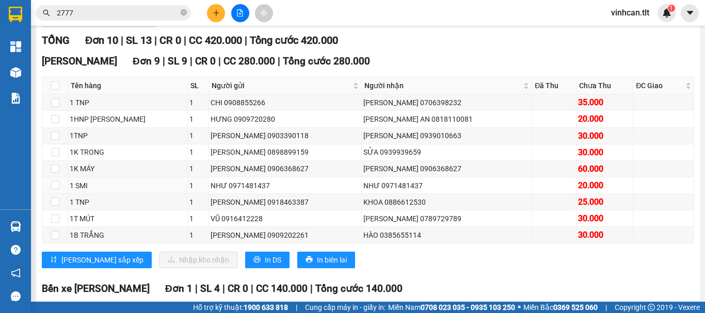
scroll to position [155, 0]
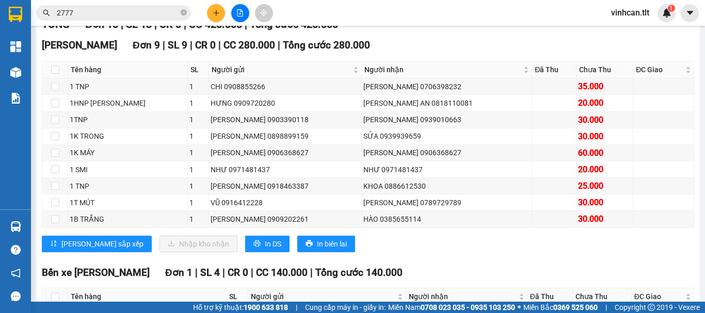
click at [133, 15] on input "2777" at bounding box center [118, 12] width 122 height 11
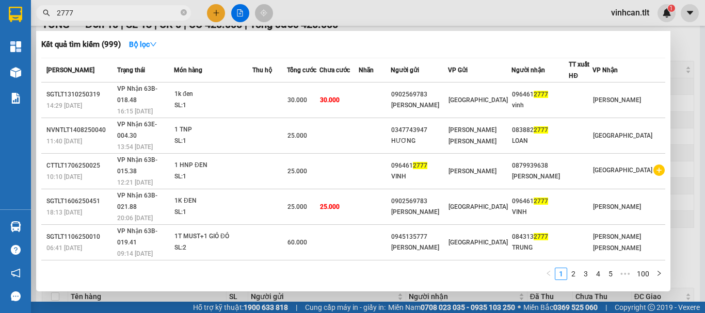
click at [133, 15] on input "2777" at bounding box center [118, 12] width 122 height 11
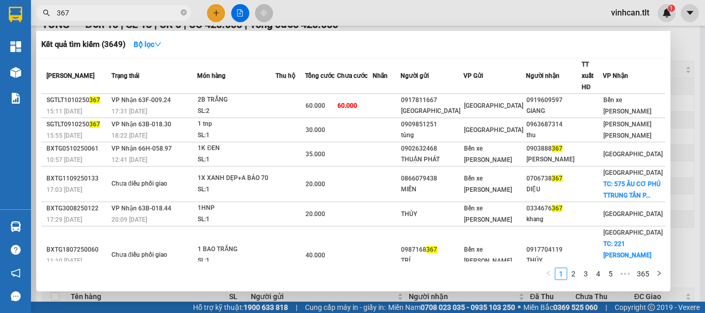
click at [128, 12] on input "367" at bounding box center [118, 12] width 122 height 11
click at [157, 5] on div at bounding box center [352, 156] width 705 height 313
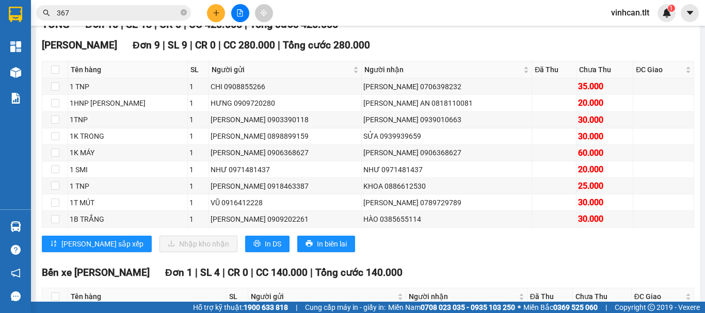
click at [146, 10] on input "367" at bounding box center [118, 12] width 122 height 11
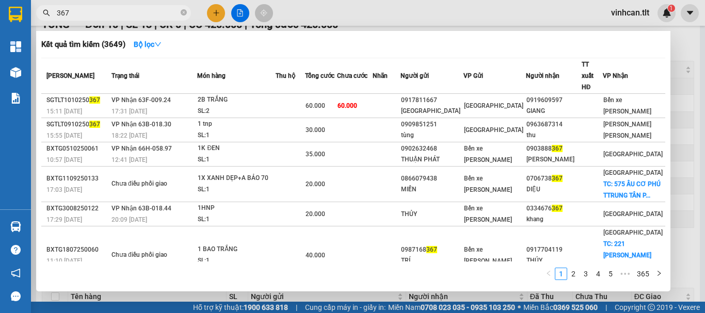
drag, startPoint x: 146, startPoint y: 10, endPoint x: 144, endPoint y: 4, distance: 6.0
click at [145, 10] on input "367" at bounding box center [118, 12] width 122 height 11
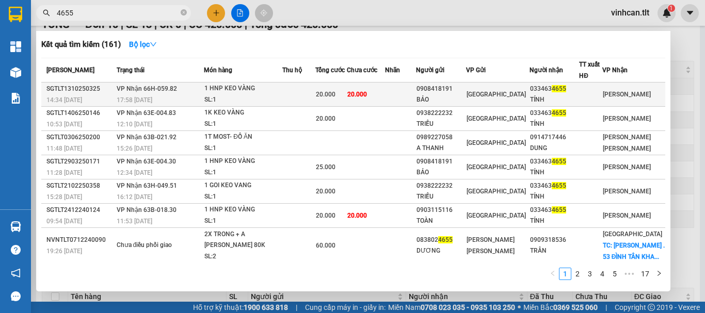
type input "4655"
click at [204, 85] on td "[PERSON_NAME] 66H-059.82 17:58 [DATE]" at bounding box center [159, 95] width 90 height 24
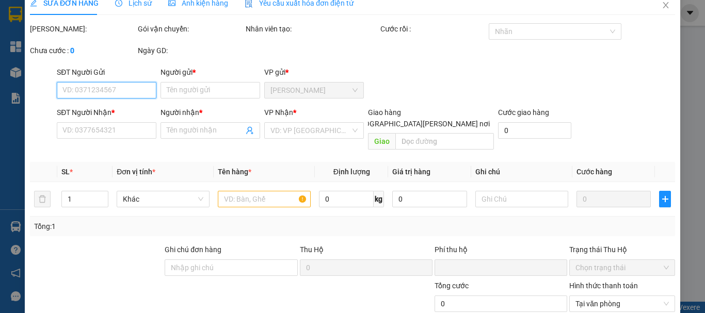
type input "0908418191"
type input "BẢO"
type input "0334634655"
type input "TÍNH"
type input "0"
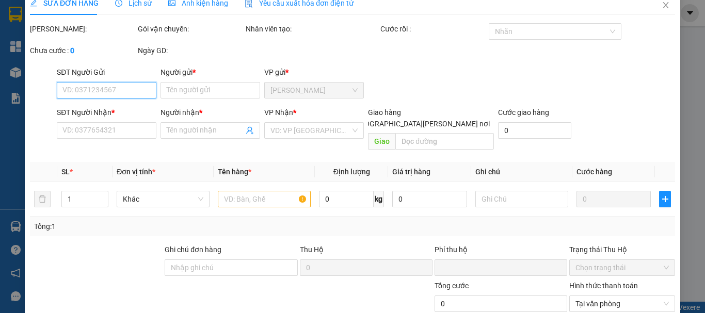
type input "20.000"
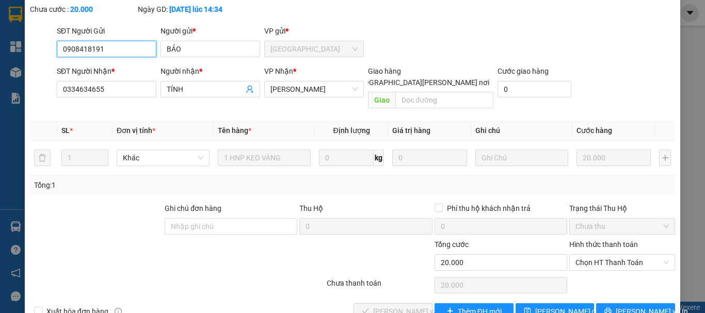
scroll to position [67, 0]
click at [597, 254] on span "Chọn HT Thanh Toán" at bounding box center [622, 261] width 93 height 15
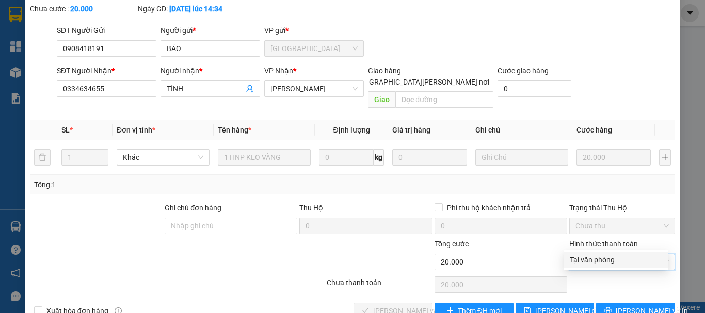
click at [597, 260] on div "Tại văn phòng" at bounding box center [616, 259] width 92 height 11
type input "0"
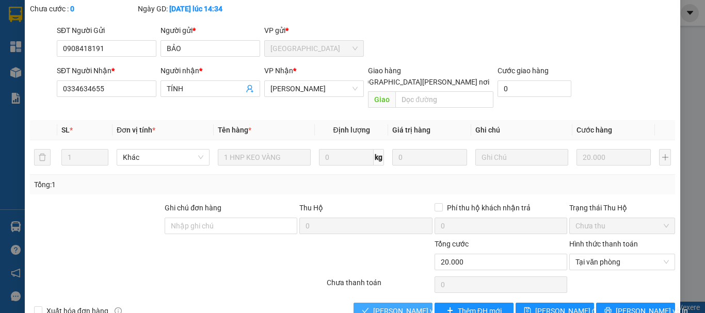
click at [417, 306] on span "[PERSON_NAME] và [PERSON_NAME] hàng" at bounding box center [442, 311] width 139 height 11
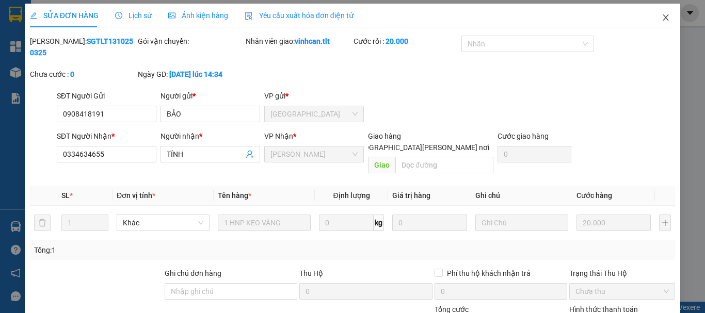
scroll to position [0, 0]
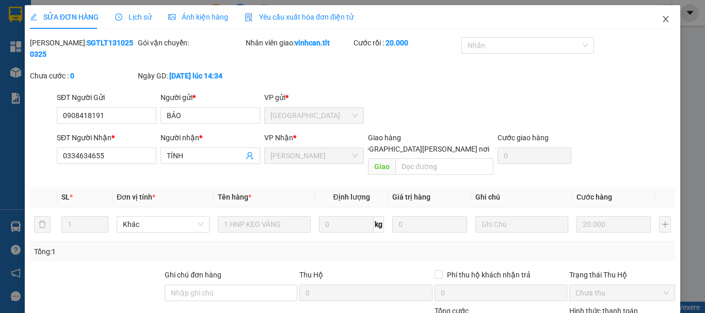
click at [662, 22] on icon "close" at bounding box center [666, 19] width 8 height 8
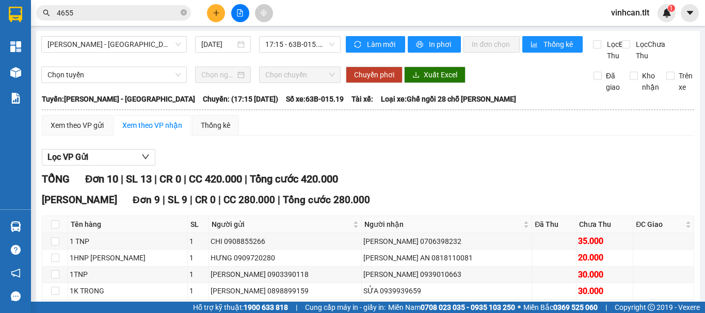
click at [154, 13] on input "4655" at bounding box center [118, 12] width 122 height 11
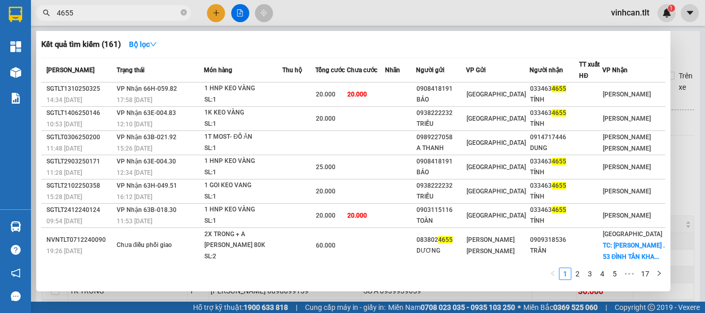
click at [154, 13] on input "4655" at bounding box center [118, 12] width 122 height 11
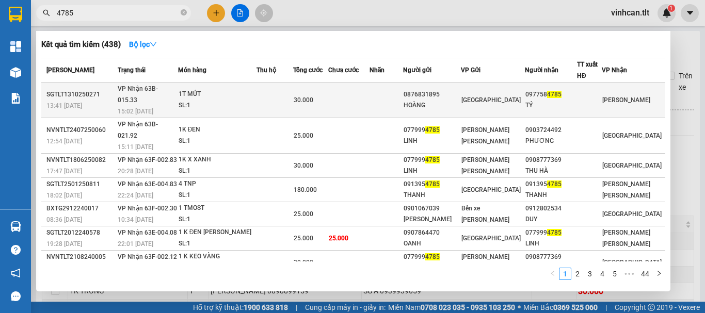
type input "4785"
click at [286, 86] on td at bounding box center [275, 101] width 37 height 36
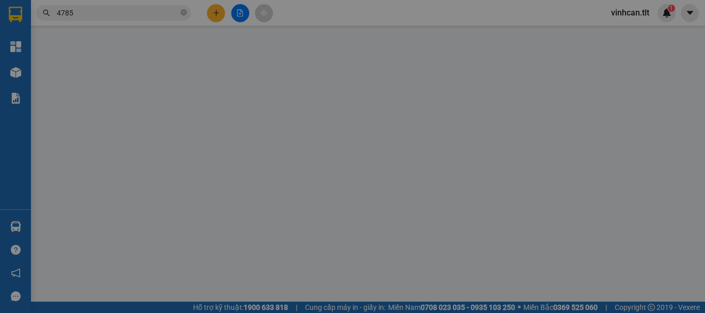
type input "0876831895"
type input "HOÀNG"
type input "0977584785"
type input "TÝ"
type input "0"
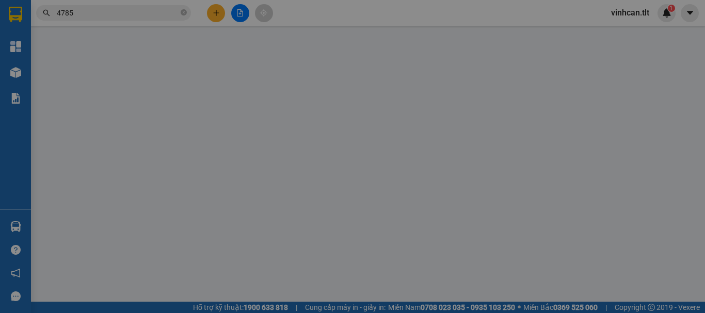
type input "30.000"
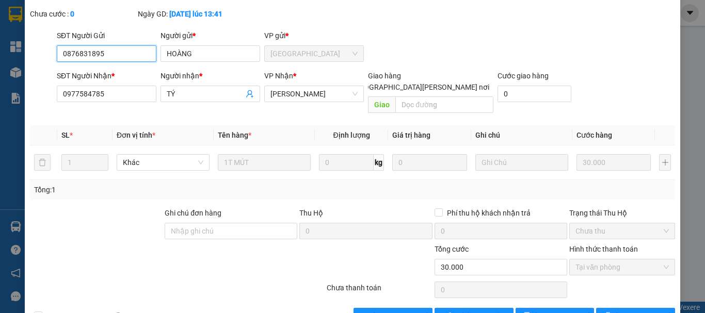
scroll to position [71, 0]
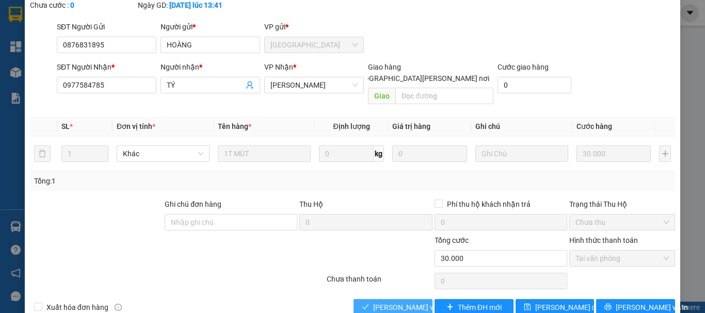
click at [392, 302] on span "[PERSON_NAME] và [PERSON_NAME] hàng" at bounding box center [442, 307] width 139 height 11
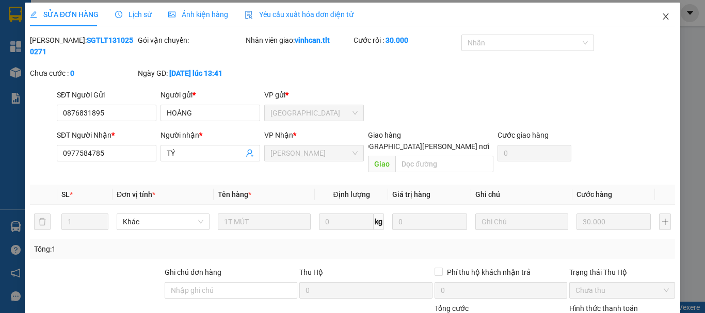
scroll to position [0, 0]
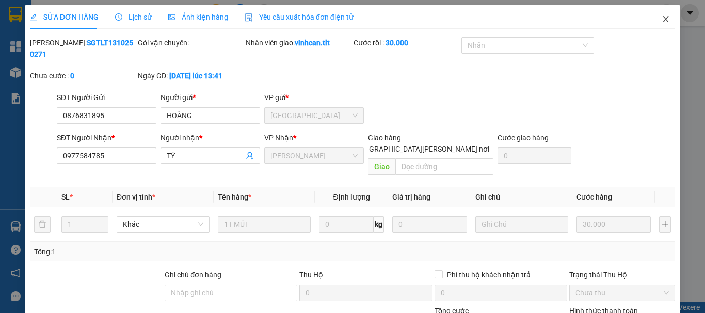
click at [660, 14] on span "Close" at bounding box center [665, 19] width 29 height 29
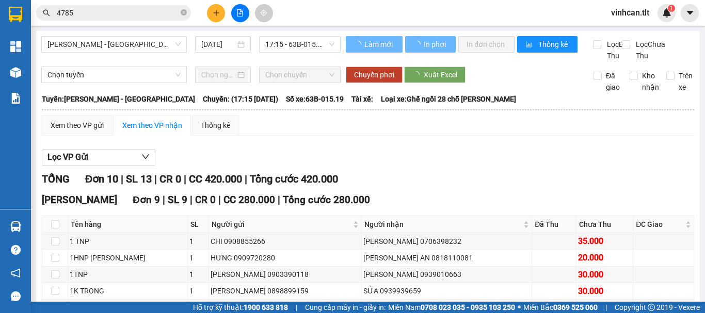
click at [99, 13] on input "4785" at bounding box center [118, 12] width 122 height 11
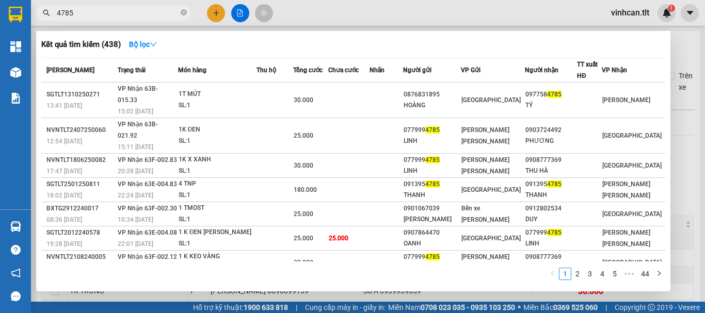
click at [99, 13] on input "4785" at bounding box center [118, 12] width 122 height 11
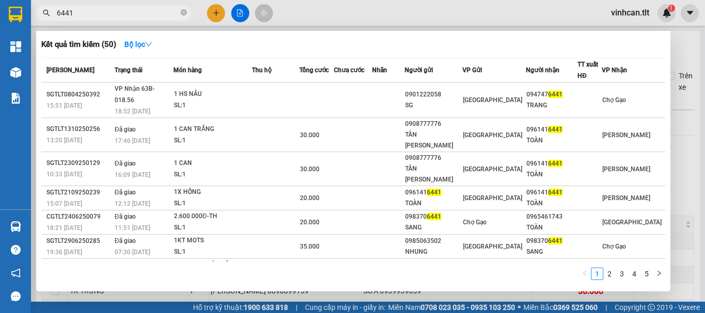
click at [155, 13] on input "6441" at bounding box center [118, 12] width 122 height 11
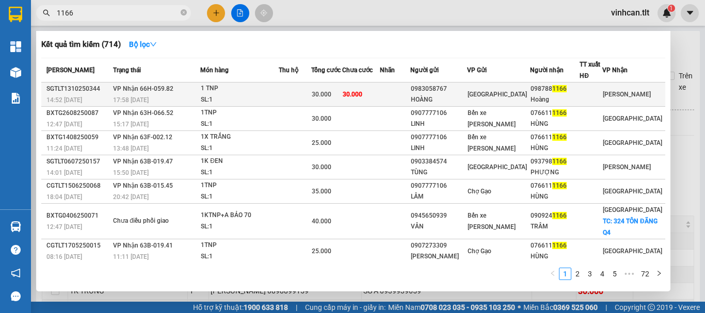
type input "1166"
click at [237, 86] on div "1 TNP" at bounding box center [239, 88] width 77 height 11
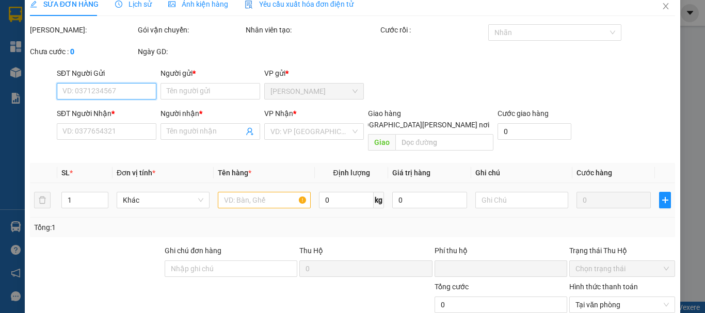
type input "0983058767"
type input "HOÀNG"
type input "0987881166"
type input "Hoàng"
type input "0"
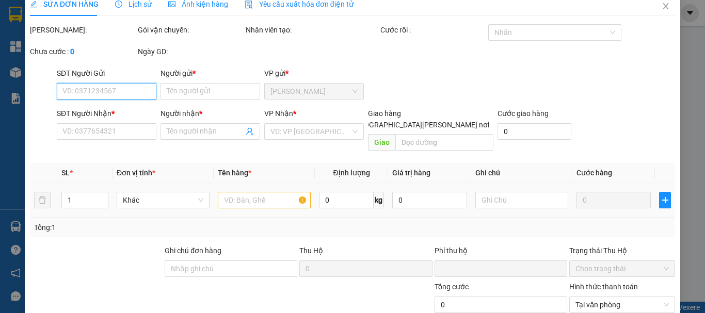
type input "30.000"
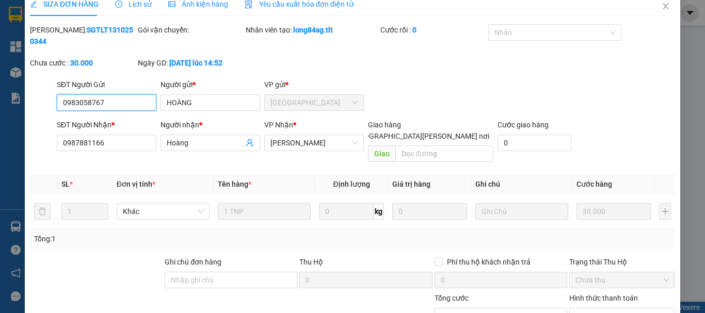
scroll to position [71, 0]
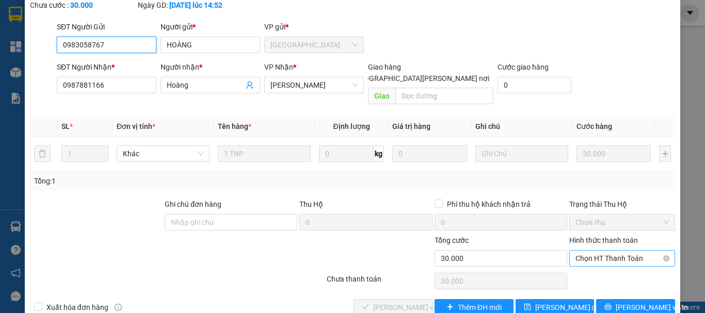
click at [584, 251] on span "Chọn HT Thanh Toán" at bounding box center [622, 258] width 93 height 15
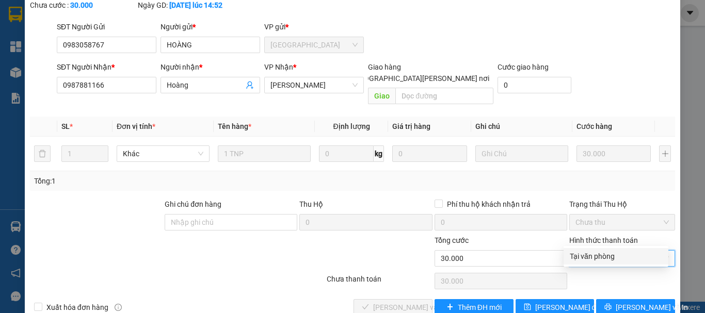
click at [584, 250] on div "Tại văn phòng" at bounding box center [616, 256] width 105 height 17
type input "0"
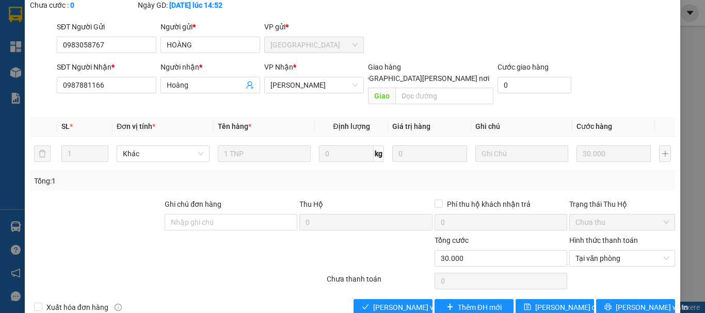
click at [407, 274] on div "Total Paid Fee 0 Total UnPaid Fee 30.000 Cash Collection Total Fee Mã ĐH: SGTLT…" at bounding box center [352, 140] width 645 height 349
click at [408, 299] on button "[PERSON_NAME] và [PERSON_NAME] hàng" at bounding box center [393, 307] width 79 height 17
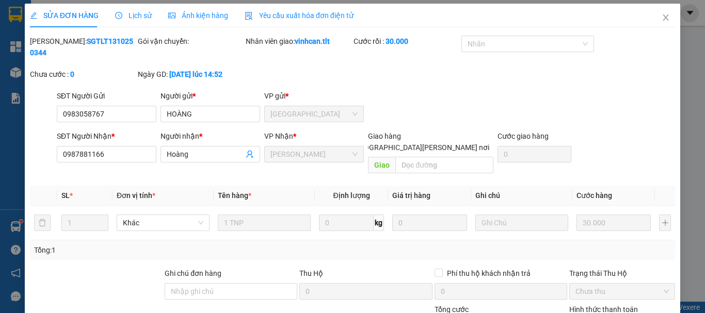
scroll to position [0, 0]
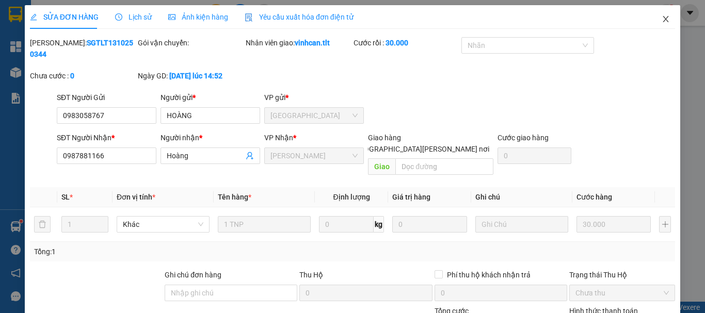
click at [662, 22] on icon "close" at bounding box center [666, 19] width 8 height 8
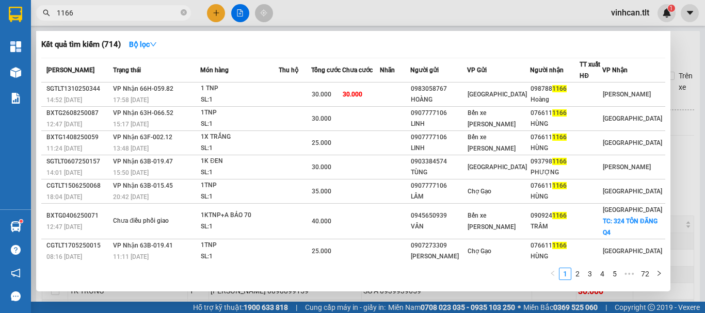
click at [121, 18] on input "1166" at bounding box center [118, 12] width 122 height 11
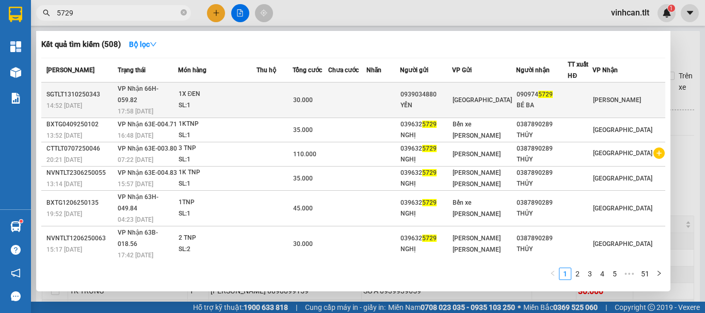
type input "5729"
click at [226, 90] on div "1X ĐEN" at bounding box center [217, 94] width 77 height 11
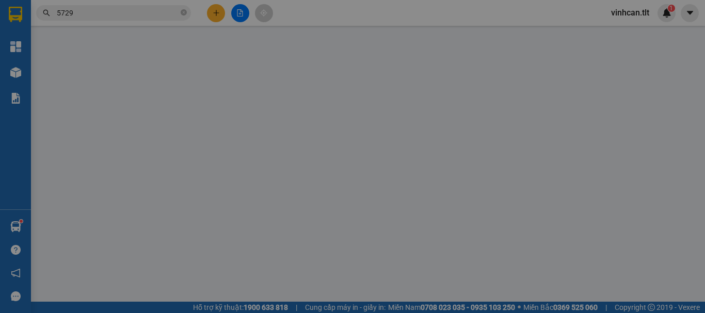
type input "0939034880"
type input "YẾN"
type input "0909745729"
type input "BÉ BA"
type input "0"
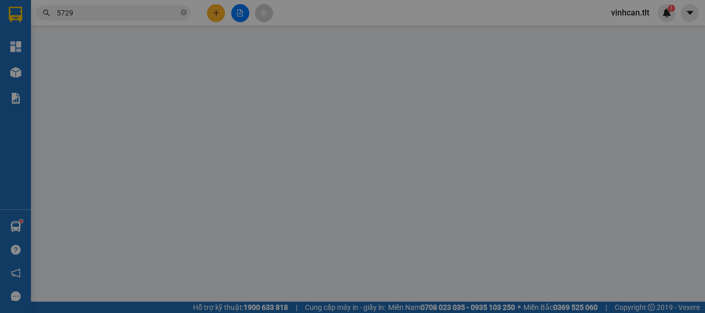
type input "30.000"
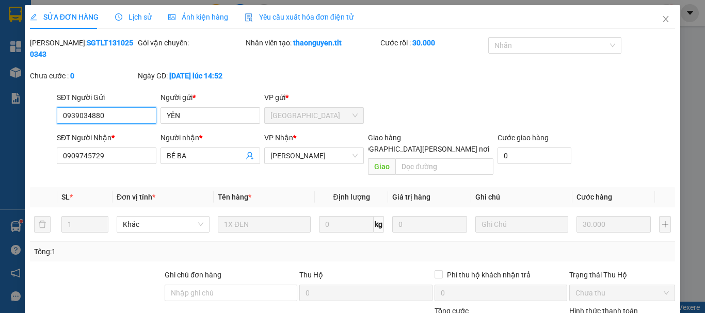
scroll to position [71, 0]
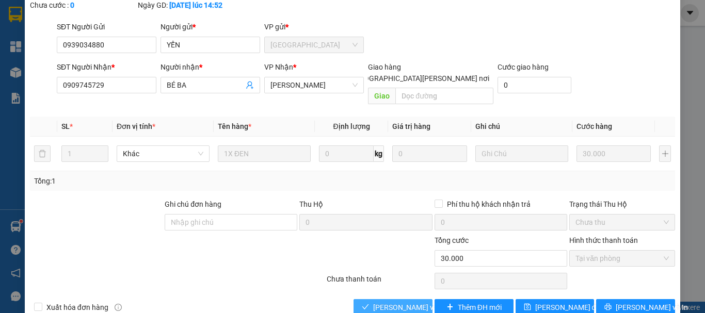
click at [390, 302] on span "[PERSON_NAME] và [PERSON_NAME] hàng" at bounding box center [442, 307] width 139 height 11
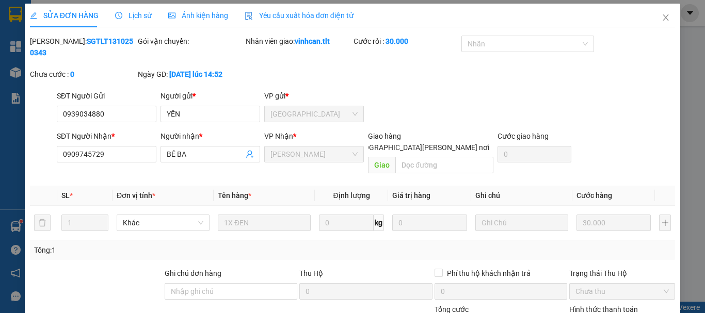
scroll to position [0, 0]
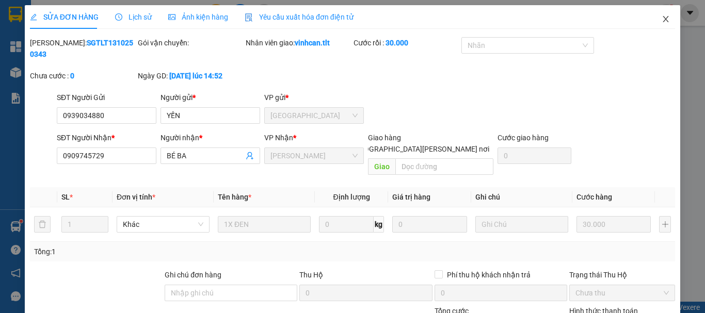
click at [654, 27] on span "Close" at bounding box center [665, 19] width 29 height 29
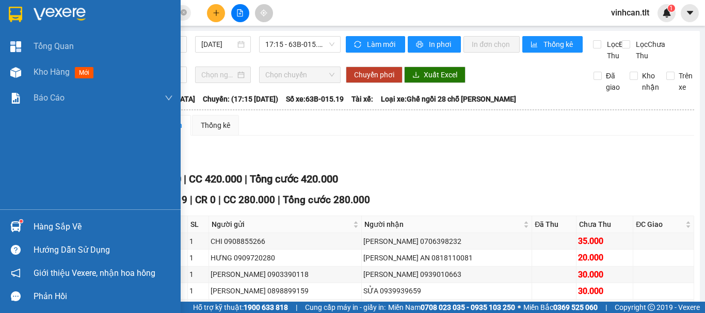
click at [24, 222] on div at bounding box center [16, 227] width 18 height 18
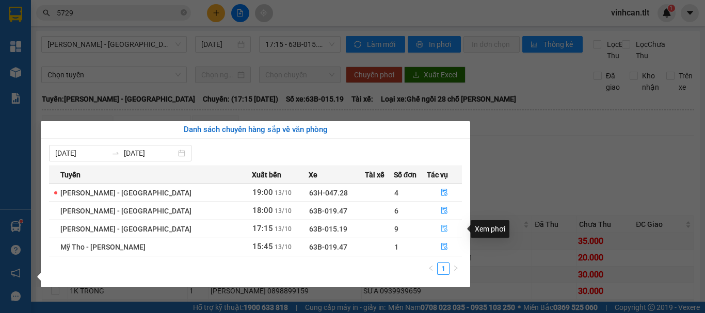
click at [434, 229] on button "button" at bounding box center [444, 229] width 34 height 17
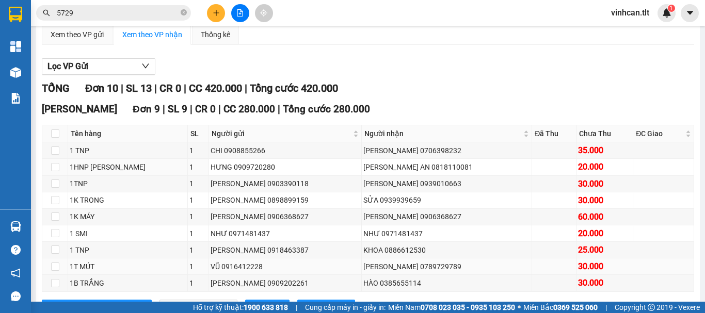
scroll to position [155, 0]
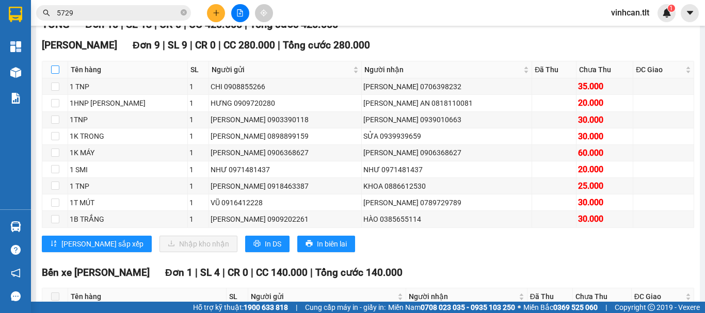
click at [56, 74] on input "checkbox" at bounding box center [55, 70] width 8 height 8
checkbox input "true"
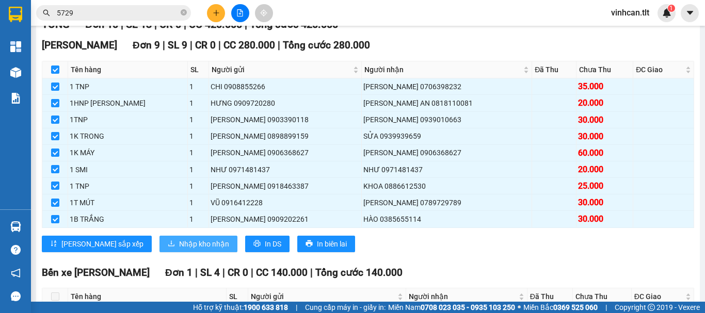
click at [179, 250] on span "Nhập kho nhận" at bounding box center [204, 243] width 50 height 11
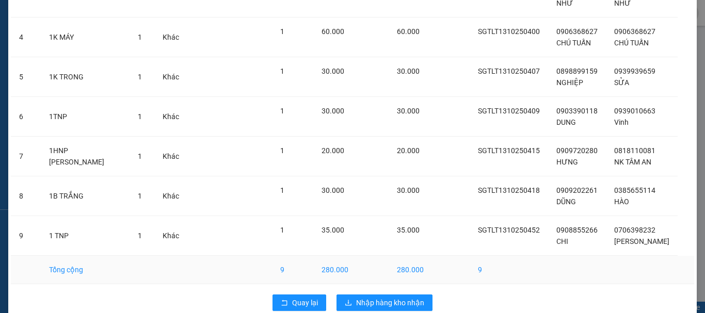
scroll to position [206, 0]
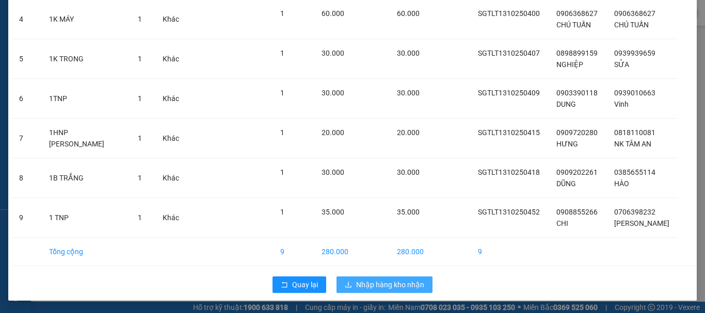
click at [386, 284] on span "Nhập hàng kho nhận" at bounding box center [390, 284] width 68 height 11
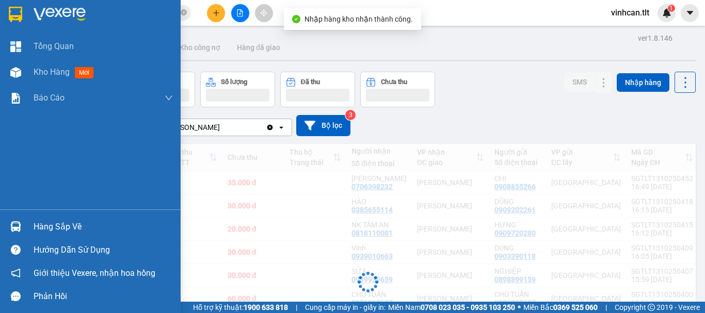
click at [20, 224] on img at bounding box center [15, 226] width 11 height 11
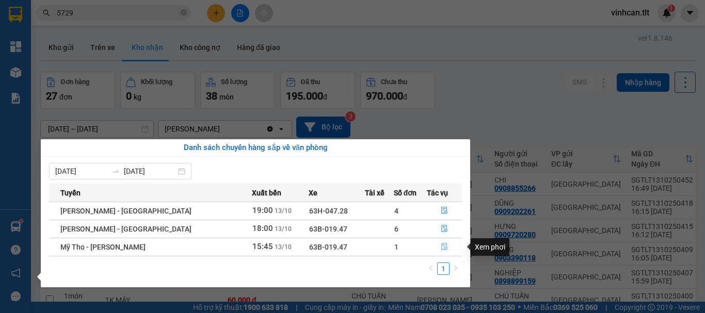
click at [441, 245] on icon "file-done" at bounding box center [444, 246] width 7 height 7
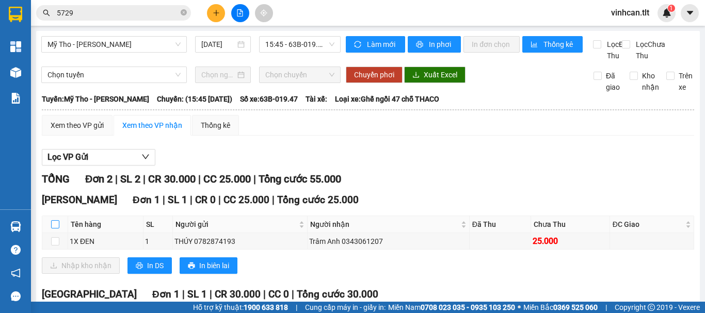
click at [55, 229] on input "checkbox" at bounding box center [55, 224] width 8 height 8
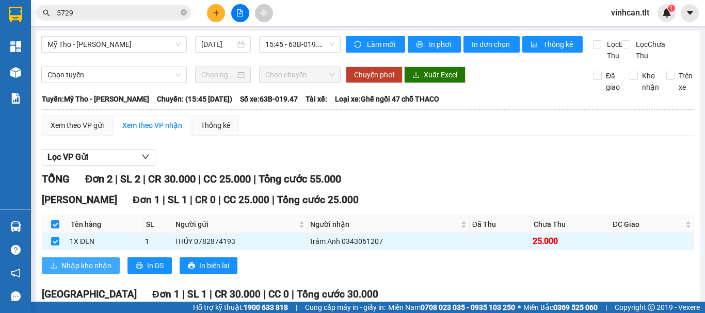
click at [90, 271] on span "Nhập kho nhận" at bounding box center [86, 265] width 50 height 11
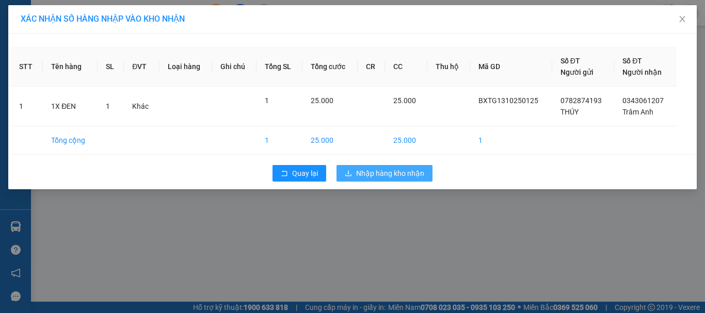
click at [401, 174] on span "Nhập hàng kho nhận" at bounding box center [390, 173] width 68 height 11
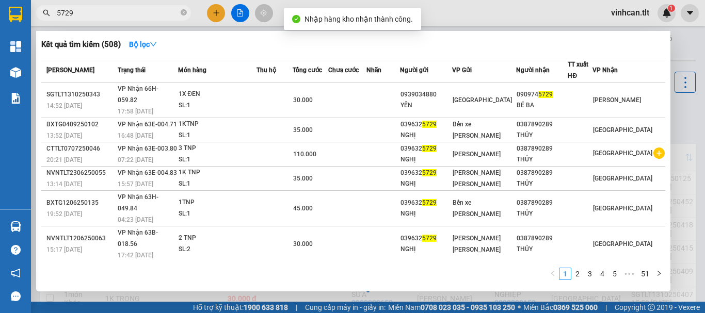
click at [95, 13] on input "5729" at bounding box center [118, 12] width 122 height 11
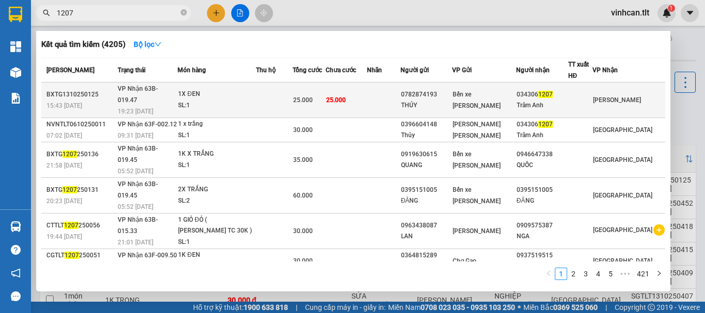
click at [186, 91] on td "1X ĐEN SL: 1" at bounding box center [217, 101] width 78 height 36
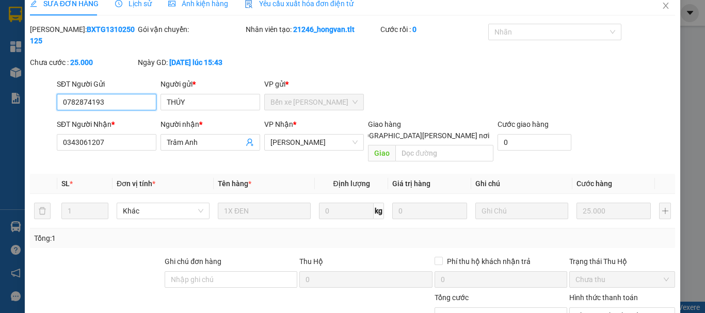
scroll to position [59, 0]
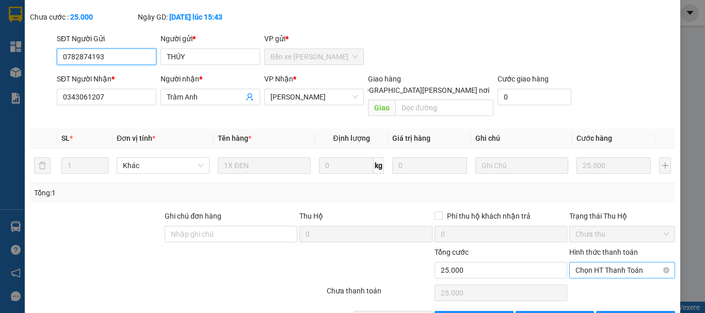
click at [601, 263] on span "Chọn HT Thanh Toán" at bounding box center [622, 270] width 93 height 15
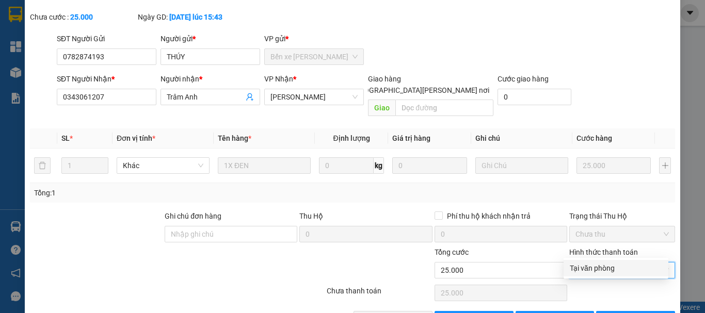
click at [599, 266] on div "Tại văn phòng" at bounding box center [616, 268] width 92 height 11
click at [377, 311] on button "[PERSON_NAME] và [PERSON_NAME] hàng" at bounding box center [393, 319] width 79 height 17
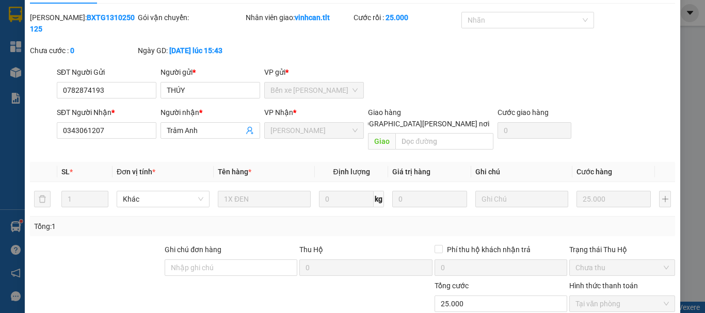
scroll to position [7, 0]
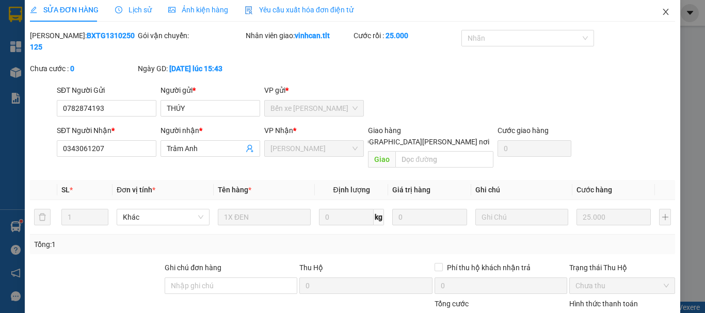
click at [662, 11] on icon "close" at bounding box center [666, 12] width 8 height 8
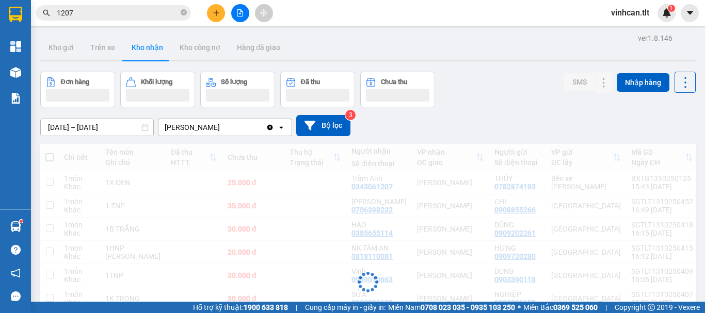
click at [147, 13] on input "1207" at bounding box center [118, 12] width 122 height 11
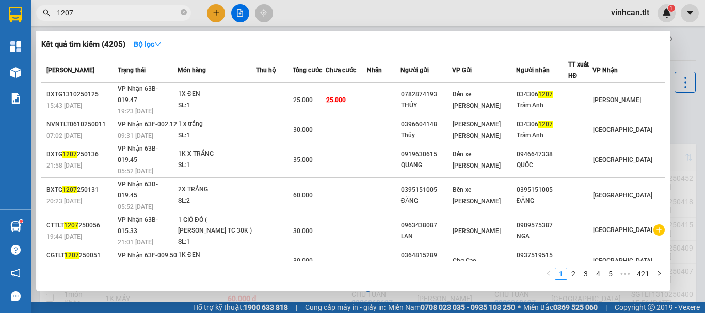
click at [146, 13] on input "1207" at bounding box center [118, 12] width 122 height 11
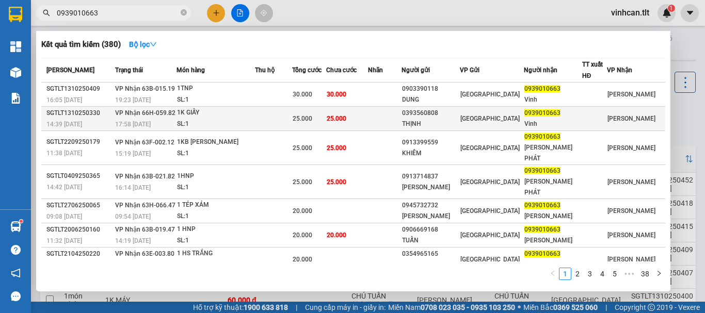
click at [326, 122] on div "25.000" at bounding box center [309, 118] width 33 height 11
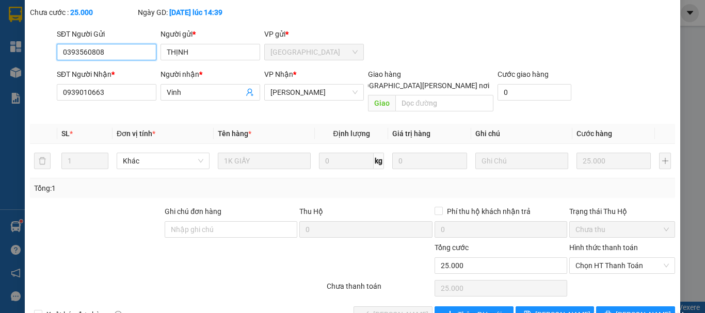
scroll to position [71, 0]
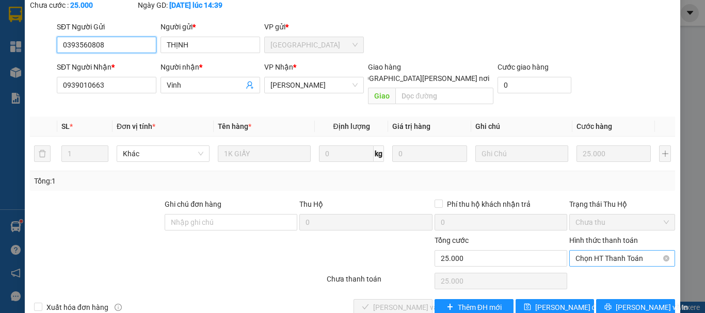
click at [584, 251] on span "Chọn HT Thanh Toán" at bounding box center [622, 258] width 93 height 15
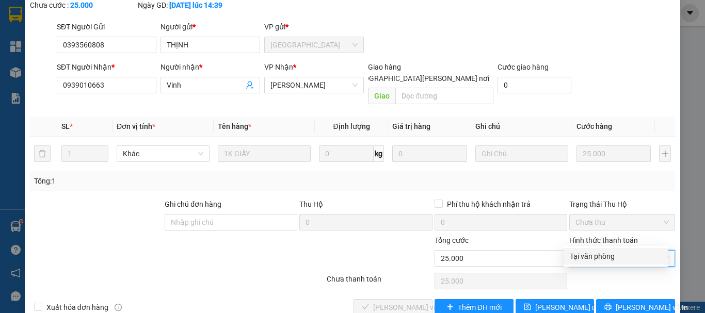
click at [588, 254] on div "Tại văn phòng" at bounding box center [616, 256] width 92 height 11
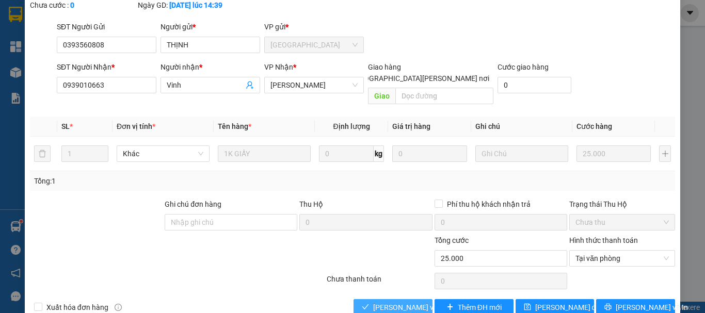
click at [393, 302] on span "[PERSON_NAME] và [PERSON_NAME] hàng" at bounding box center [442, 307] width 139 height 11
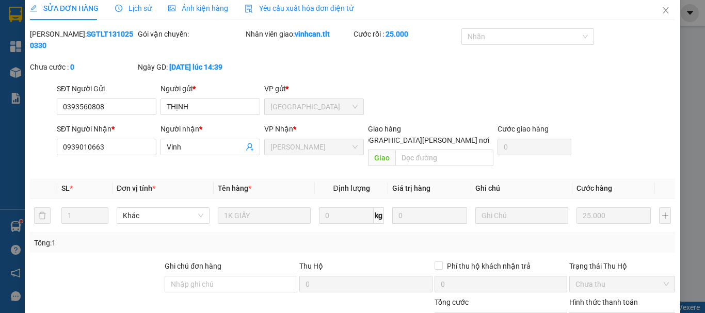
scroll to position [0, 0]
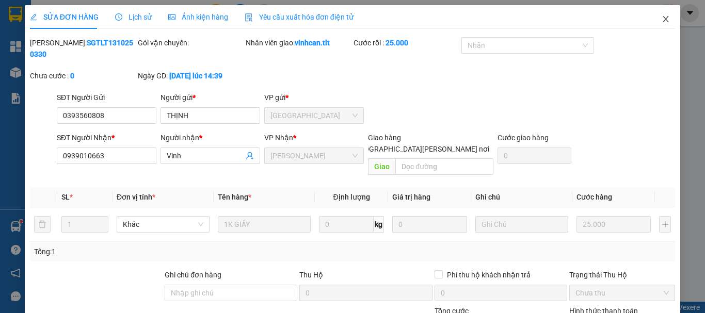
click at [662, 16] on icon "close" at bounding box center [666, 19] width 8 height 8
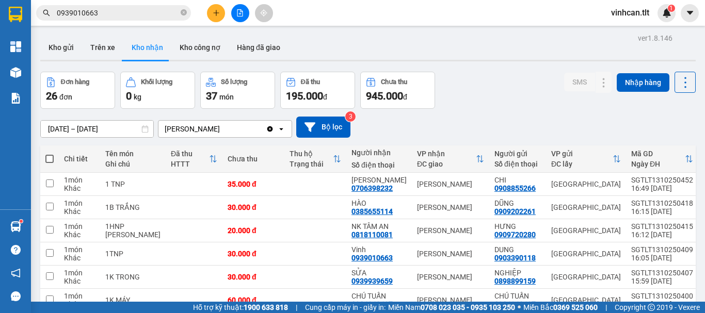
click at [138, 19] on span "0939010663" at bounding box center [113, 12] width 155 height 15
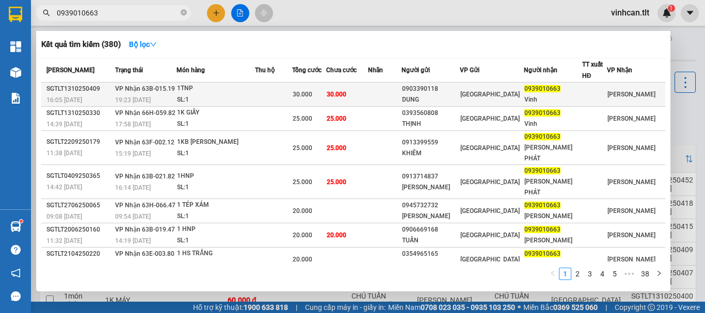
click at [346, 99] on td "30.000" at bounding box center [347, 95] width 42 height 24
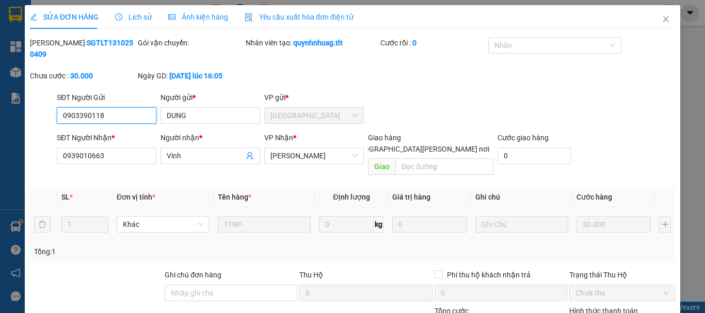
scroll to position [71, 0]
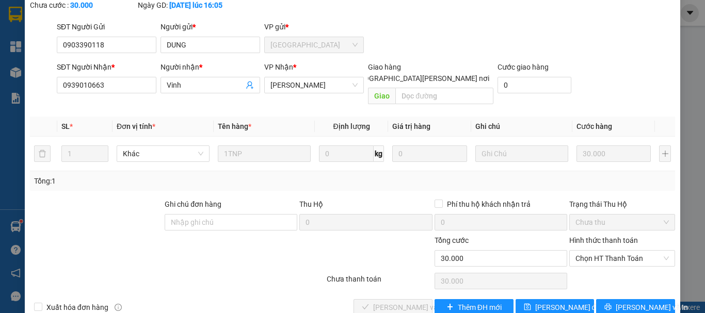
click at [600, 235] on div "Hình thức thanh toán" at bounding box center [622, 242] width 106 height 15
click at [599, 251] on span "Chọn HT Thanh Toán" at bounding box center [622, 258] width 93 height 15
click at [589, 257] on div "Tại văn phòng" at bounding box center [616, 256] width 92 height 11
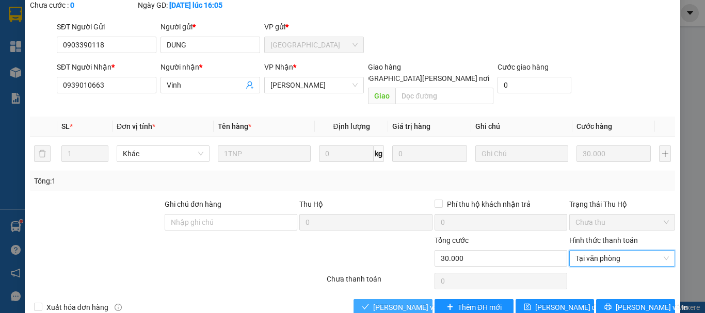
click at [402, 302] on span "[PERSON_NAME] và [PERSON_NAME] hàng" at bounding box center [442, 307] width 139 height 11
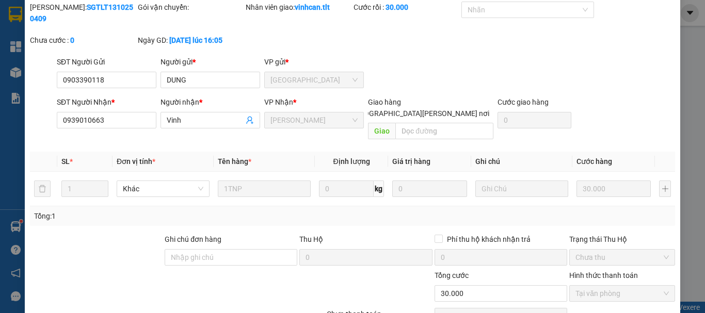
scroll to position [0, 0]
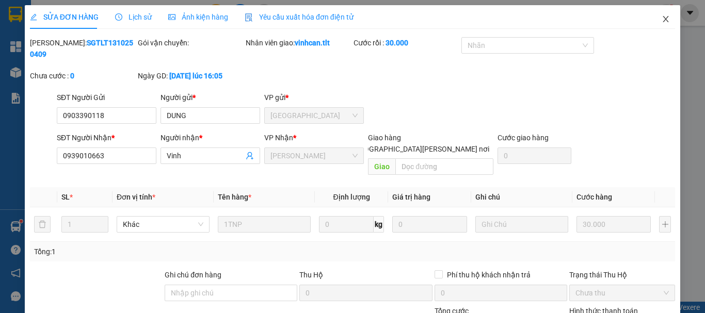
click at [663, 21] on span "Close" at bounding box center [665, 19] width 29 height 29
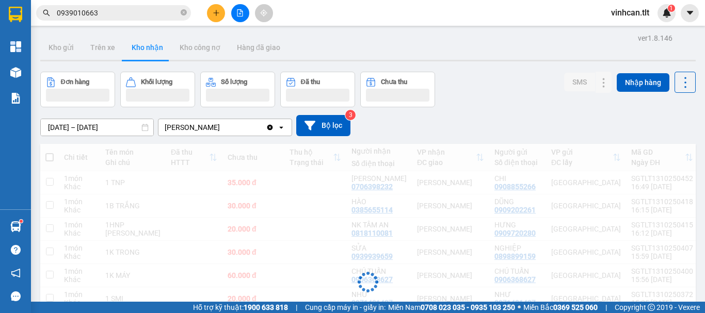
click at [106, 16] on input "0939010663" at bounding box center [118, 12] width 122 height 11
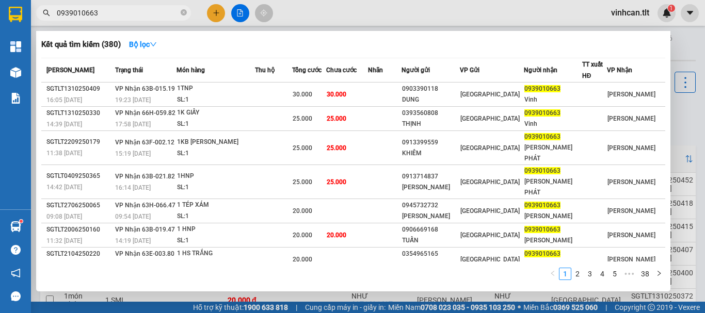
click at [106, 16] on input "0939010663" at bounding box center [118, 12] width 122 height 11
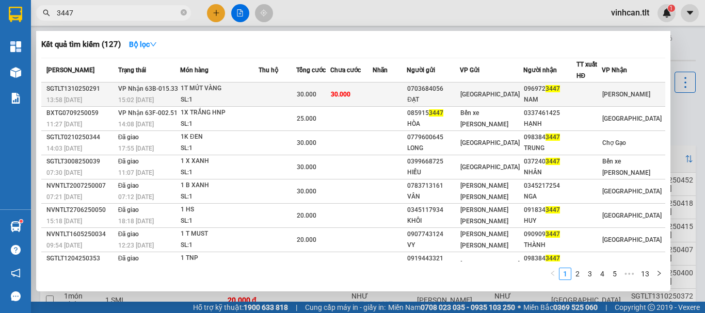
click at [330, 97] on div "30.000" at bounding box center [313, 94] width 33 height 11
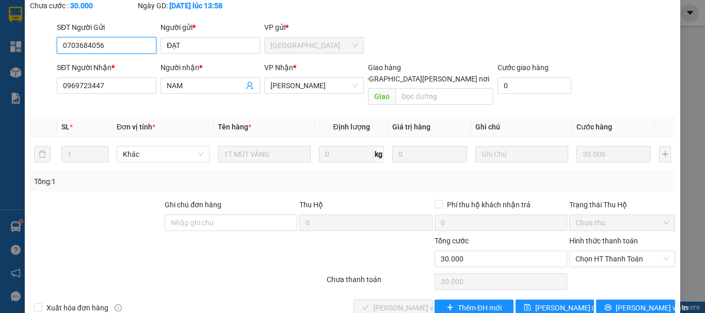
scroll to position [71, 0]
click at [581, 251] on span "Chọn HT Thanh Toán" at bounding box center [622, 258] width 93 height 15
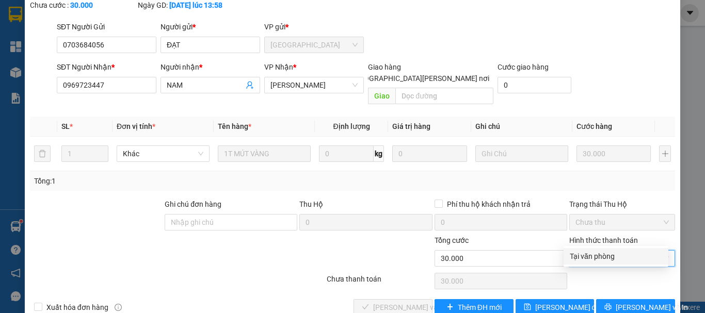
click at [595, 257] on div "Tại văn phòng" at bounding box center [616, 256] width 92 height 11
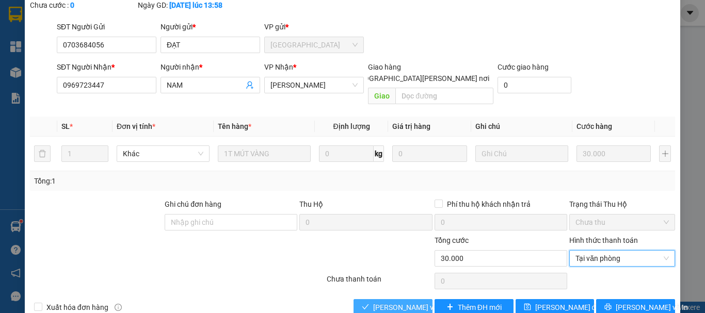
click at [373, 302] on span "[PERSON_NAME] và [PERSON_NAME] hàng" at bounding box center [442, 307] width 139 height 11
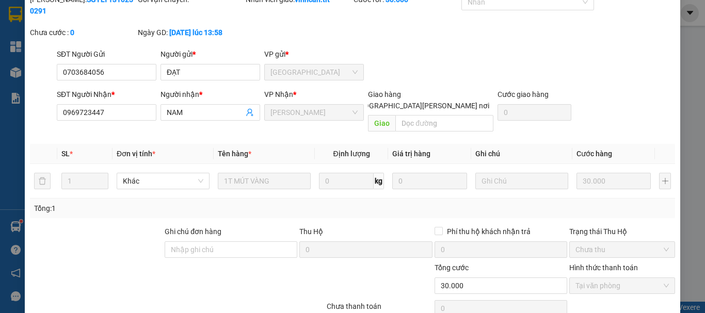
scroll to position [0, 0]
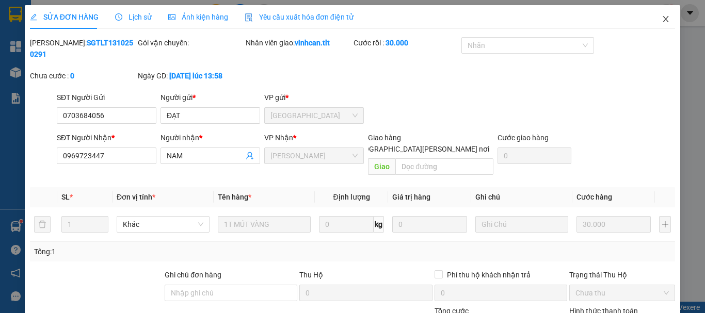
click at [662, 18] on icon "close" at bounding box center [666, 19] width 8 height 8
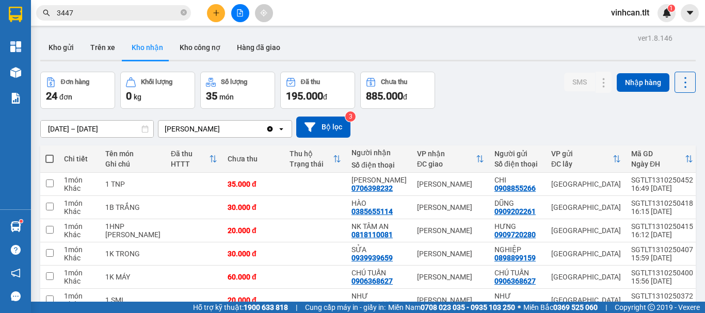
click at [156, 11] on input "3447" at bounding box center [118, 12] width 122 height 11
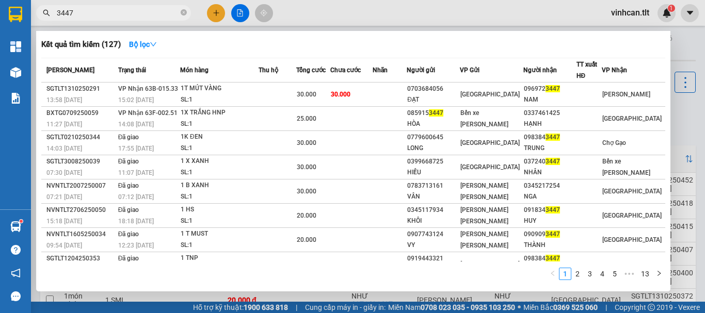
click at [156, 11] on input "3447" at bounding box center [118, 12] width 122 height 11
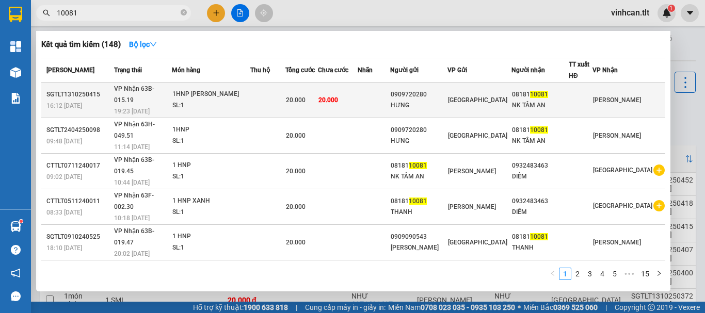
click at [317, 94] on div "20.000" at bounding box center [301, 99] width 31 height 11
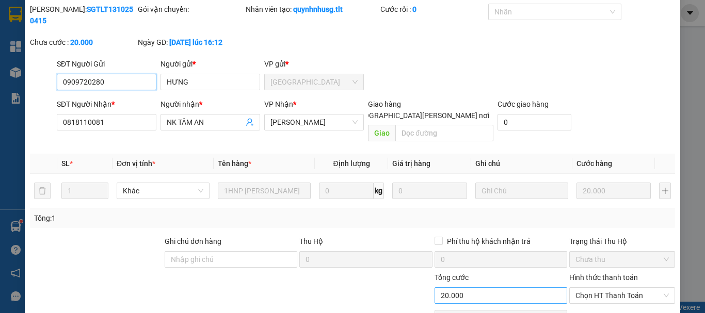
scroll to position [52, 0]
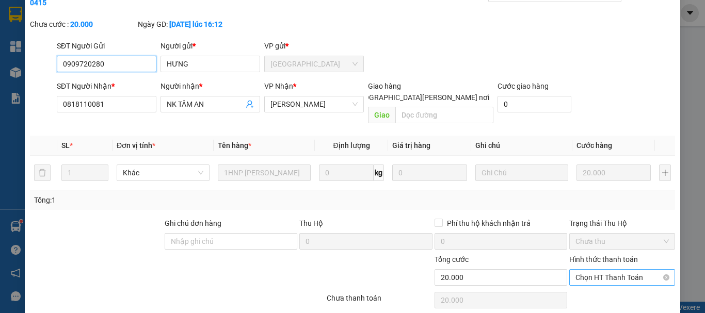
click at [591, 270] on span "Chọn HT Thanh Toán" at bounding box center [622, 277] width 93 height 15
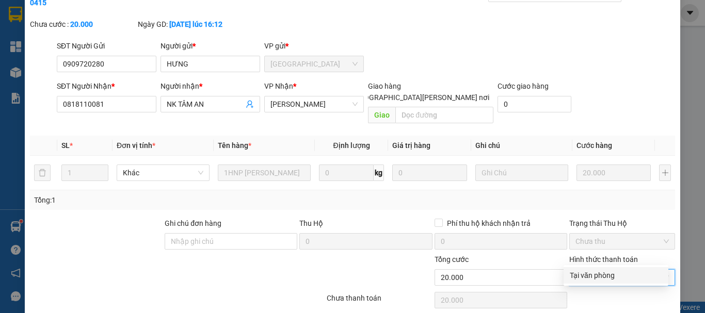
click at [588, 270] on div "Tại văn phòng" at bounding box center [616, 275] width 92 height 11
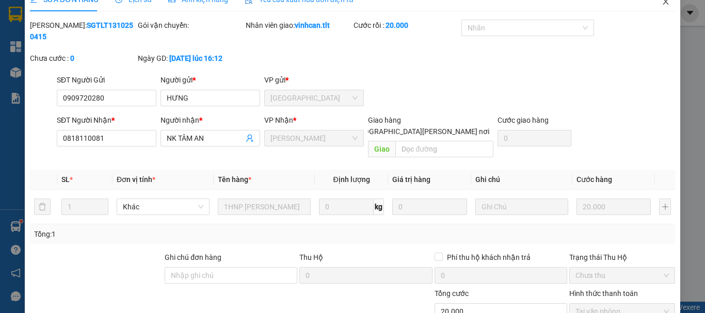
scroll to position [0, 0]
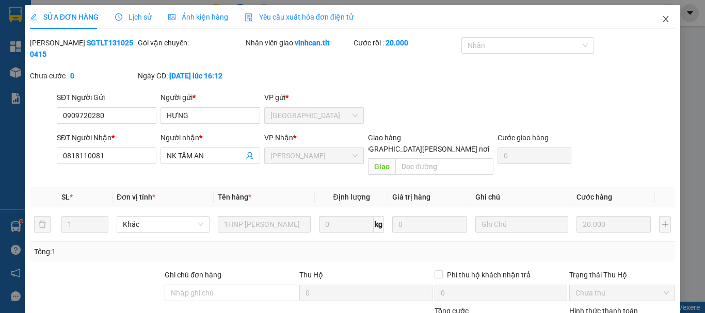
click at [663, 24] on span "Close" at bounding box center [665, 19] width 29 height 29
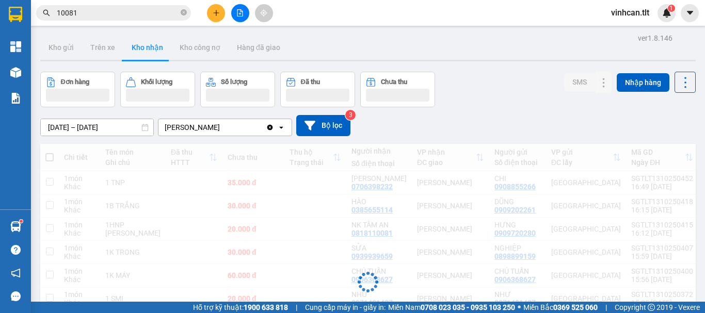
click at [125, 7] on input "10081" at bounding box center [118, 12] width 122 height 11
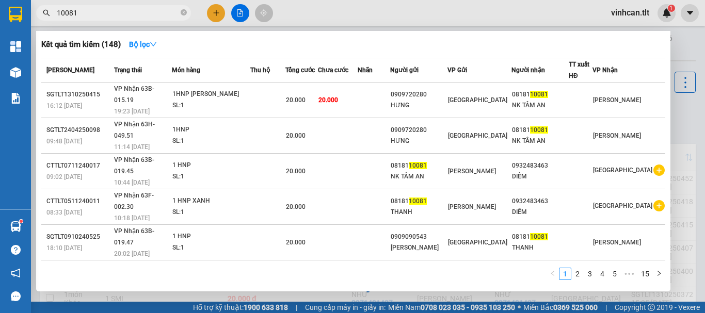
click at [125, 7] on input "10081" at bounding box center [118, 12] width 122 height 11
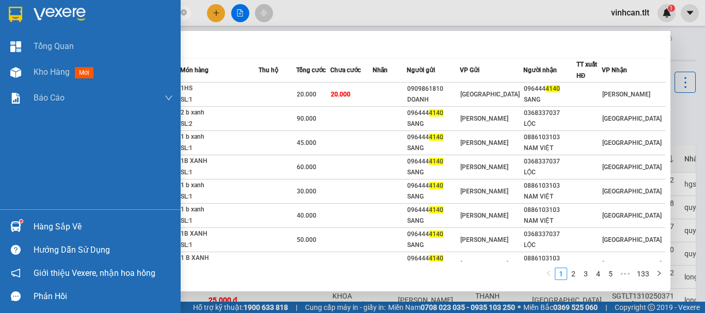
type input "4140"
click at [10, 227] on img at bounding box center [15, 226] width 11 height 11
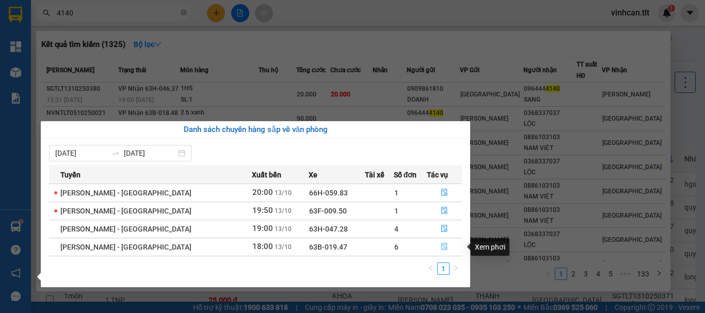
click at [441, 246] on icon "file-done" at bounding box center [444, 246] width 7 height 7
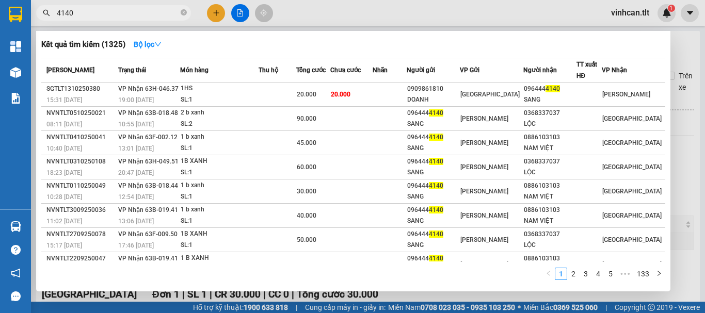
click at [680, 183] on div at bounding box center [352, 156] width 705 height 313
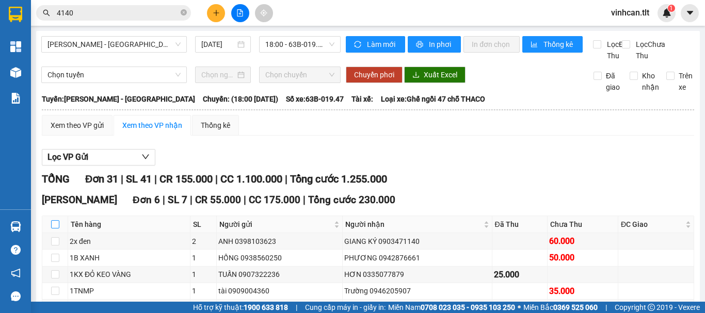
click at [56, 229] on input "checkbox" at bounding box center [55, 224] width 8 height 8
checkbox input "true"
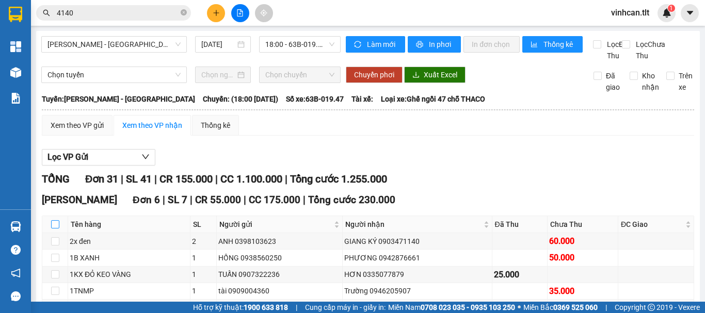
checkbox input "true"
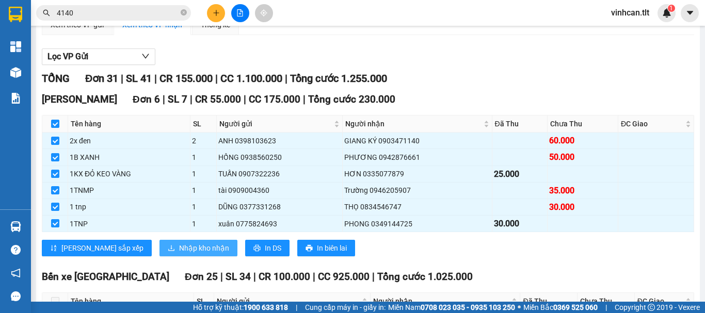
scroll to position [103, 0]
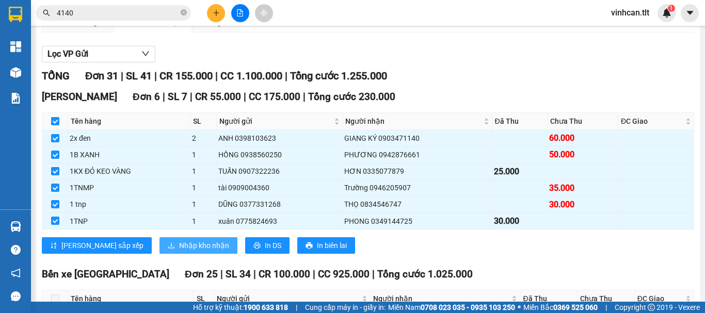
click at [159, 254] on button "Nhập kho nhận" at bounding box center [198, 245] width 78 height 17
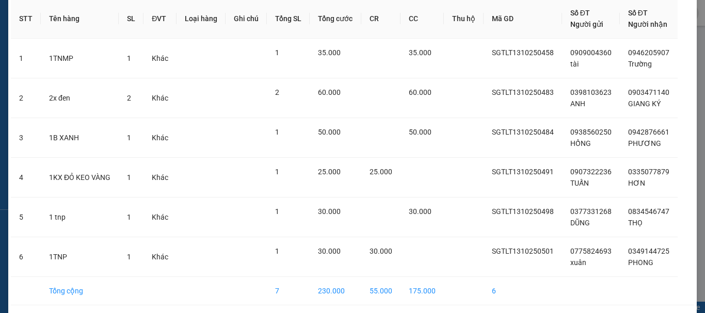
scroll to position [87, 0]
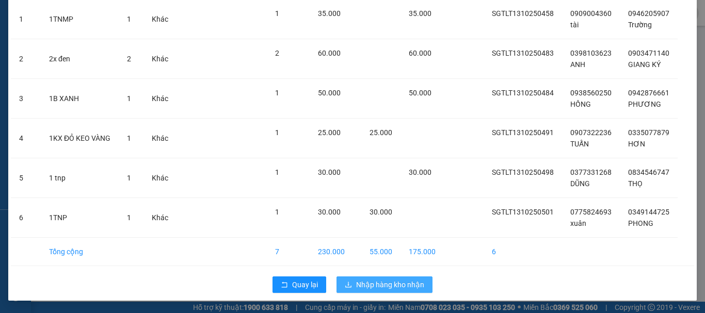
click at [378, 286] on span "Nhập hàng kho nhận" at bounding box center [390, 284] width 68 height 11
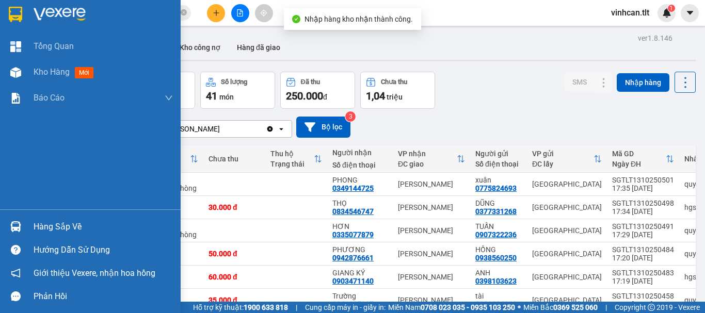
click at [28, 218] on div "Hàng sắp về" at bounding box center [90, 226] width 181 height 23
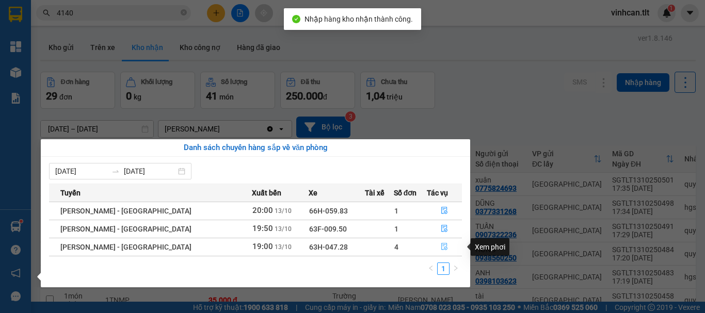
click at [441, 246] on icon "file-done" at bounding box center [444, 246] width 7 height 7
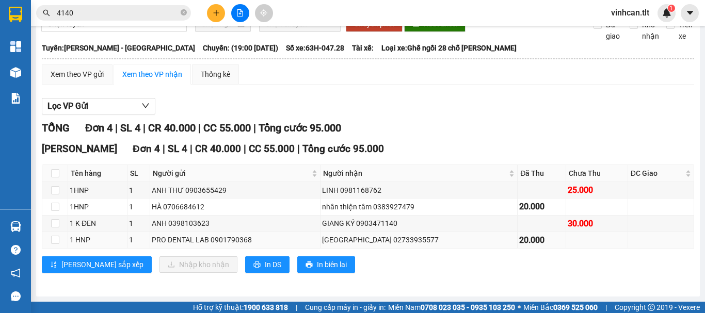
scroll to position [62, 0]
click at [102, 13] on input "4140" at bounding box center [118, 12] width 122 height 11
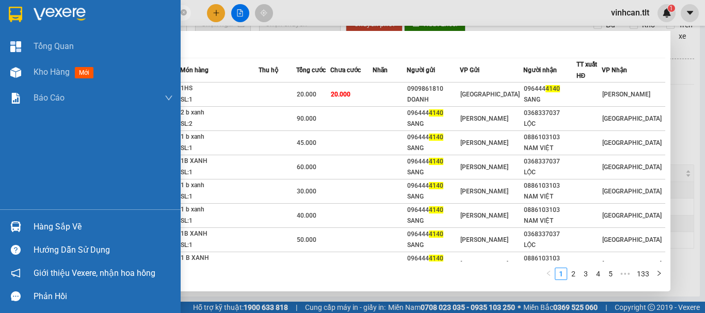
click at [45, 218] on div "Hàng sắp về" at bounding box center [90, 226] width 181 height 23
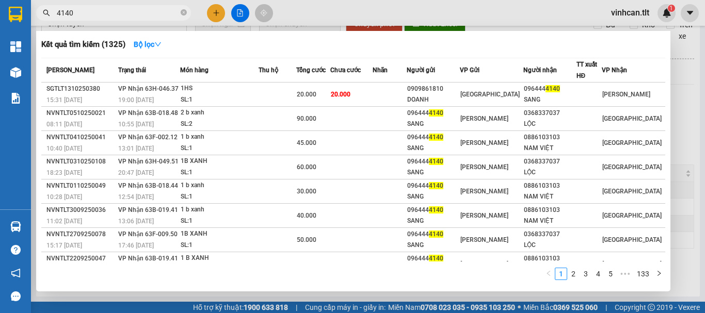
click at [123, 12] on section "Kết quả tìm kiếm ( 1325 ) Bộ lọc Mã ĐH Trạng thái Món hàng Thu hộ Tổng cước Chư…" at bounding box center [352, 156] width 705 height 313
click at [123, 12] on input "4140" at bounding box center [118, 12] width 122 height 11
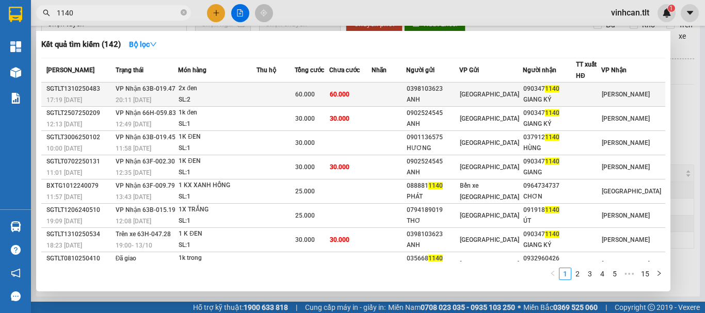
type input "1140"
click at [289, 90] on td at bounding box center [276, 95] width 38 height 24
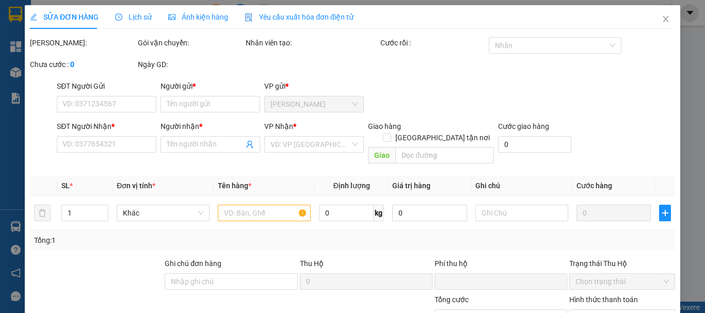
type input "0398103623"
type input "ANH"
type input "0903471140"
type input "GIANG KÝ"
type input "0"
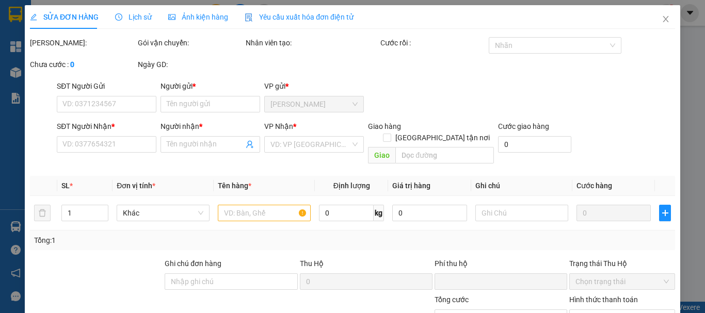
type input "60.000"
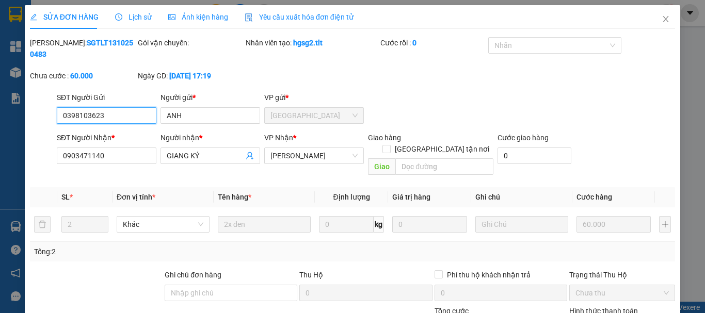
scroll to position [68, 0]
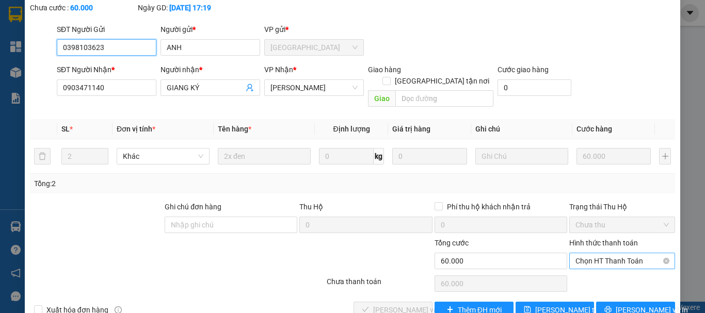
click at [610, 253] on span "Chọn HT Thanh Toán" at bounding box center [622, 260] width 93 height 15
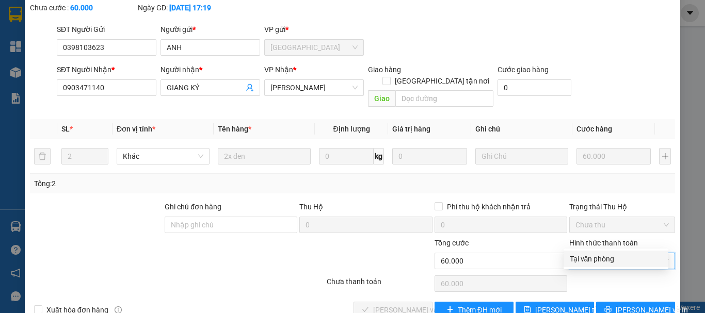
click at [602, 255] on div "Tại văn phòng" at bounding box center [616, 258] width 92 height 11
type input "0"
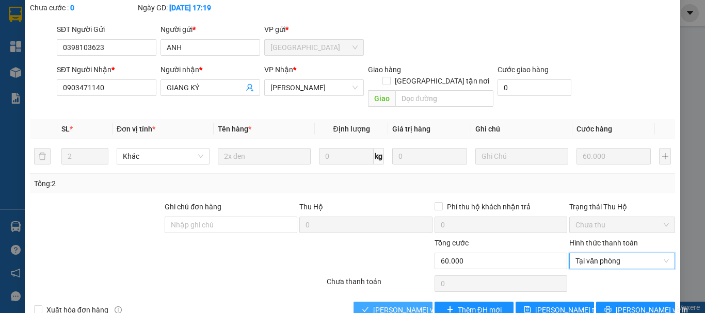
click at [389, 305] on span "[PERSON_NAME] và [PERSON_NAME] hàng" at bounding box center [422, 310] width 99 height 11
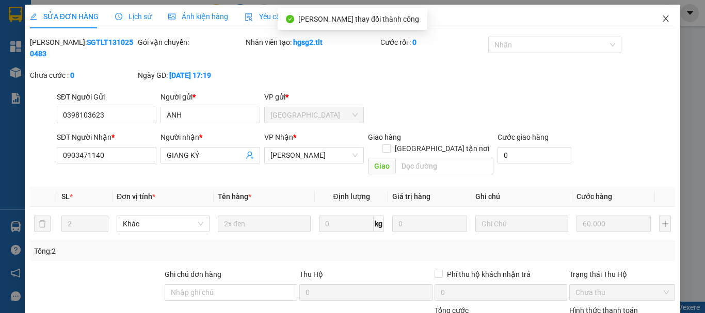
scroll to position [0, 0]
click at [662, 20] on icon "close" at bounding box center [666, 19] width 8 height 8
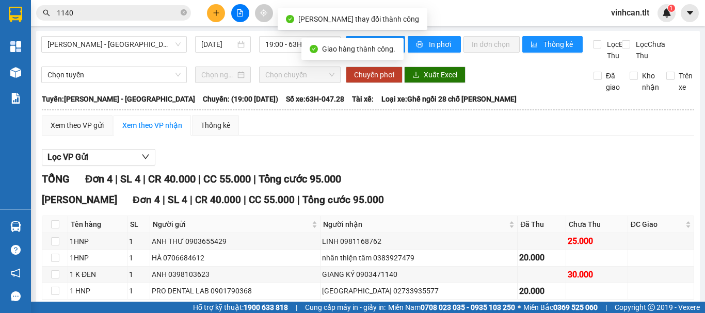
click at [138, 12] on input "1140" at bounding box center [118, 12] width 122 height 11
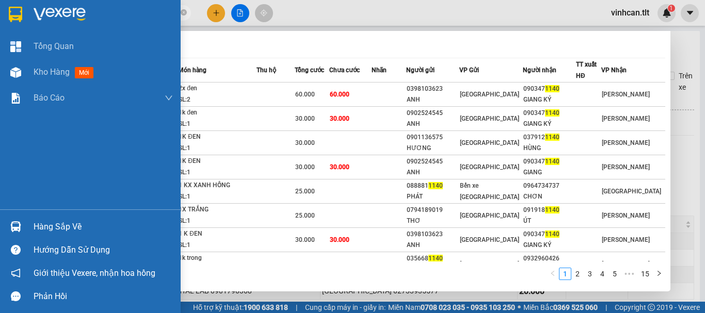
click at [22, 223] on div at bounding box center [16, 227] width 18 height 18
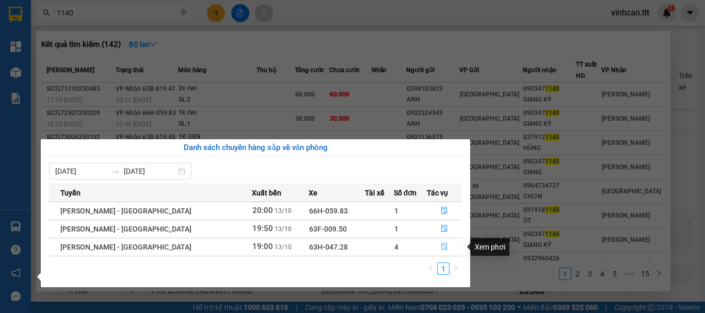
click at [428, 246] on button "button" at bounding box center [444, 247] width 34 height 17
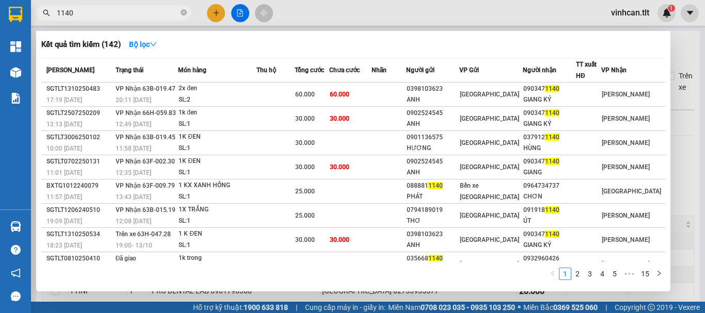
click at [683, 174] on div at bounding box center [352, 156] width 705 height 313
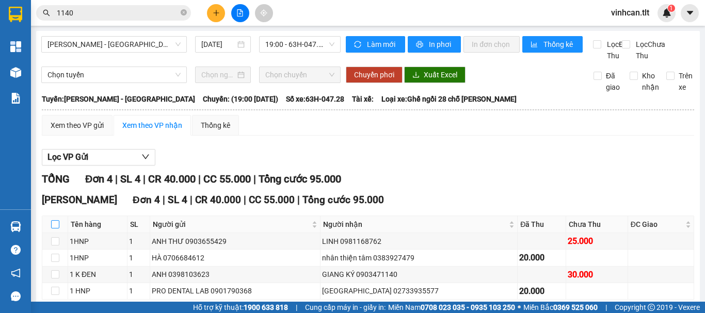
click at [54, 229] on input "checkbox" at bounding box center [55, 224] width 8 height 8
checkbox input "true"
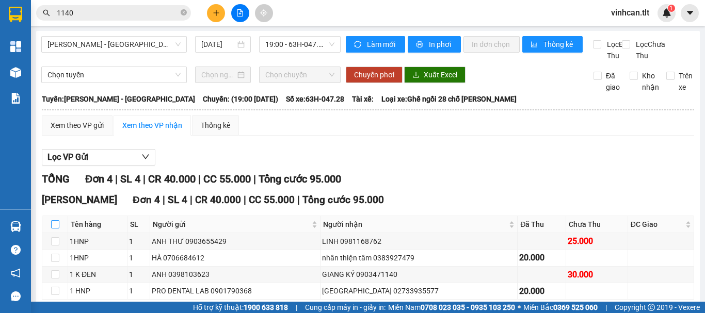
checkbox input "true"
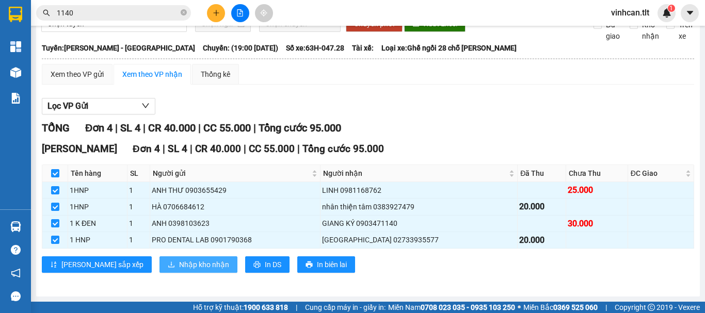
scroll to position [62, 0]
click at [179, 265] on span "Nhập kho nhận" at bounding box center [204, 264] width 50 height 11
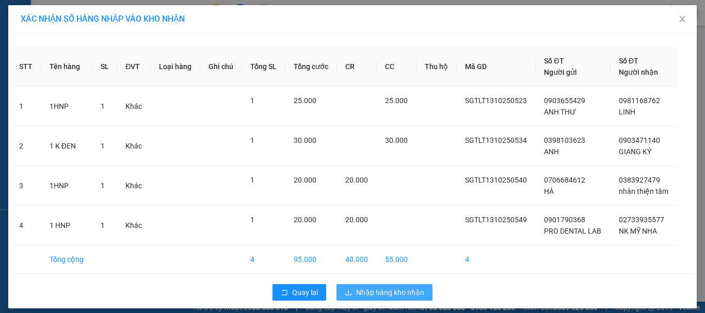
click at [388, 289] on span "Nhập hàng kho nhận" at bounding box center [390, 292] width 68 height 11
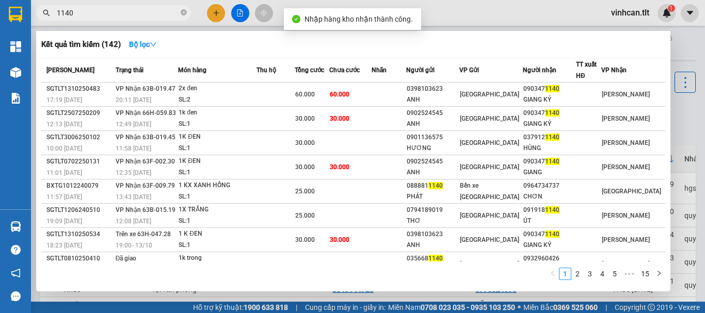
click at [114, 10] on input "1140" at bounding box center [118, 12] width 122 height 11
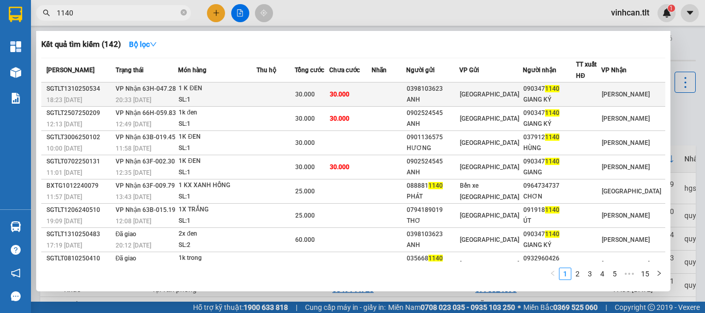
click at [328, 95] on div "30.000" at bounding box center [311, 94] width 33 height 11
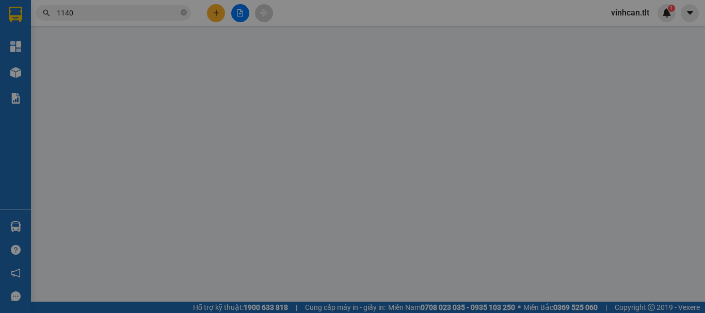
type input "0398103623"
type input "ANH"
type input "0903471140"
type input "GIANG KÝ"
type input "0"
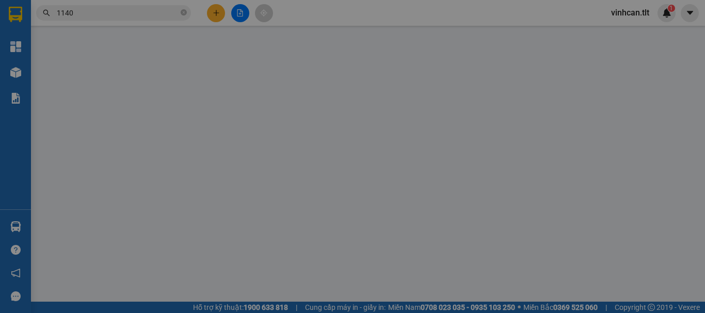
type input "30.000"
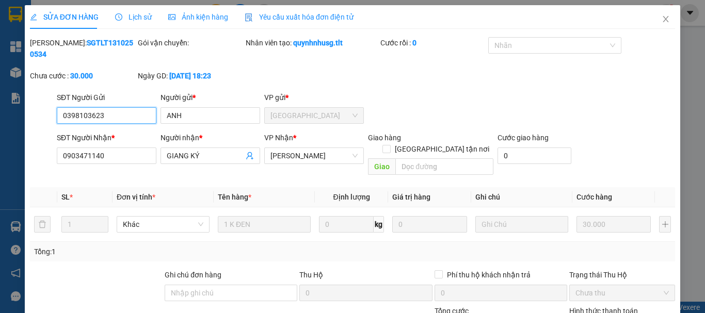
scroll to position [71, 0]
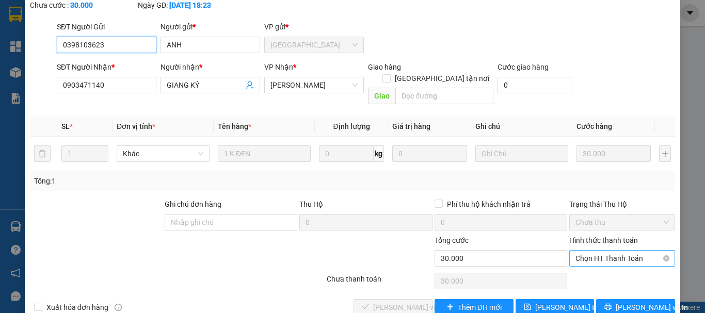
click at [577, 251] on span "Chọn HT Thanh Toán" at bounding box center [622, 258] width 93 height 15
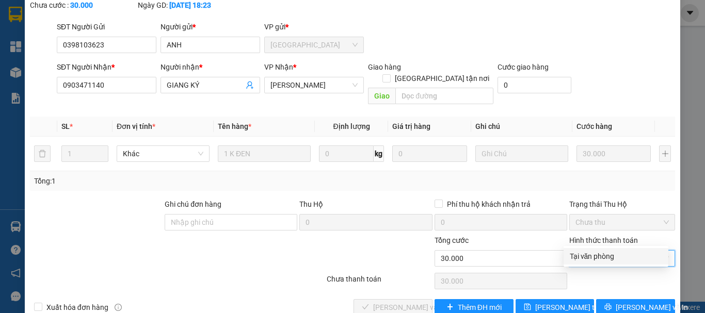
click at [588, 260] on div "Tại văn phòng" at bounding box center [616, 256] width 92 height 11
type input "0"
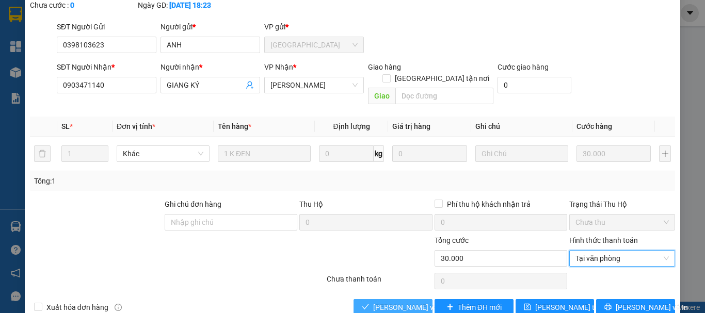
click at [391, 302] on span "[PERSON_NAME] và [PERSON_NAME] hàng" at bounding box center [422, 307] width 99 height 11
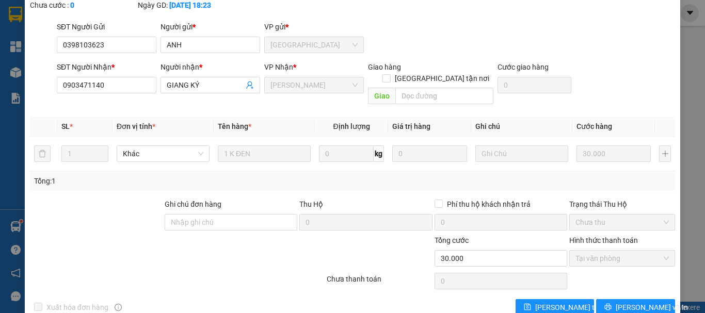
scroll to position [0, 0]
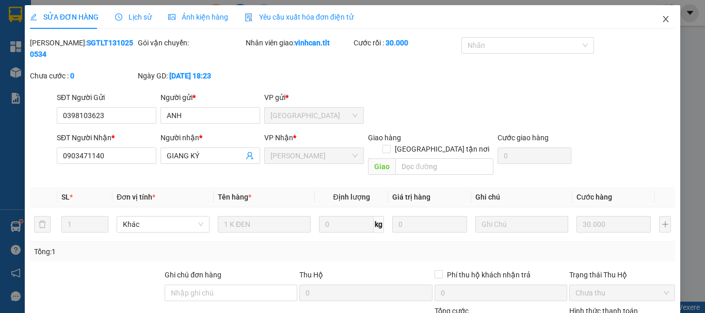
click at [662, 21] on icon "close" at bounding box center [666, 19] width 8 height 8
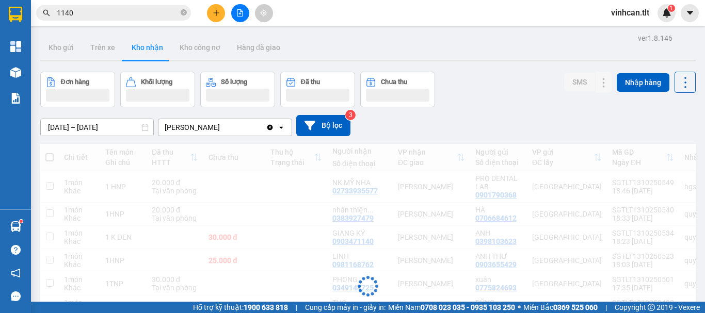
click at [155, 13] on input "1140" at bounding box center [118, 12] width 122 height 11
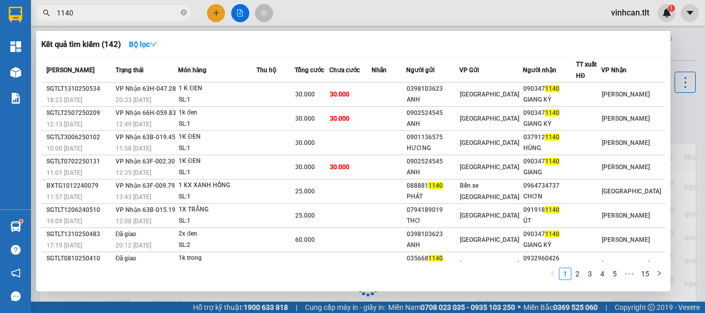
click at [155, 13] on input "1140" at bounding box center [118, 12] width 122 height 11
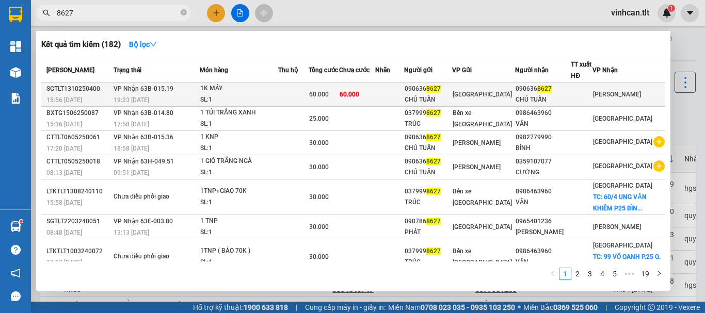
type input "8627"
click at [270, 94] on div "1K MÁY" at bounding box center [238, 88] width 77 height 11
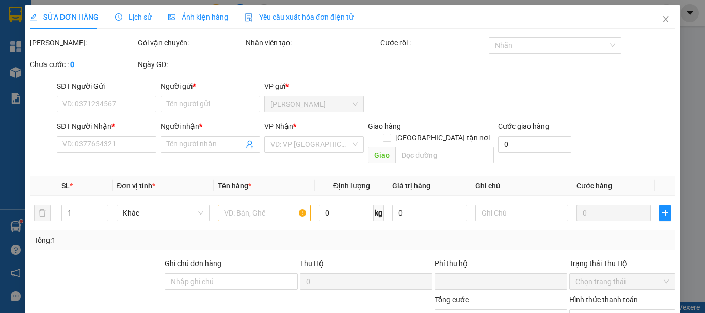
type input "0906368627"
type input "CHÚ TUẤN"
type input "0906368627"
type input "CHÚ TUẤN"
type input "0"
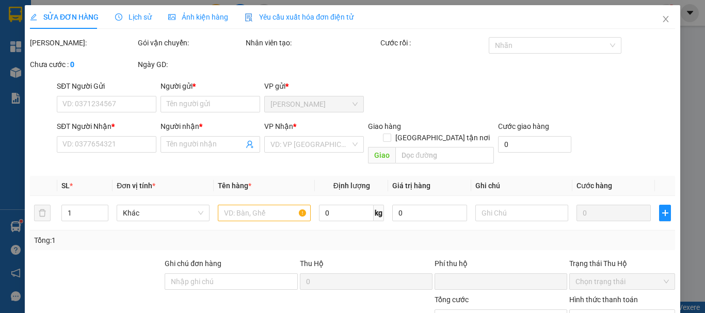
type input "60.000"
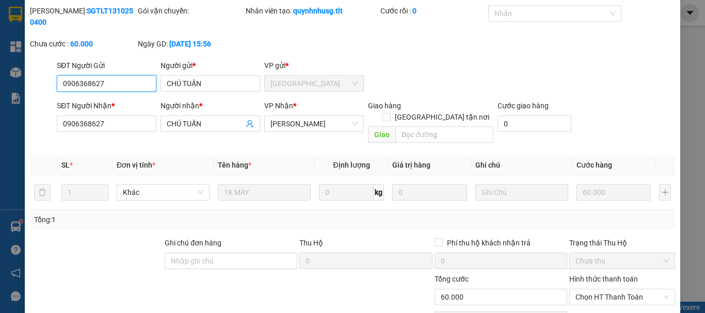
scroll to position [71, 0]
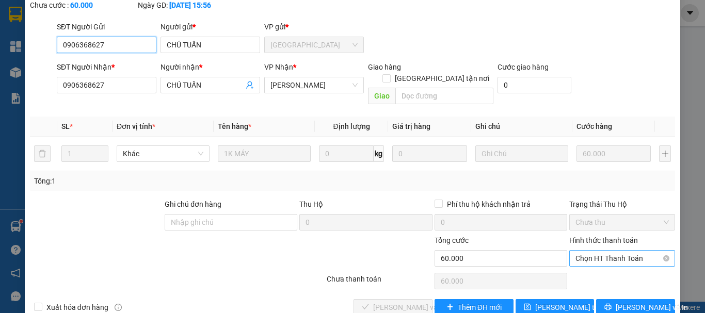
click at [595, 251] on span "Chọn HT Thanh Toán" at bounding box center [622, 258] width 93 height 15
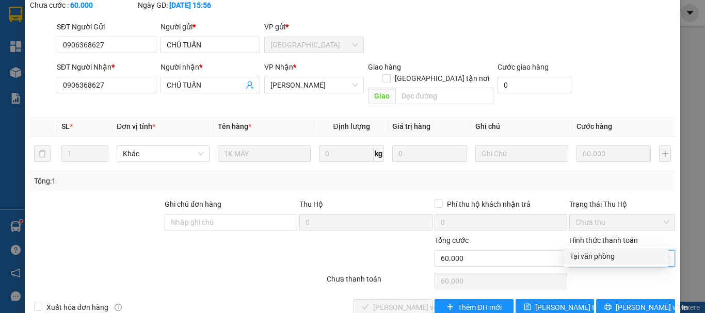
click at [594, 251] on div "Tại văn phòng" at bounding box center [616, 256] width 92 height 11
type input "0"
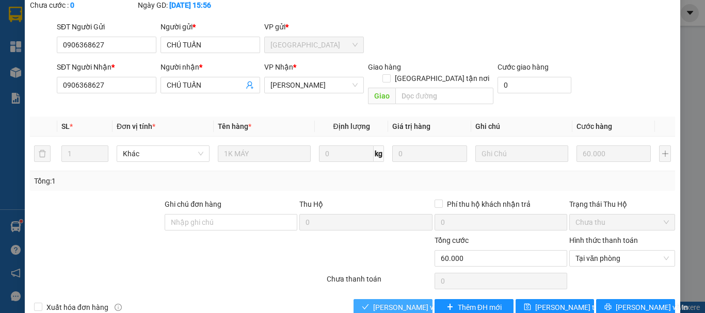
click at [373, 302] on span "[PERSON_NAME] và [PERSON_NAME] hàng" at bounding box center [422, 307] width 99 height 11
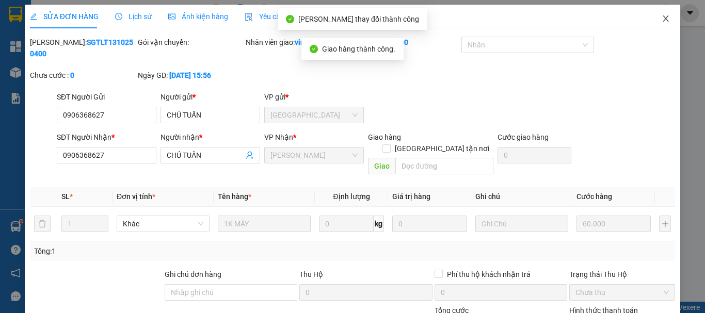
scroll to position [0, 0]
click at [662, 17] on icon "close" at bounding box center [666, 19] width 8 height 8
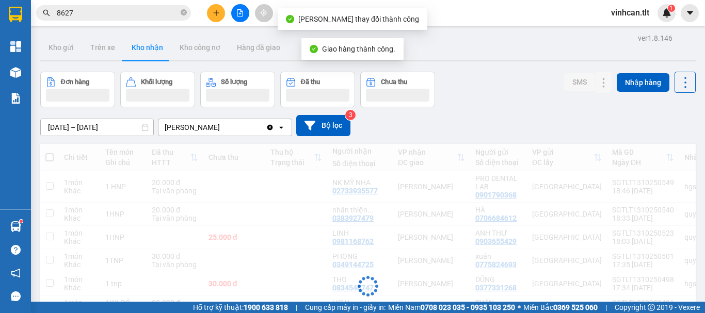
click at [138, 17] on input "8627" at bounding box center [118, 12] width 122 height 11
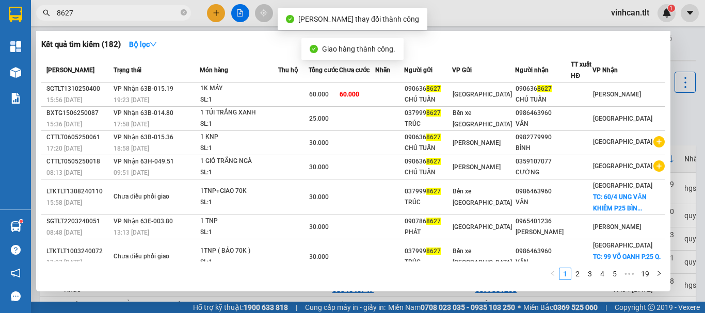
click at [138, 17] on input "8627" at bounding box center [118, 12] width 122 height 11
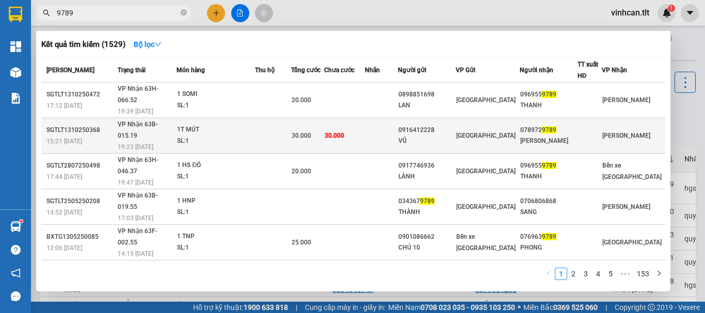
type input "9789"
click at [254, 124] on div "1T MÚT" at bounding box center [215, 129] width 77 height 11
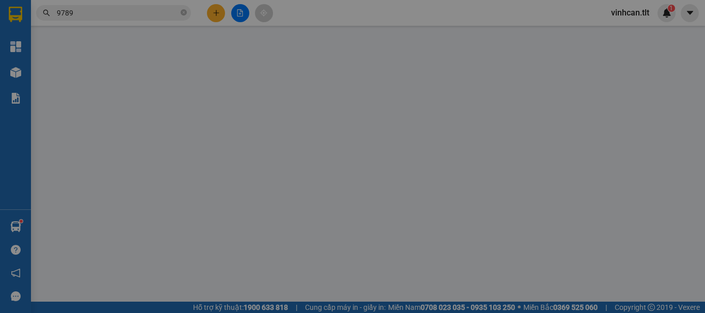
type input "0916412228"
type input "VŨ"
type input "0789729789"
type input "[PERSON_NAME]"
type input "0"
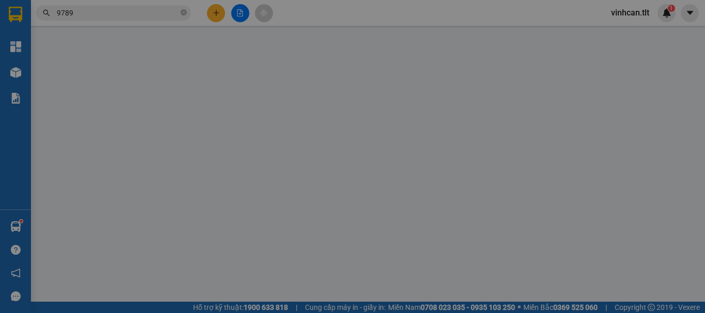
type input "30.000"
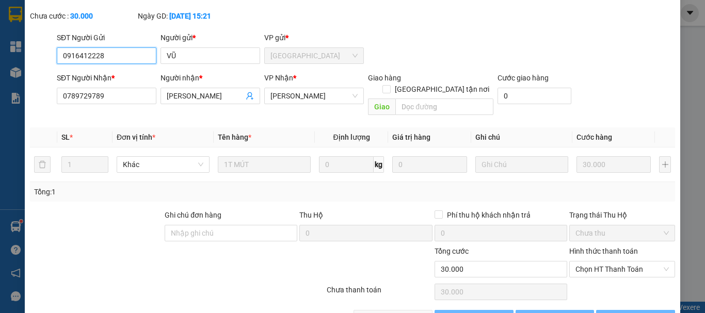
scroll to position [64, 0]
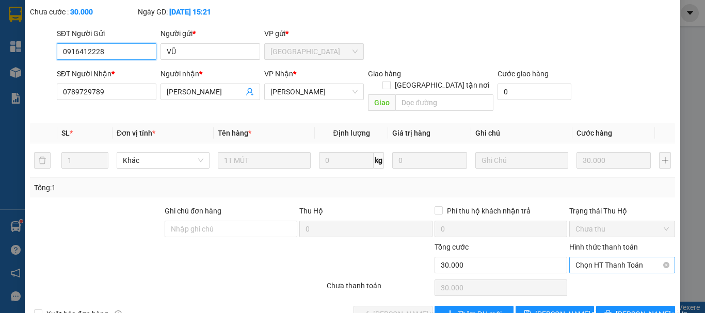
click at [578, 258] on span "Chọn HT Thanh Toán" at bounding box center [622, 265] width 93 height 15
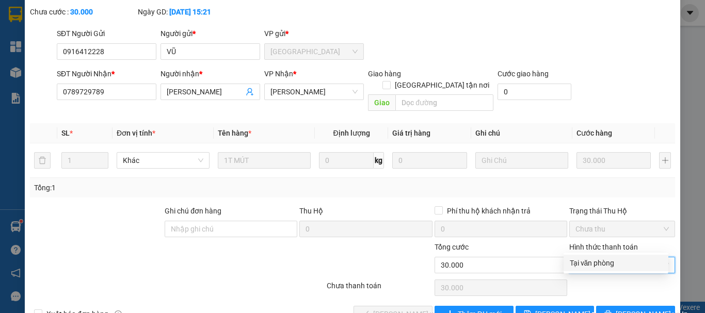
click at [579, 259] on div "Tại văn phòng" at bounding box center [616, 263] width 92 height 11
type input "0"
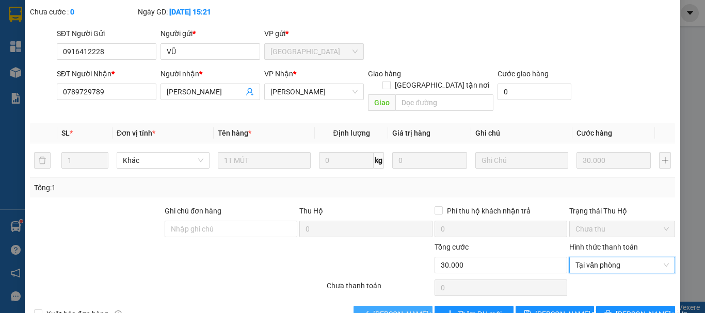
click at [392, 306] on button "[PERSON_NAME] và [PERSON_NAME] hàng" at bounding box center [393, 314] width 79 height 17
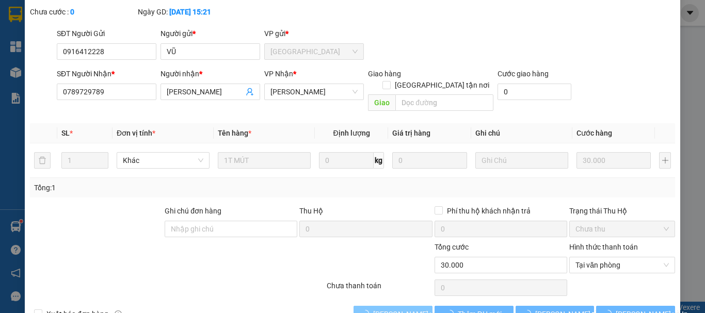
click at [394, 306] on button "[PERSON_NAME] và [PERSON_NAME] hàng" at bounding box center [393, 314] width 79 height 17
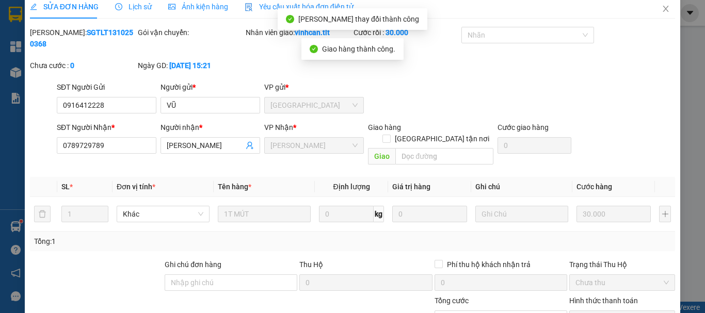
scroll to position [0, 0]
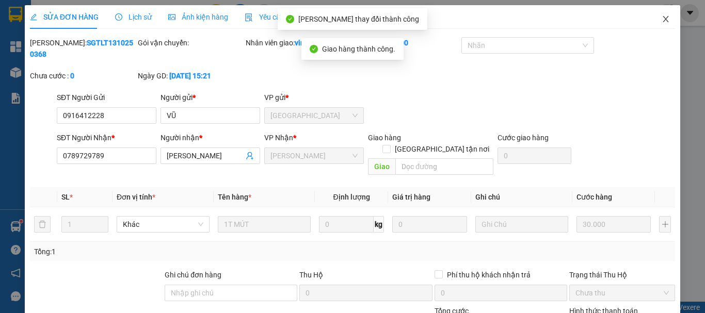
click at [662, 19] on icon "close" at bounding box center [666, 19] width 8 height 8
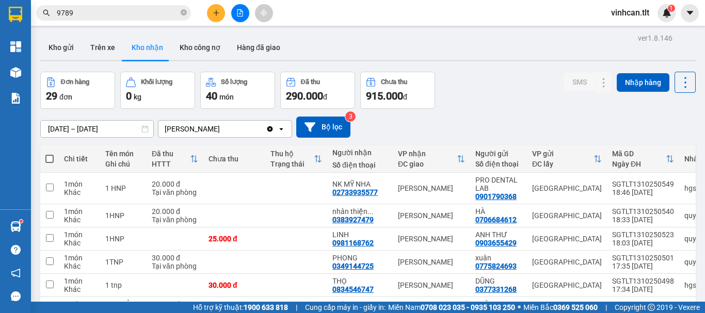
click at [139, 12] on input "9789" at bounding box center [118, 12] width 122 height 11
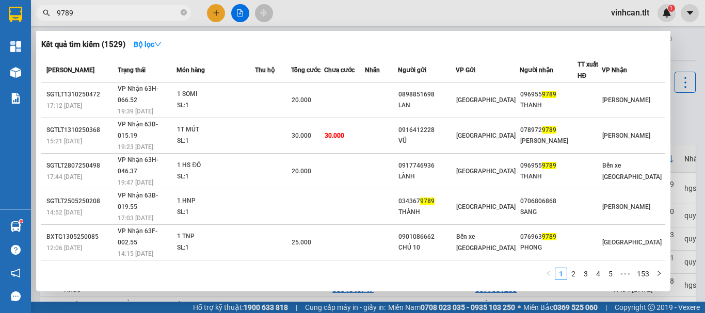
click at [139, 12] on input "9789" at bounding box center [118, 12] width 122 height 11
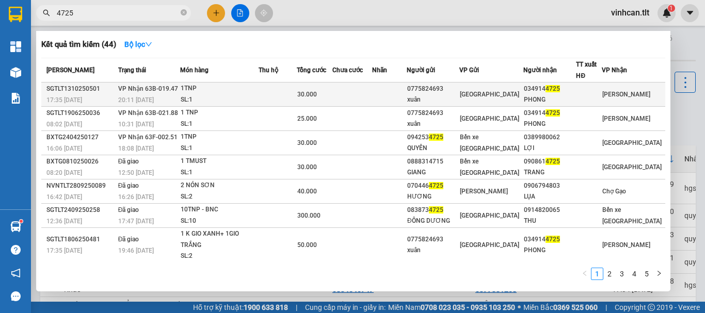
type input "4725"
click at [254, 95] on div "SL: 1" at bounding box center [219, 99] width 77 height 11
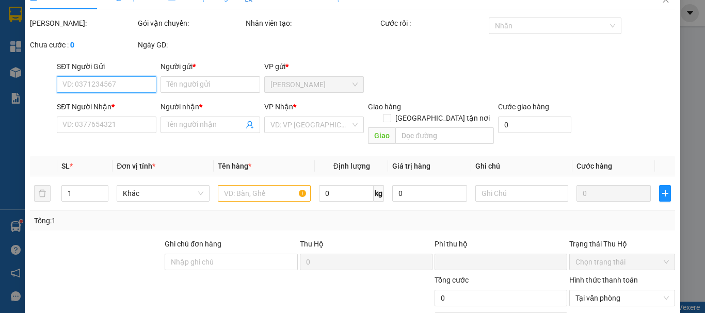
type input "0775824693"
type input "xuân"
type input "0349144725"
type input "PHONG"
type input "0"
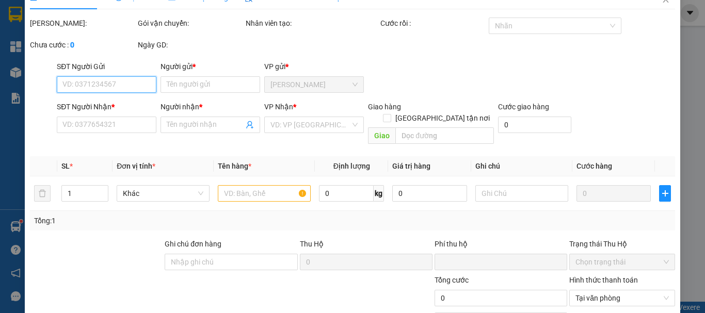
type input "30.000"
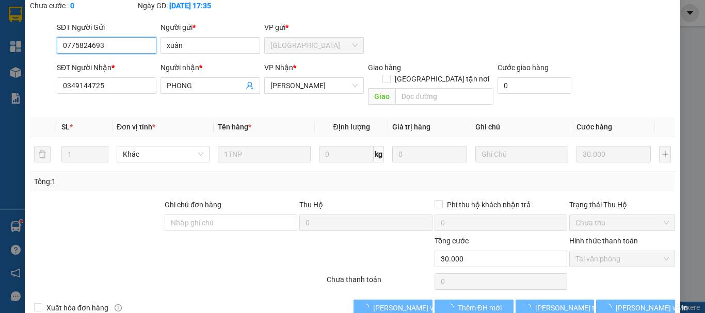
scroll to position [71, 0]
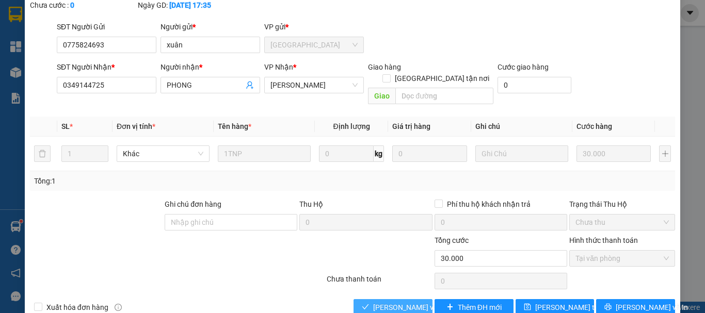
click at [394, 302] on span "[PERSON_NAME] và [PERSON_NAME] hàng" at bounding box center [422, 307] width 99 height 11
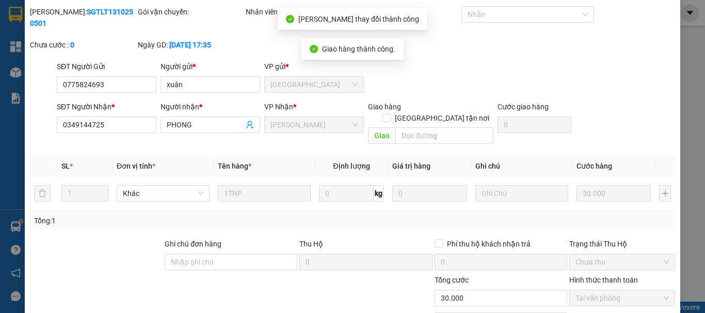
scroll to position [0, 0]
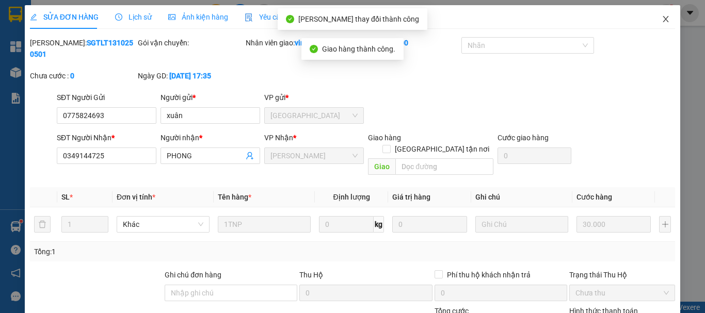
click at [662, 19] on icon "close" at bounding box center [666, 19] width 8 height 8
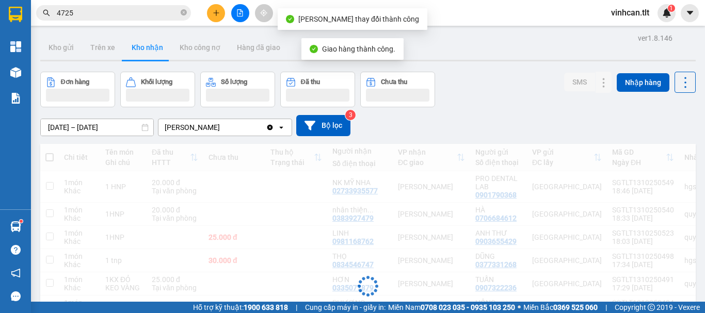
click at [134, 12] on input "4725" at bounding box center [118, 12] width 122 height 11
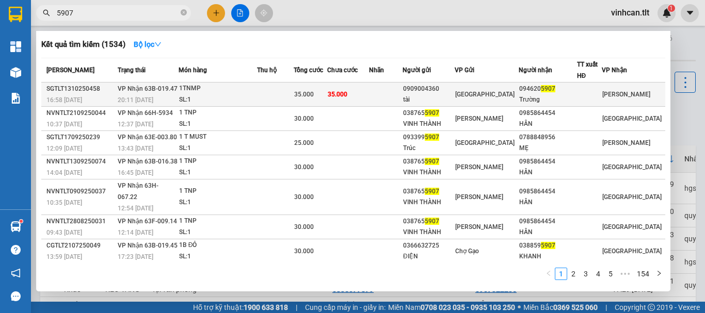
type input "5907"
click at [221, 93] on div "1TNMP" at bounding box center [217, 88] width 77 height 11
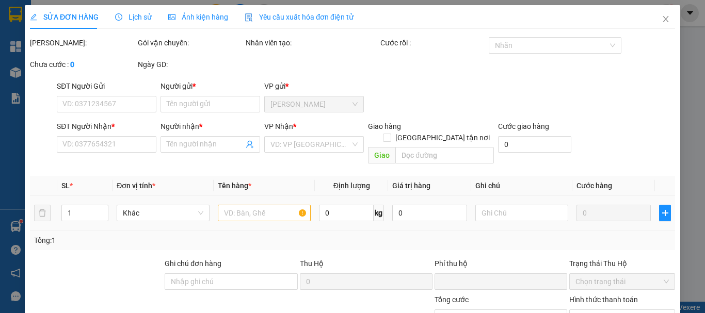
type input "0909004360"
type input "tài"
type input "0946205907"
type input "Trường"
type input "0"
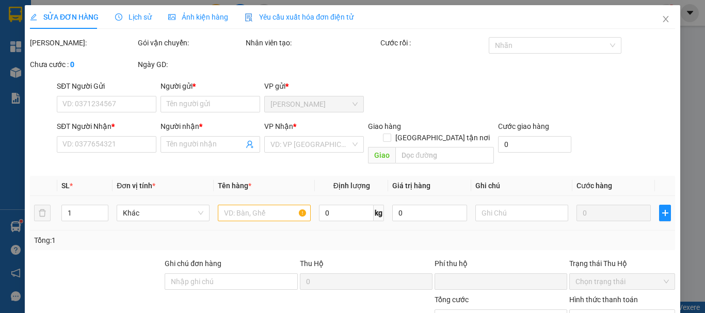
type input "35.000"
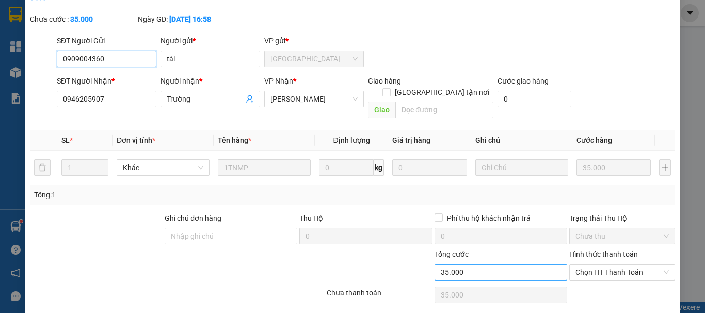
scroll to position [66, 0]
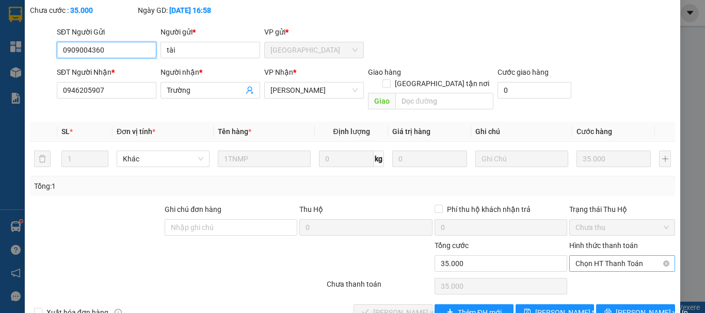
click at [577, 256] on span "Chọn HT Thanh Toán" at bounding box center [622, 263] width 93 height 15
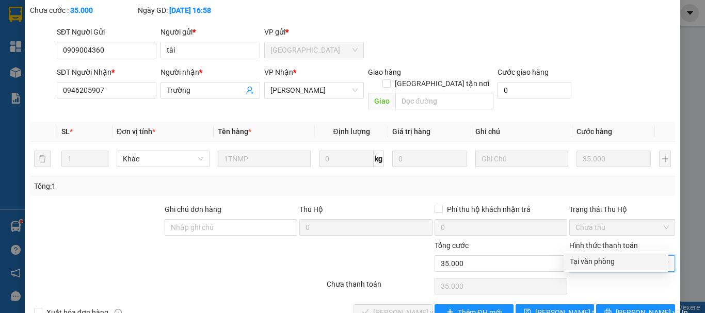
click at [577, 261] on div "Tại văn phòng" at bounding box center [616, 261] width 92 height 11
type input "0"
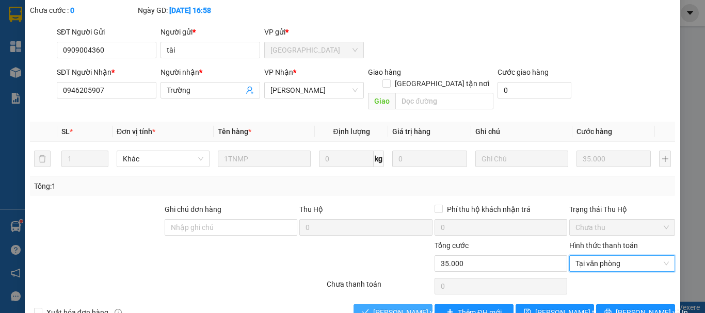
click at [362, 309] on icon "check" at bounding box center [365, 312] width 7 height 7
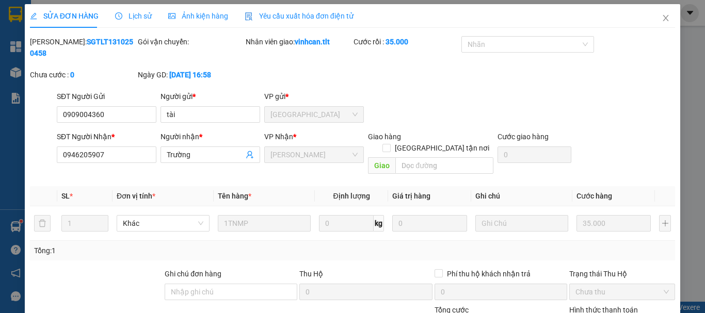
scroll to position [0, 0]
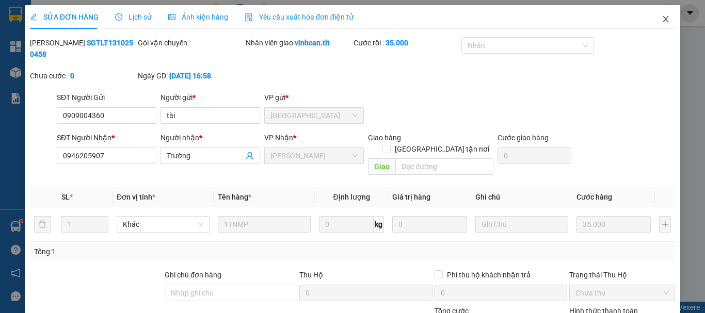
click at [662, 15] on icon "close" at bounding box center [666, 19] width 8 height 8
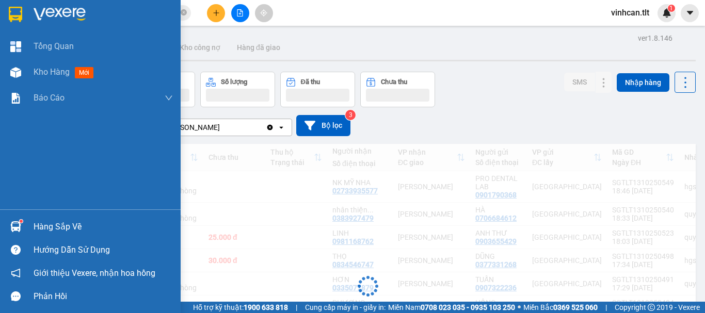
click at [17, 224] on img at bounding box center [15, 226] width 11 height 11
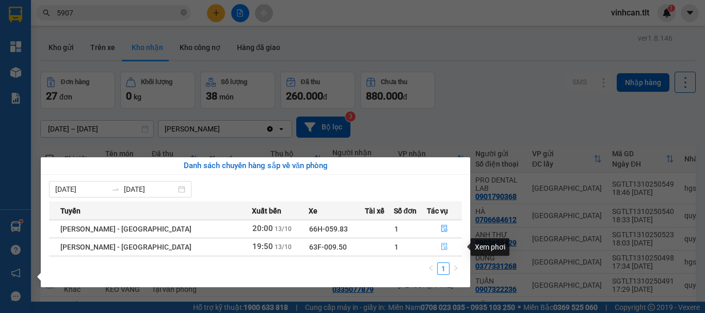
click at [434, 246] on button "button" at bounding box center [444, 247] width 34 height 17
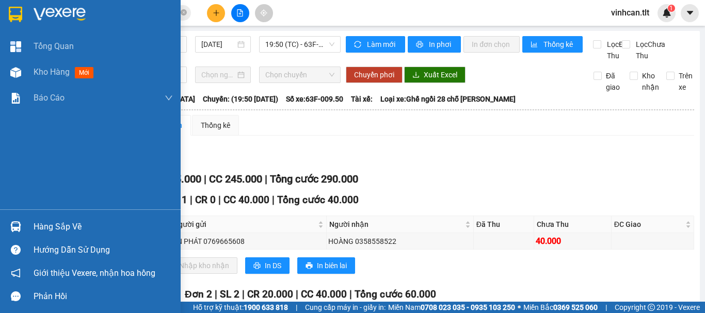
click at [22, 225] on div at bounding box center [16, 227] width 18 height 18
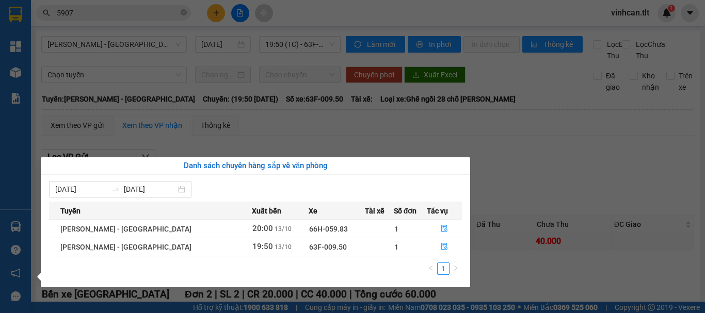
click at [493, 164] on section "Kết quả tìm kiếm ( 1534 ) Bộ lọc Mã ĐH Trạng thái Món hàng Thu hộ Tổng cước Chư…" at bounding box center [352, 156] width 705 height 313
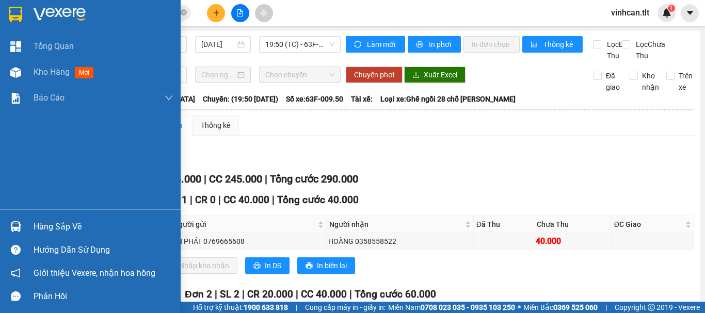
click at [22, 222] on div at bounding box center [16, 227] width 18 height 18
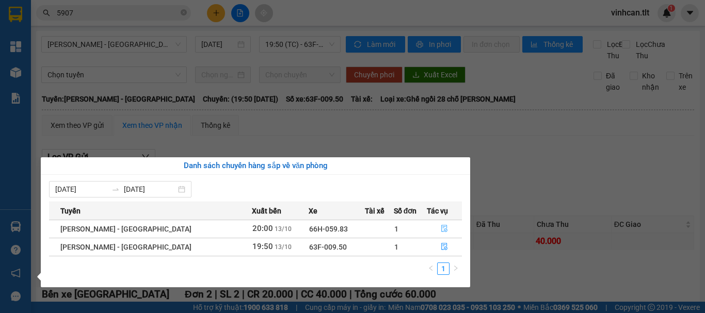
click at [438, 224] on button "button" at bounding box center [444, 229] width 34 height 17
